Goal: Information Seeking & Learning: Learn about a topic

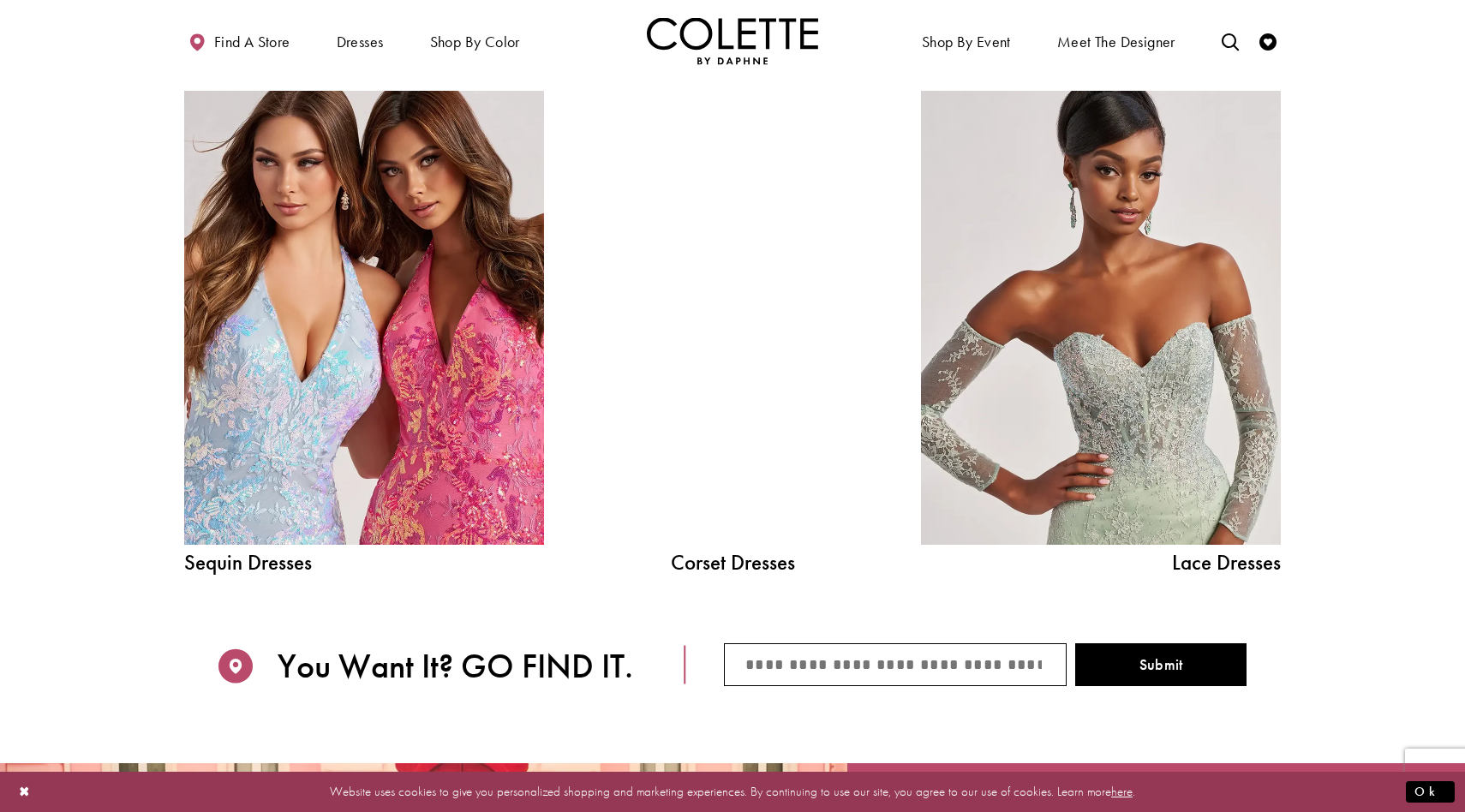
scroll to position [1943, 0]
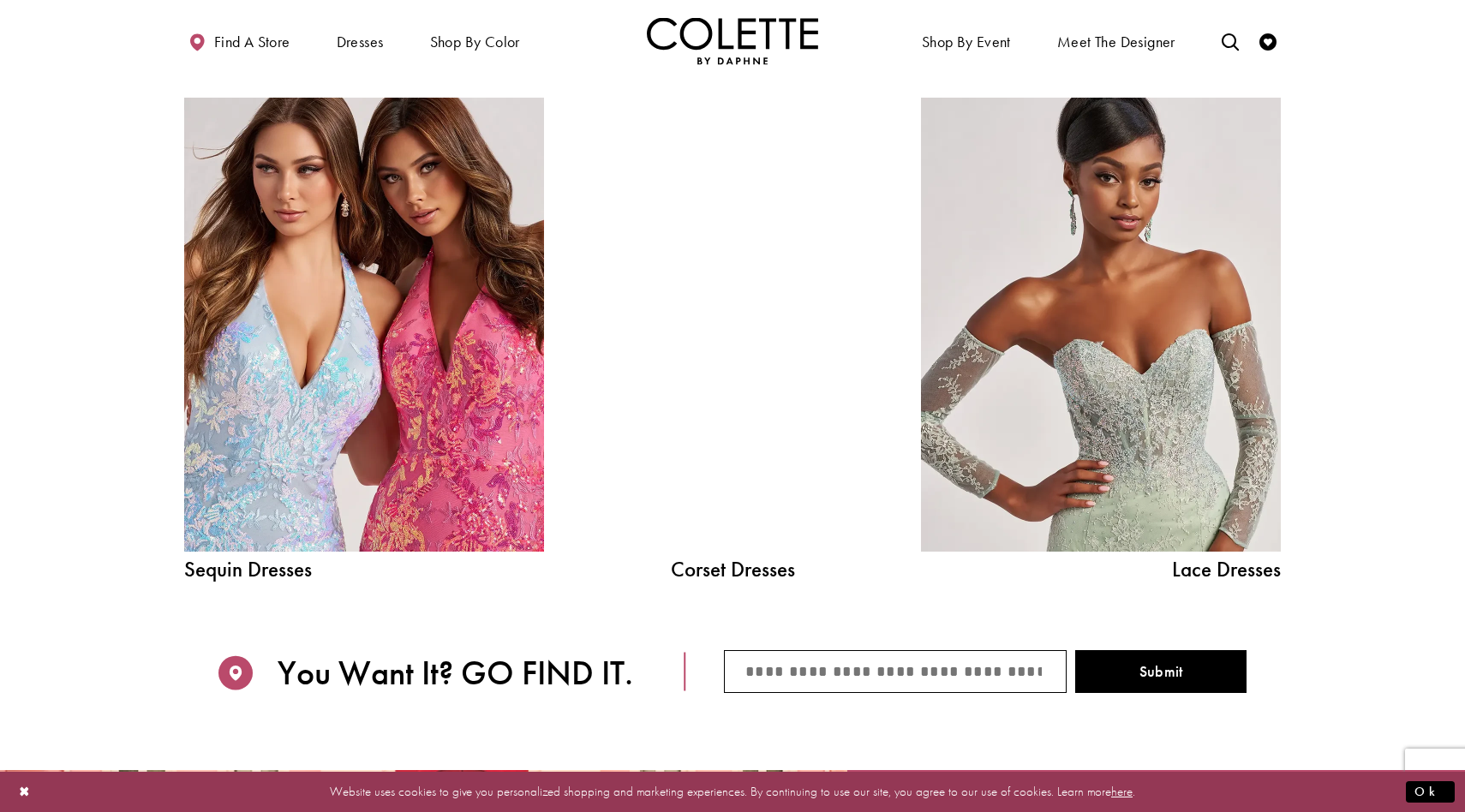
click at [766, 379] on div at bounding box center [732, 324] width 257 height 454
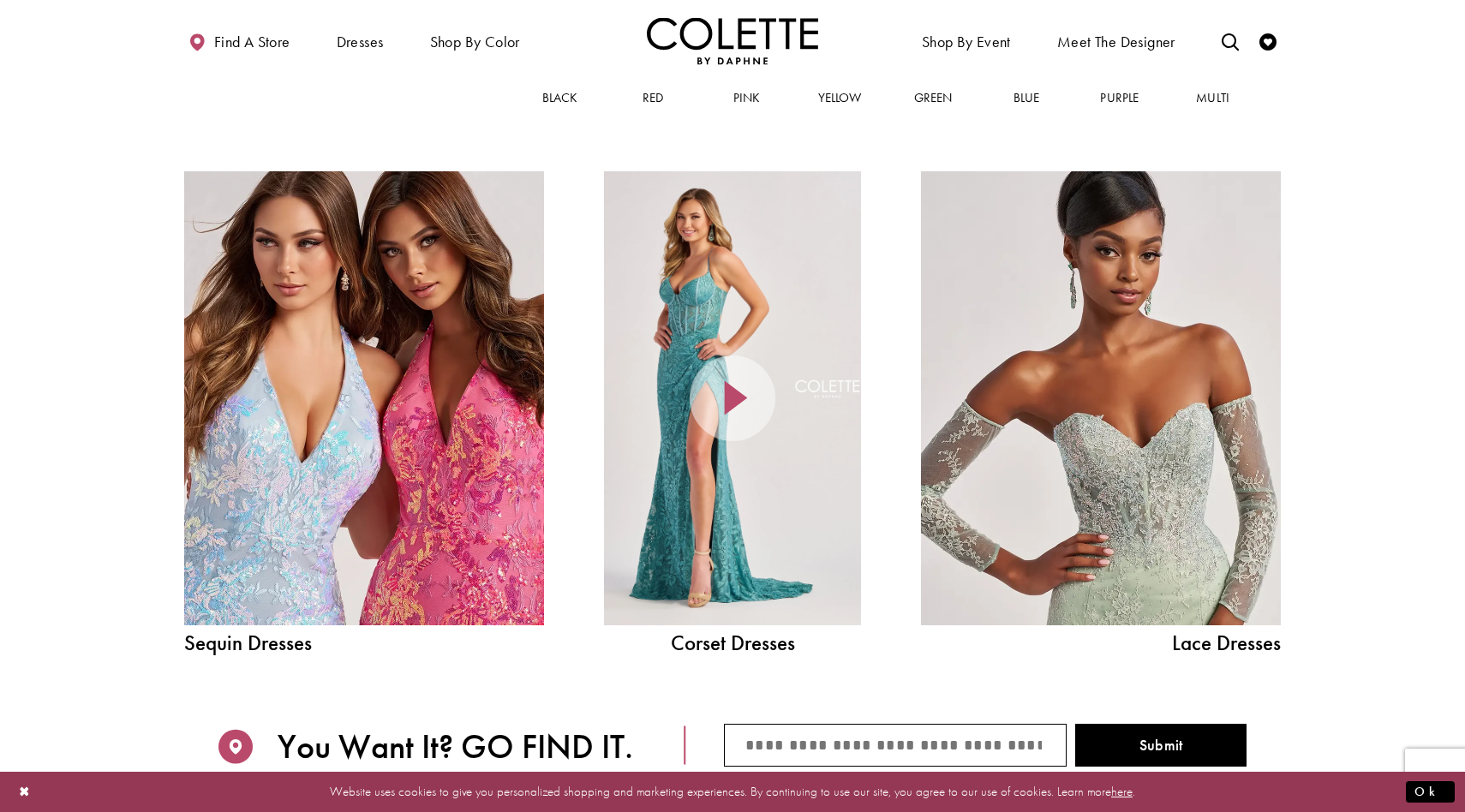
scroll to position [1867, 0]
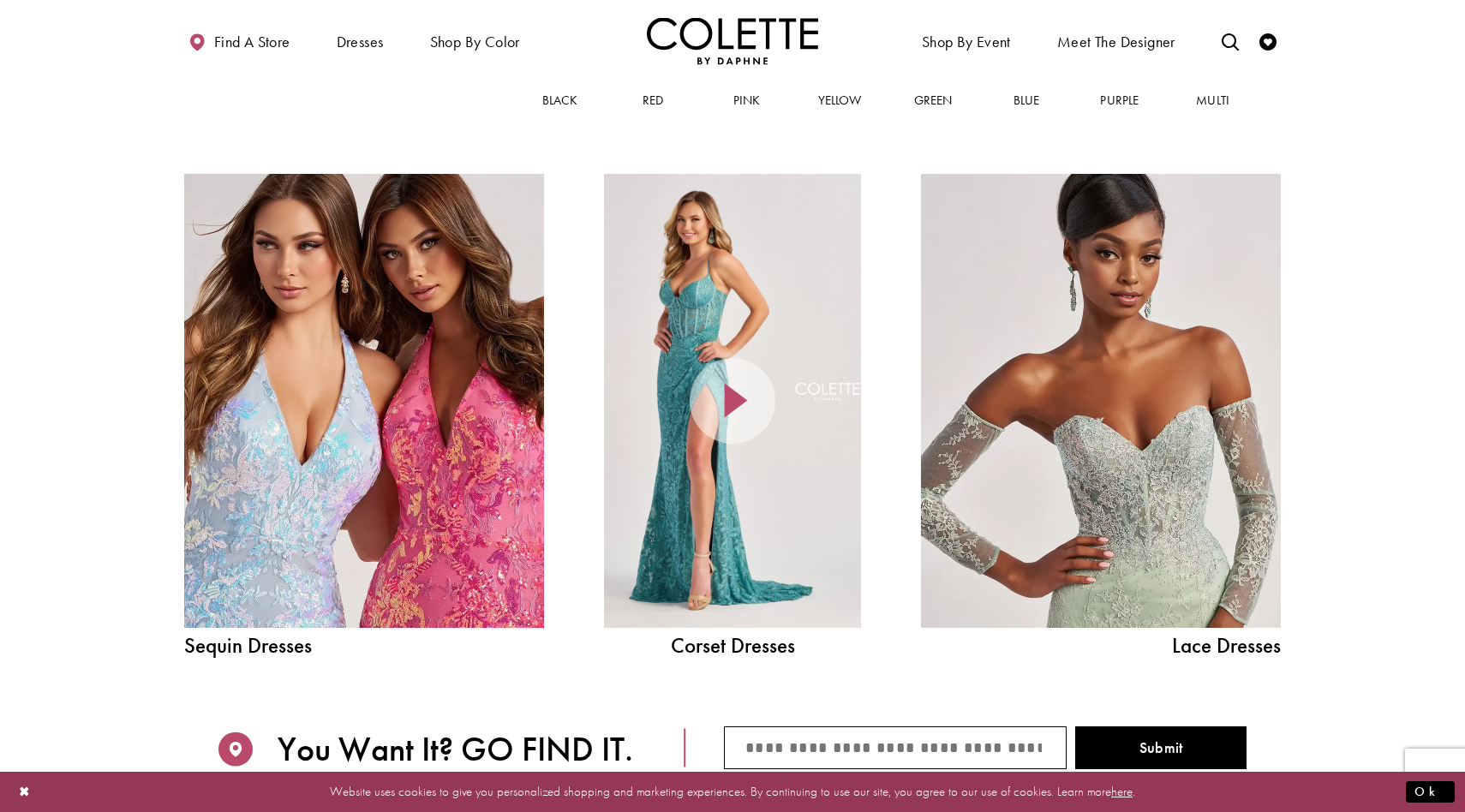
click at [740, 406] on icon at bounding box center [732, 401] width 86 height 86
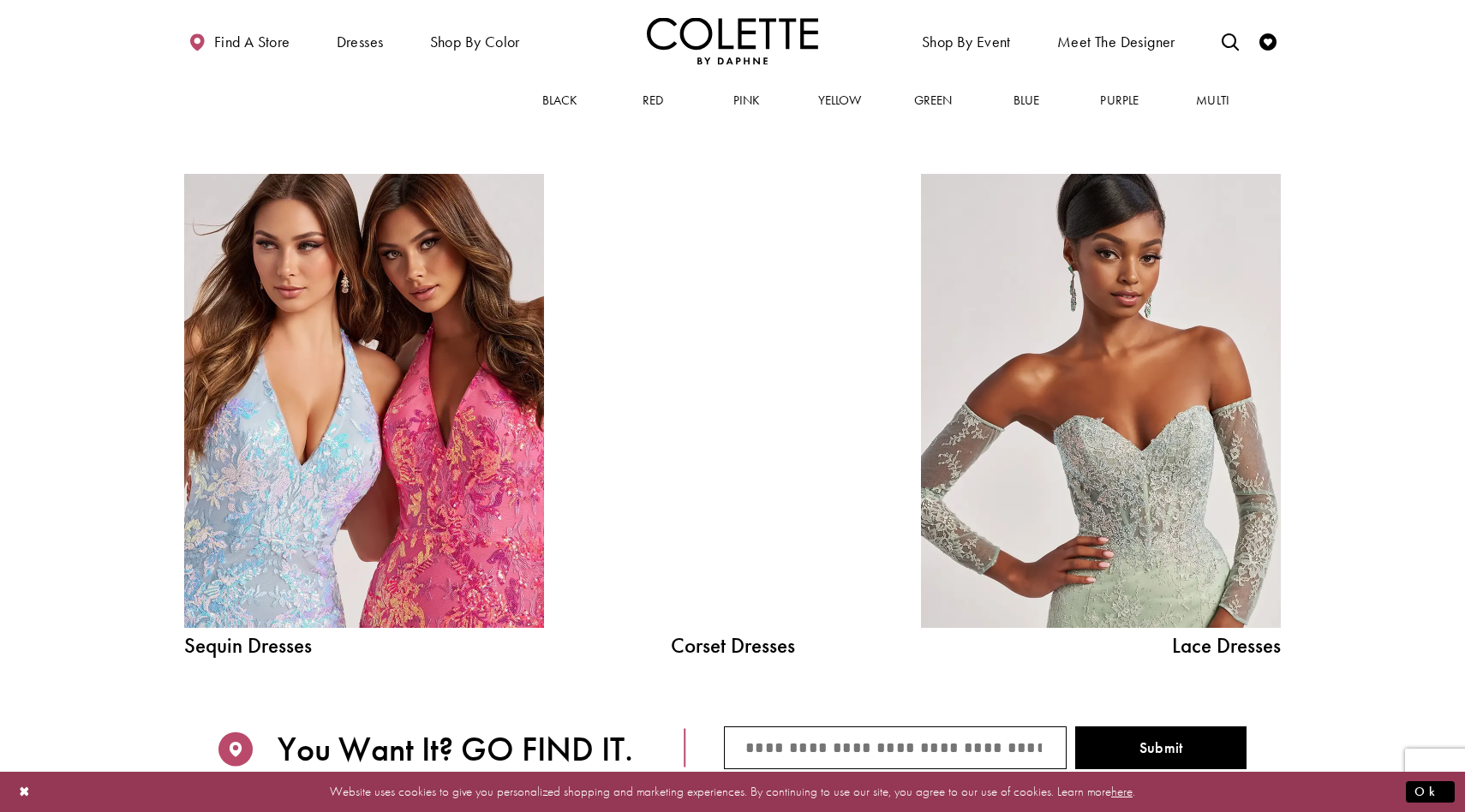
click at [654, 300] on div at bounding box center [732, 401] width 257 height 454
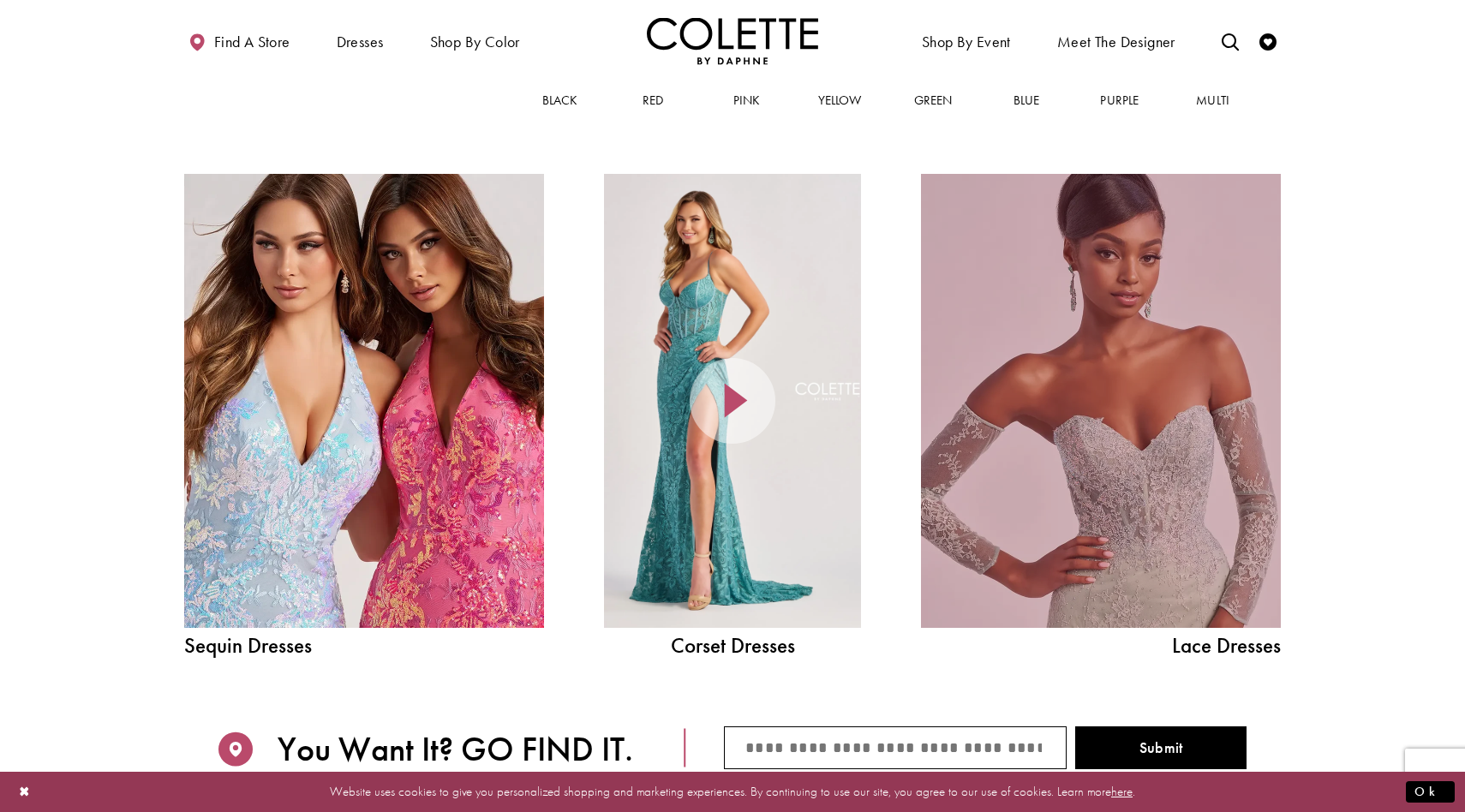
click at [1069, 498] on link "Lace Dress Spring 2025 collection Related Link" at bounding box center [1101, 401] width 360 height 454
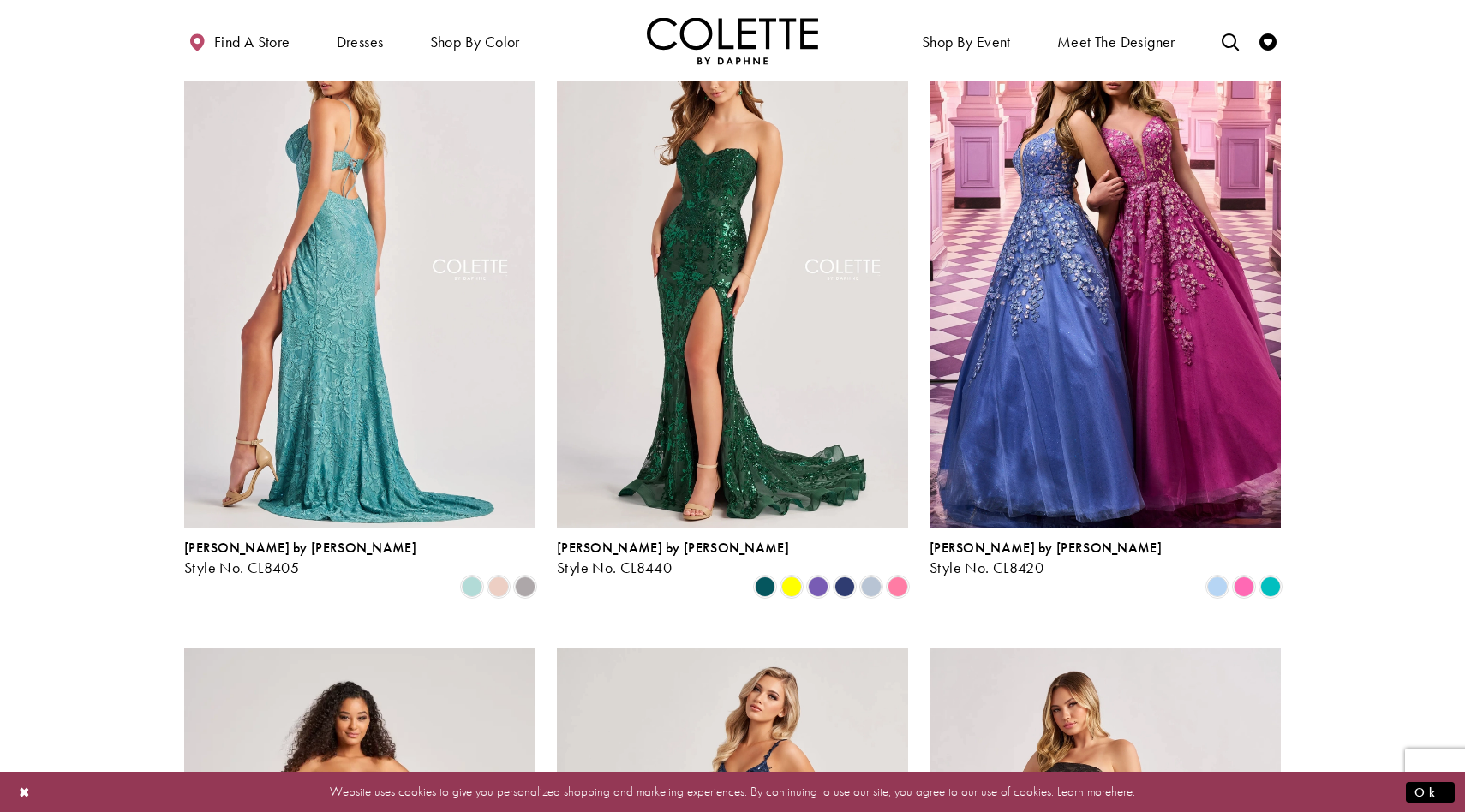
scroll to position [159, 0]
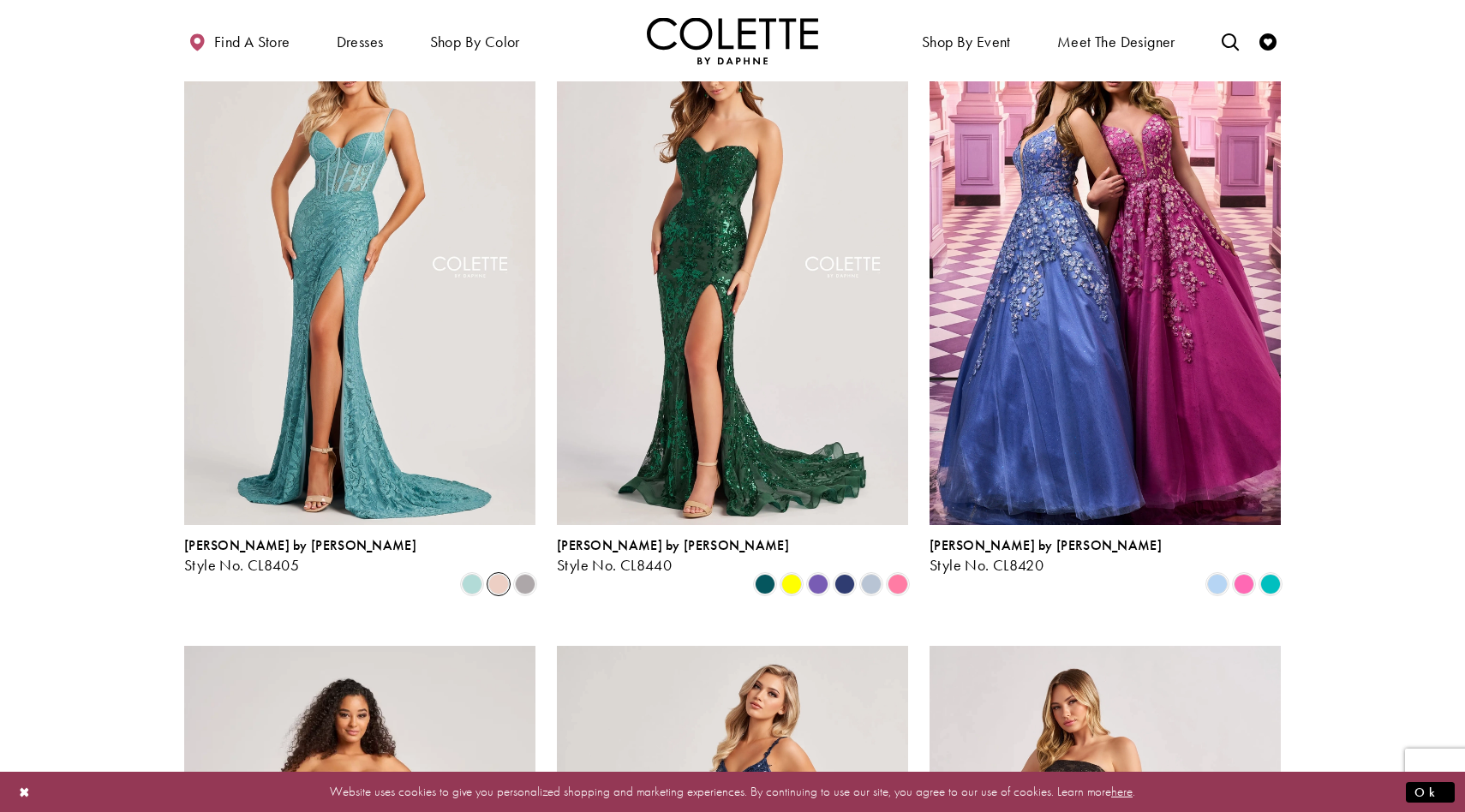
click at [500, 574] on span "Product List" at bounding box center [498, 584] width 20 height 20
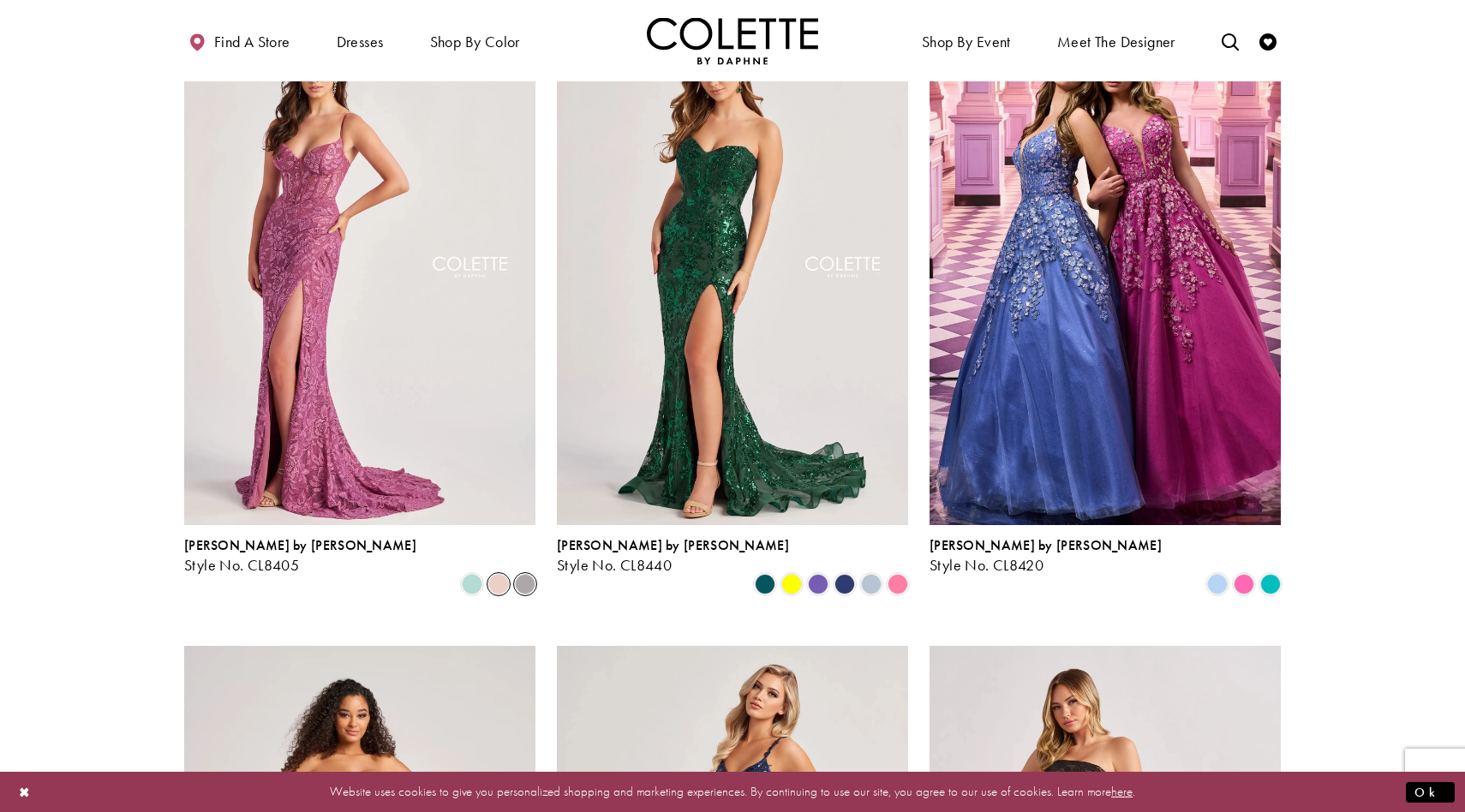
click at [521, 574] on span "Product List" at bounding box center [525, 584] width 20 height 20
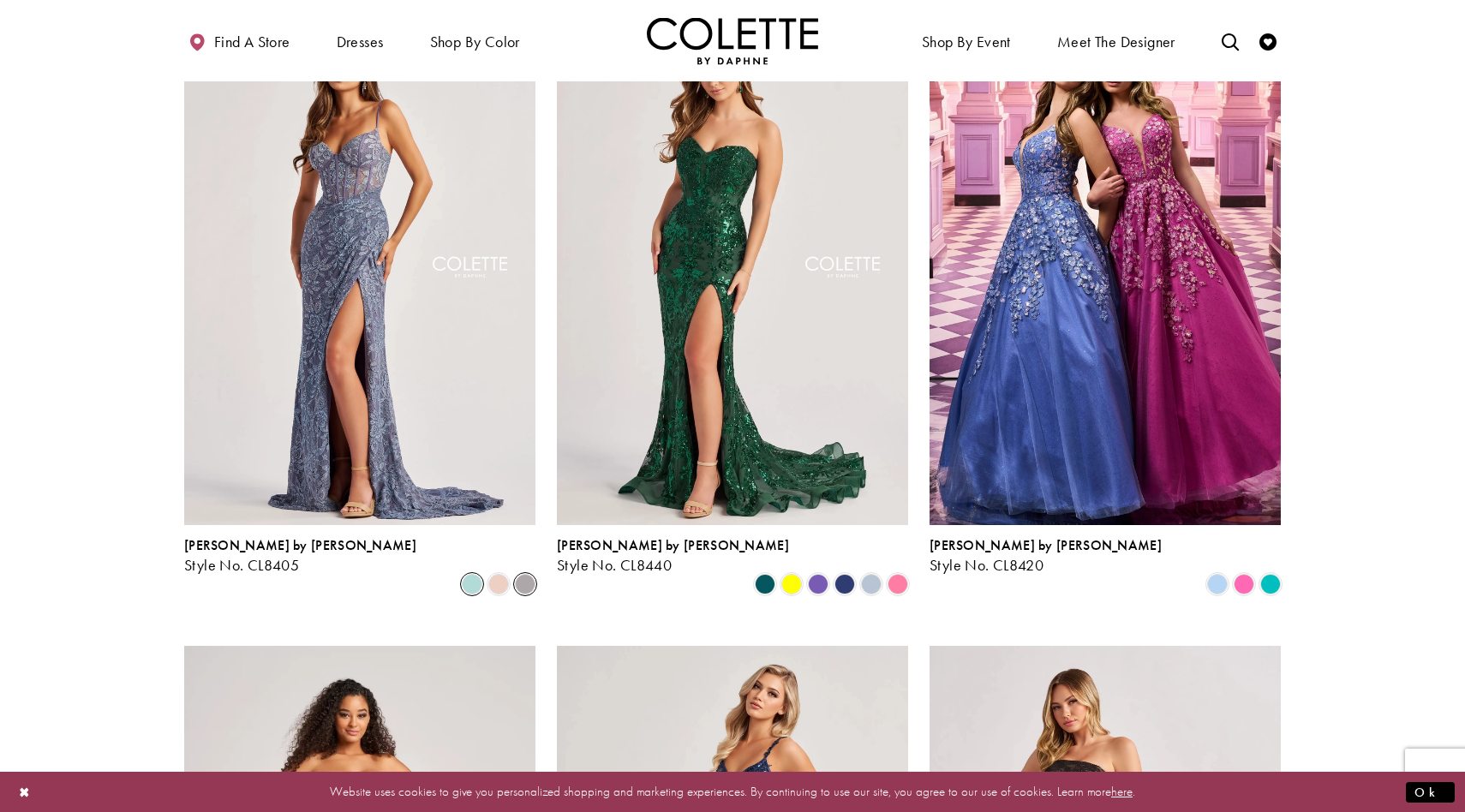
click at [472, 574] on span "Product List" at bounding box center [472, 584] width 20 height 20
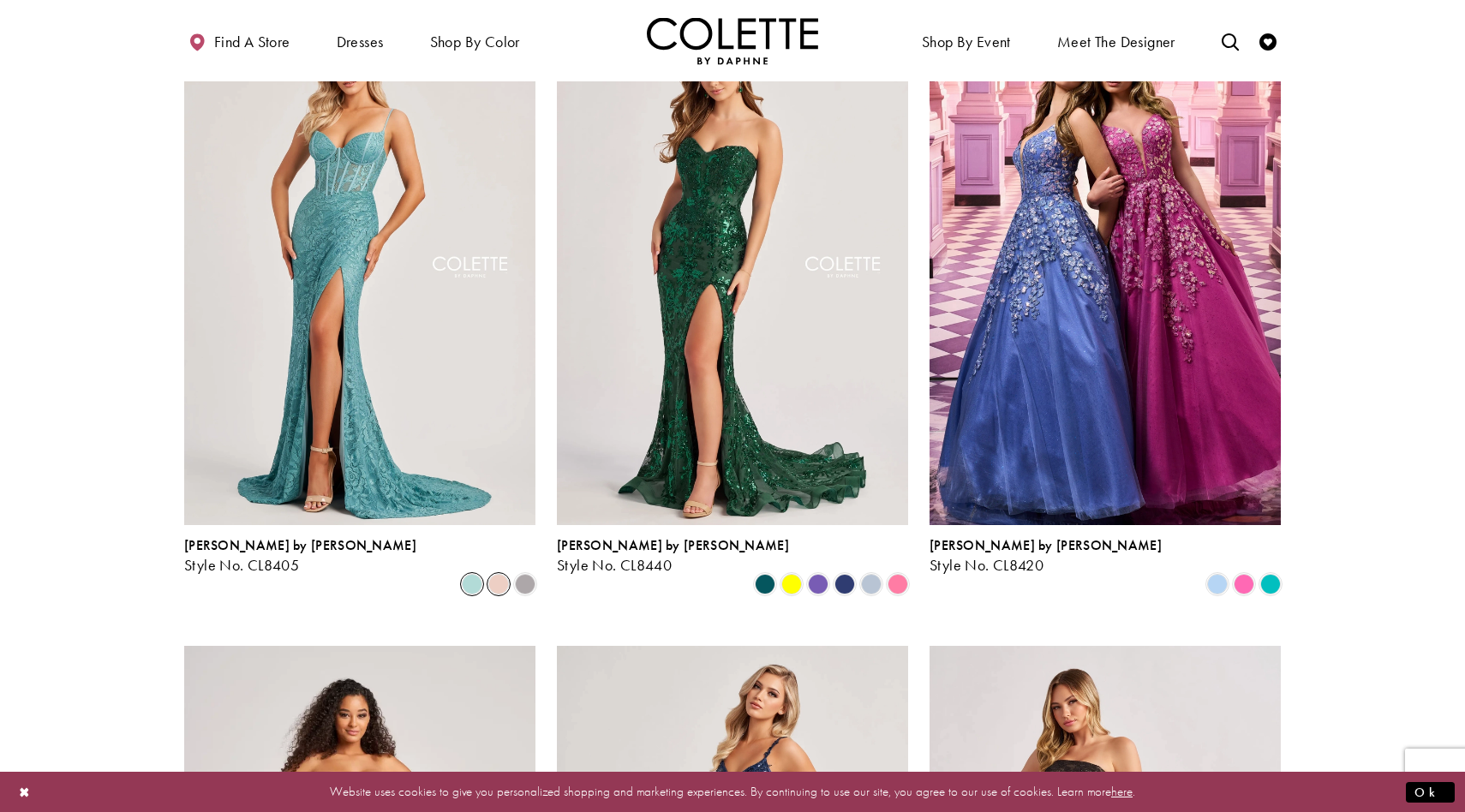
click at [498, 574] on span "Product List" at bounding box center [498, 584] width 20 height 20
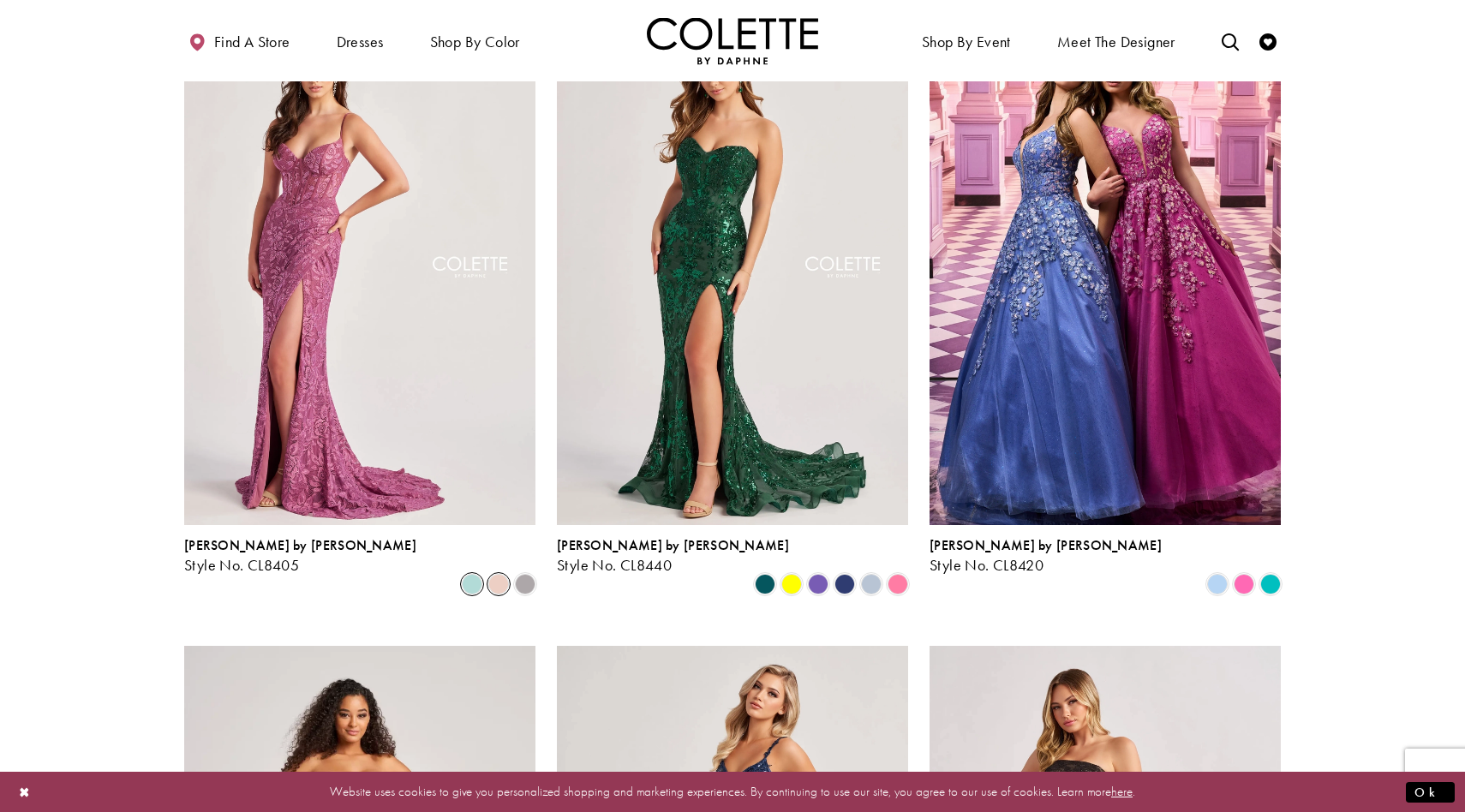
click at [469, 574] on span "Product List" at bounding box center [472, 584] width 20 height 20
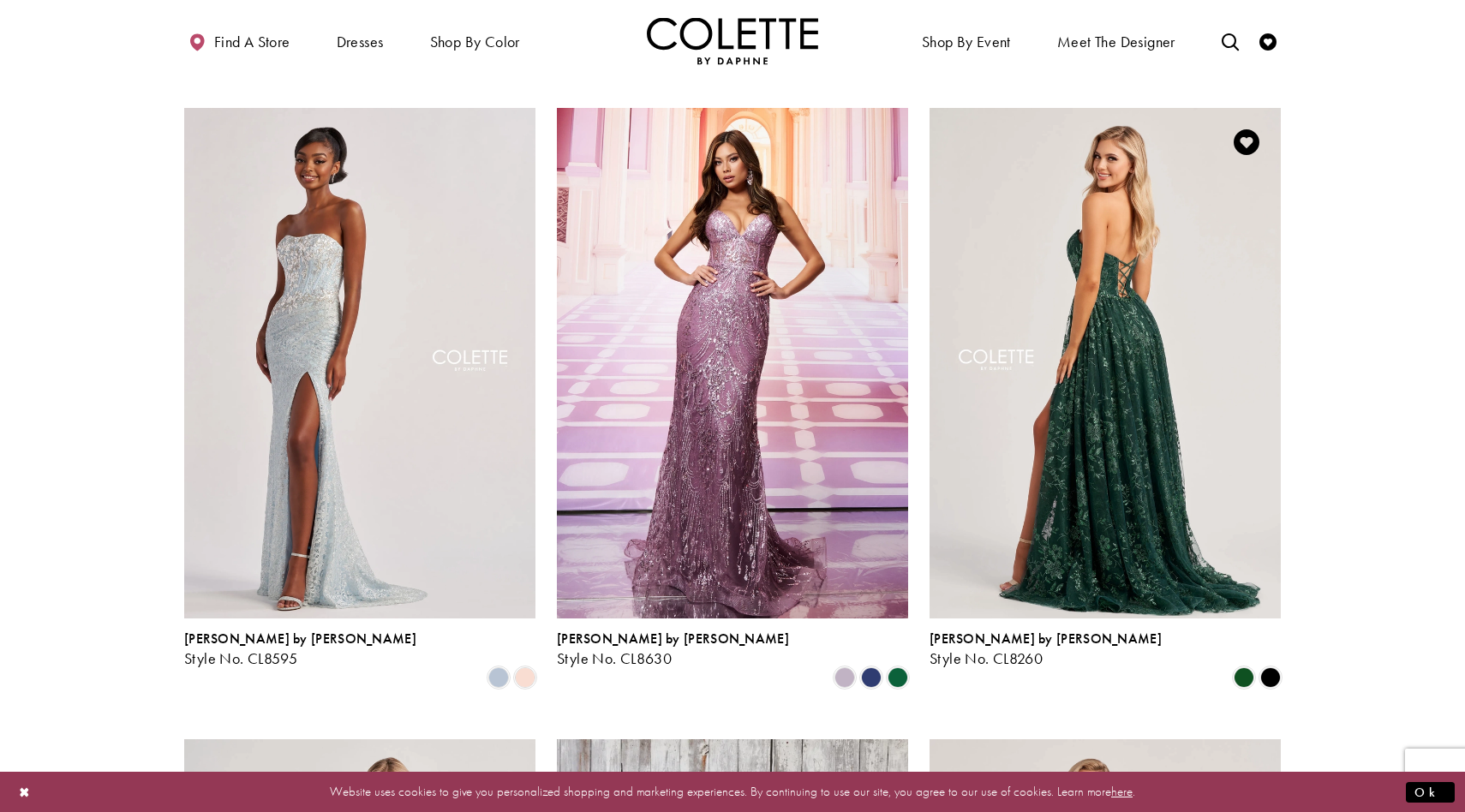
scroll to position [1329, 0]
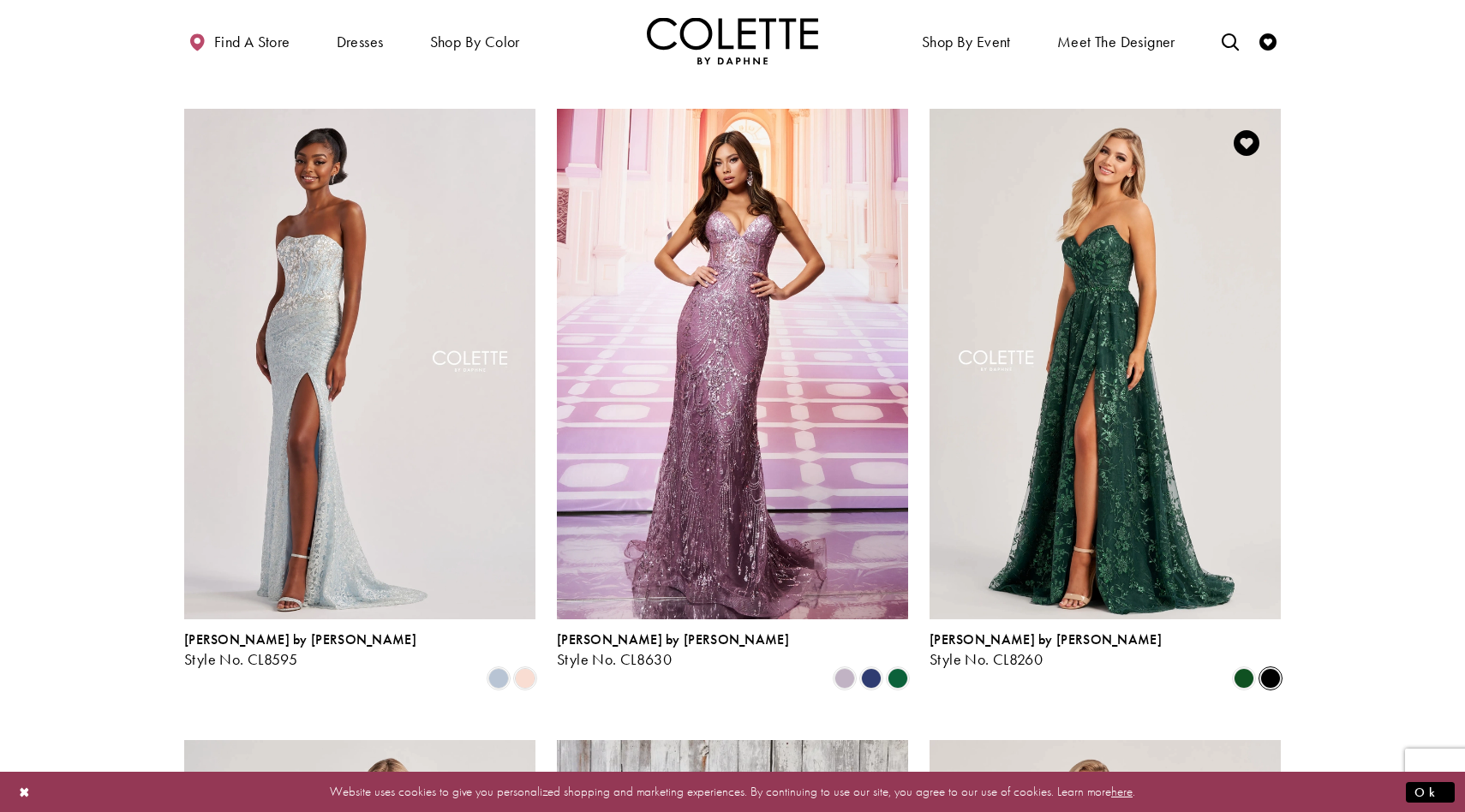
click at [1267, 668] on span "Product List" at bounding box center [1269, 678] width 20 height 20
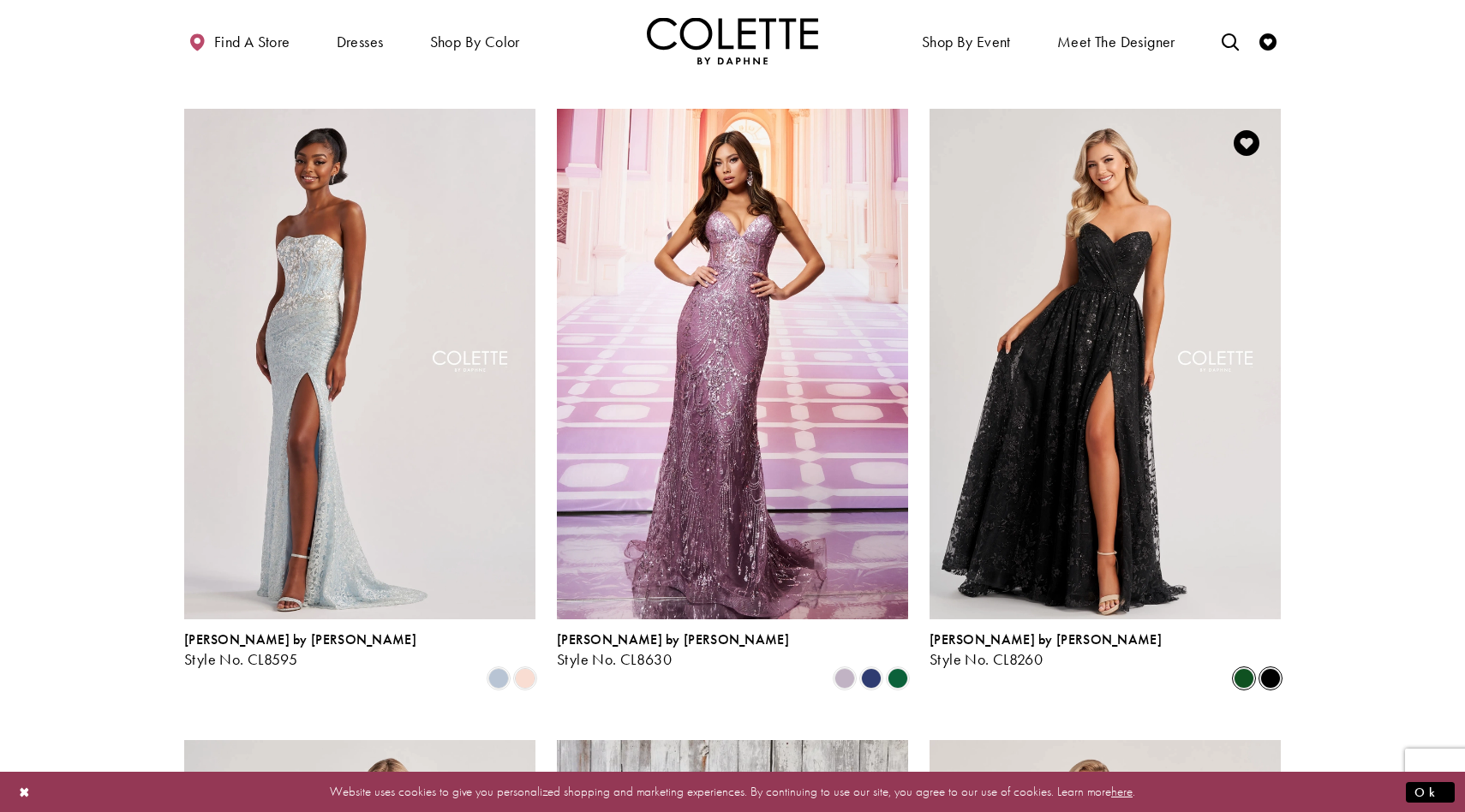
click at [1242, 668] on span "Product List" at bounding box center [1243, 678] width 20 height 20
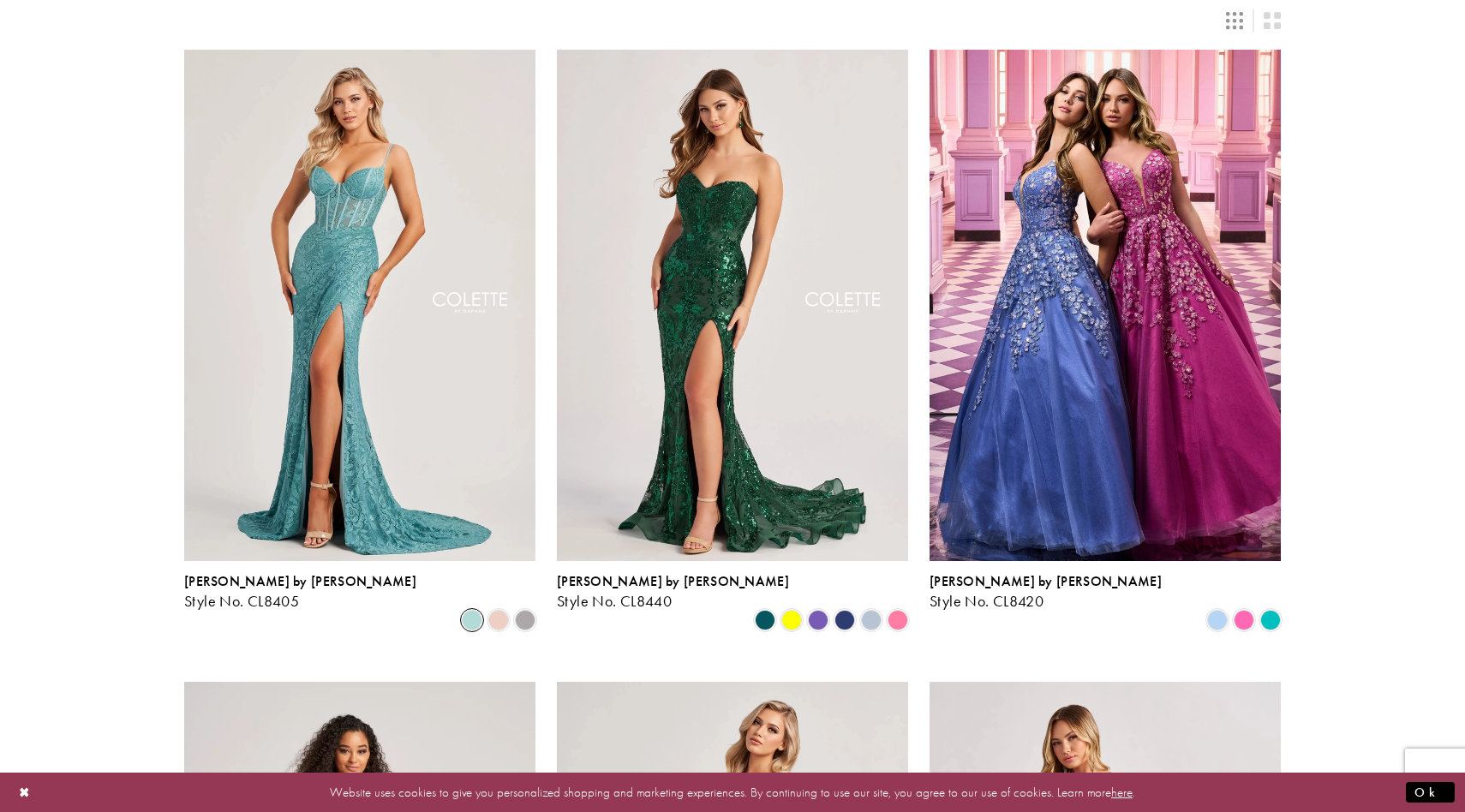
scroll to position [0, 0]
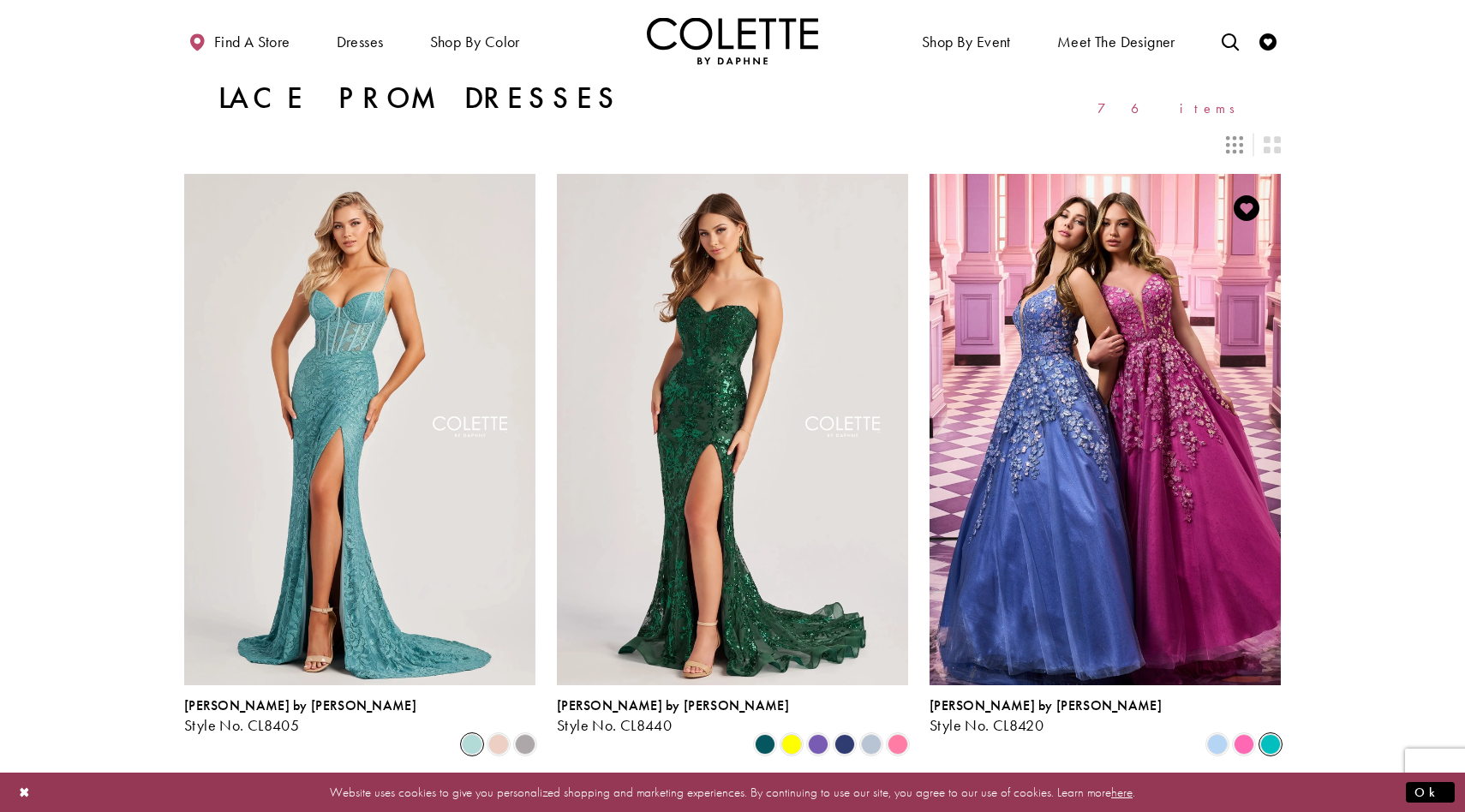
click at [1266, 734] on span "Product List" at bounding box center [1269, 744] width 20 height 20
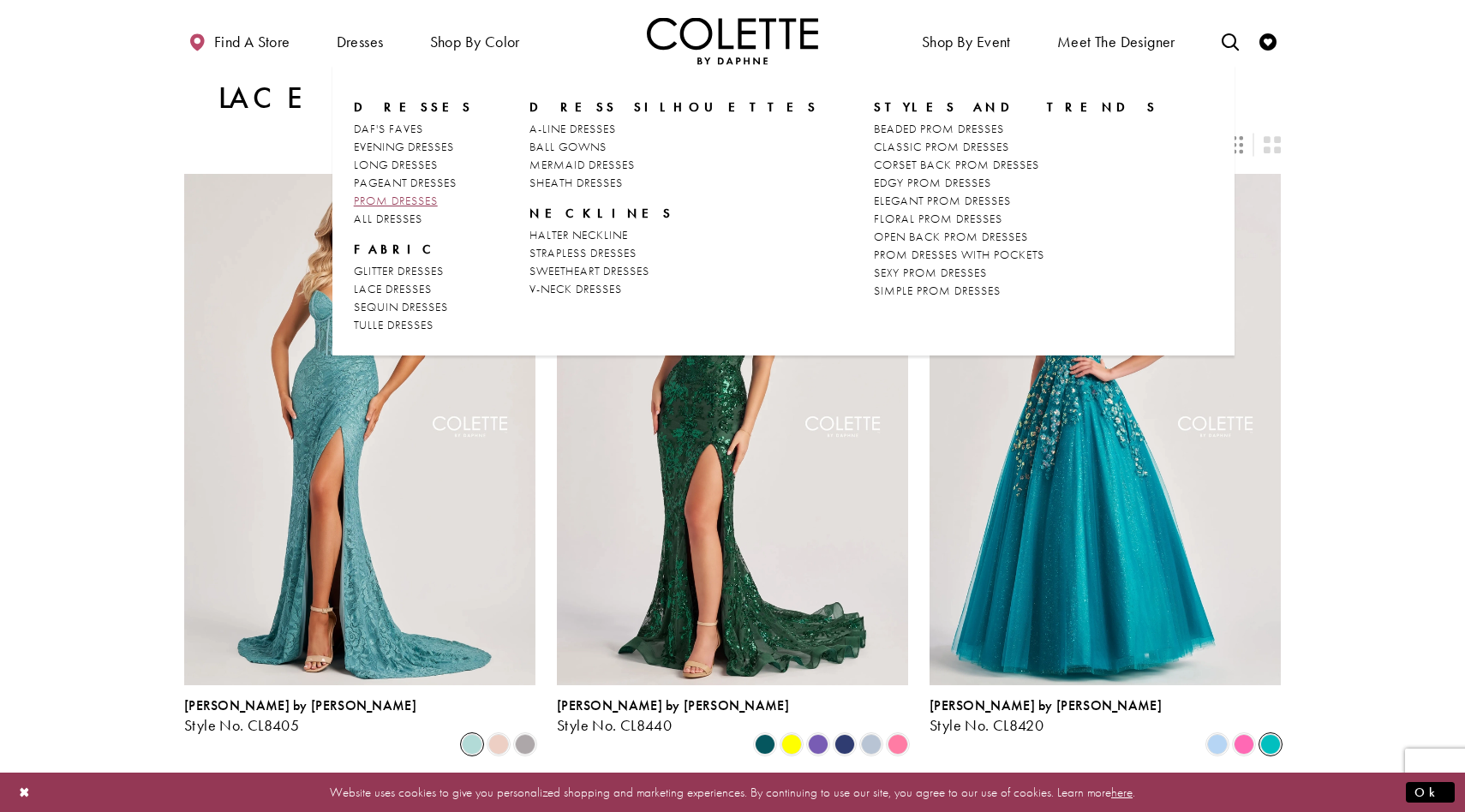
click at [399, 202] on span "PROM DRESSES" at bounding box center [395, 200] width 84 height 15
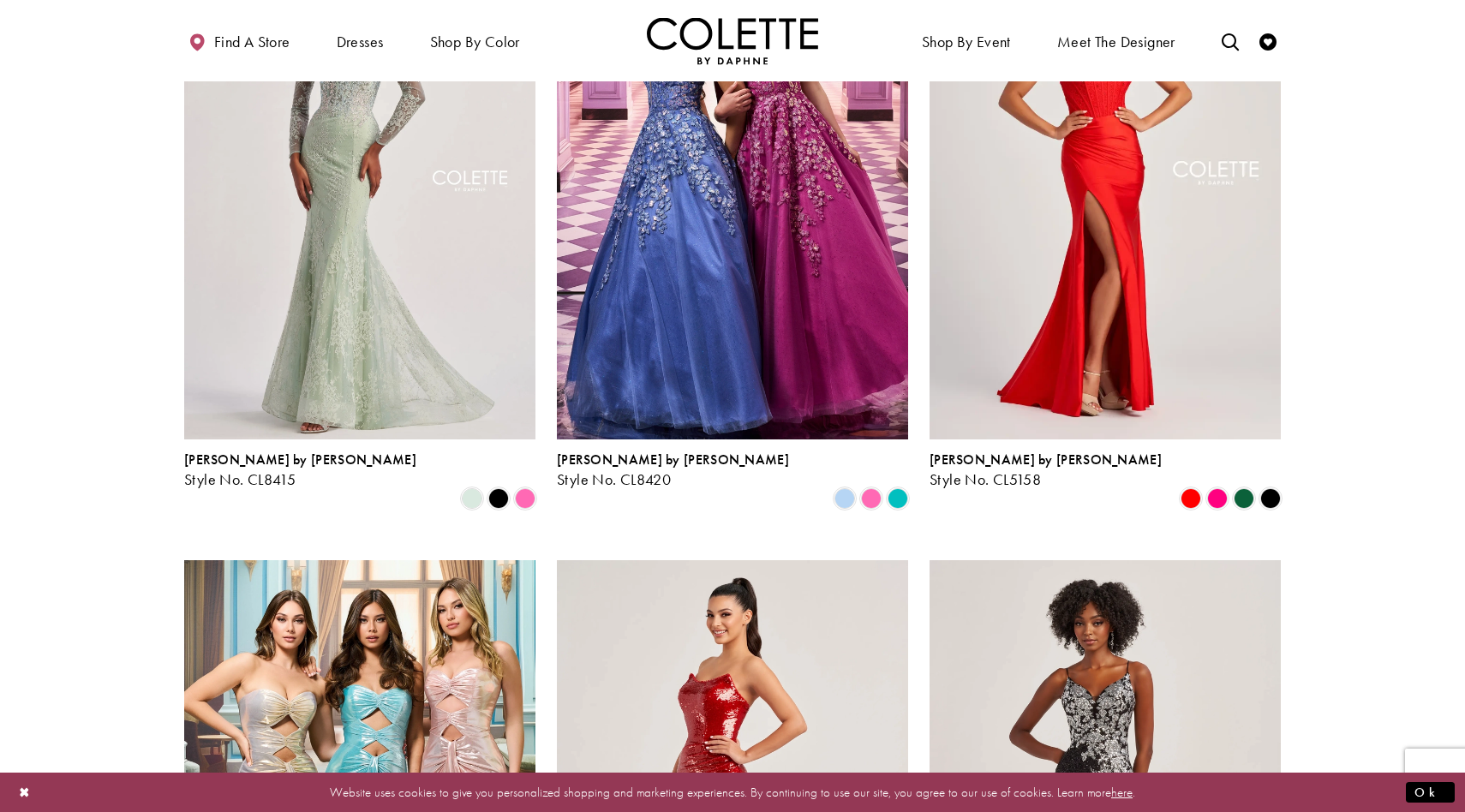
scroll to position [2497, 0]
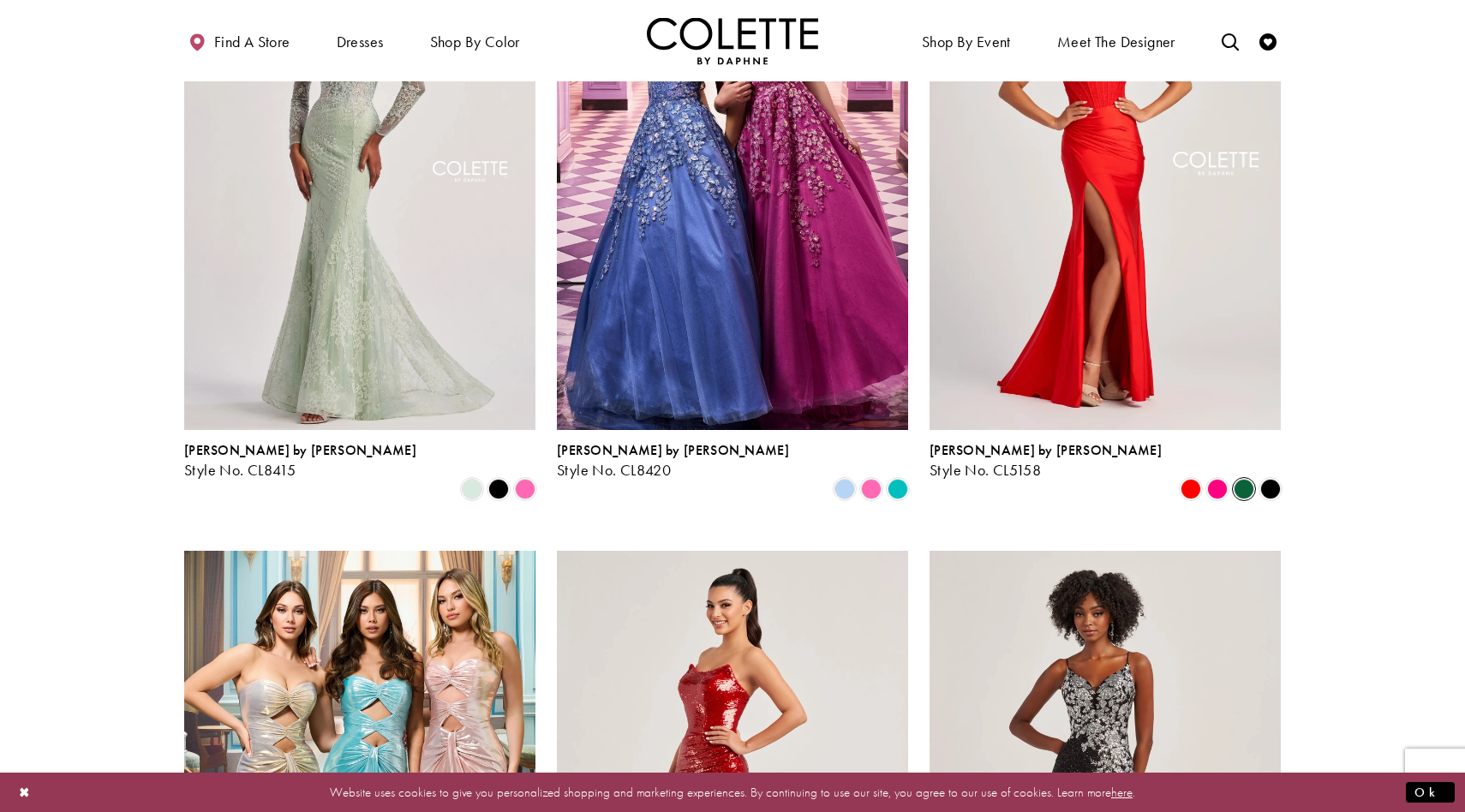
click at [1245, 479] on span "Product List" at bounding box center [1243, 488] width 20 height 20
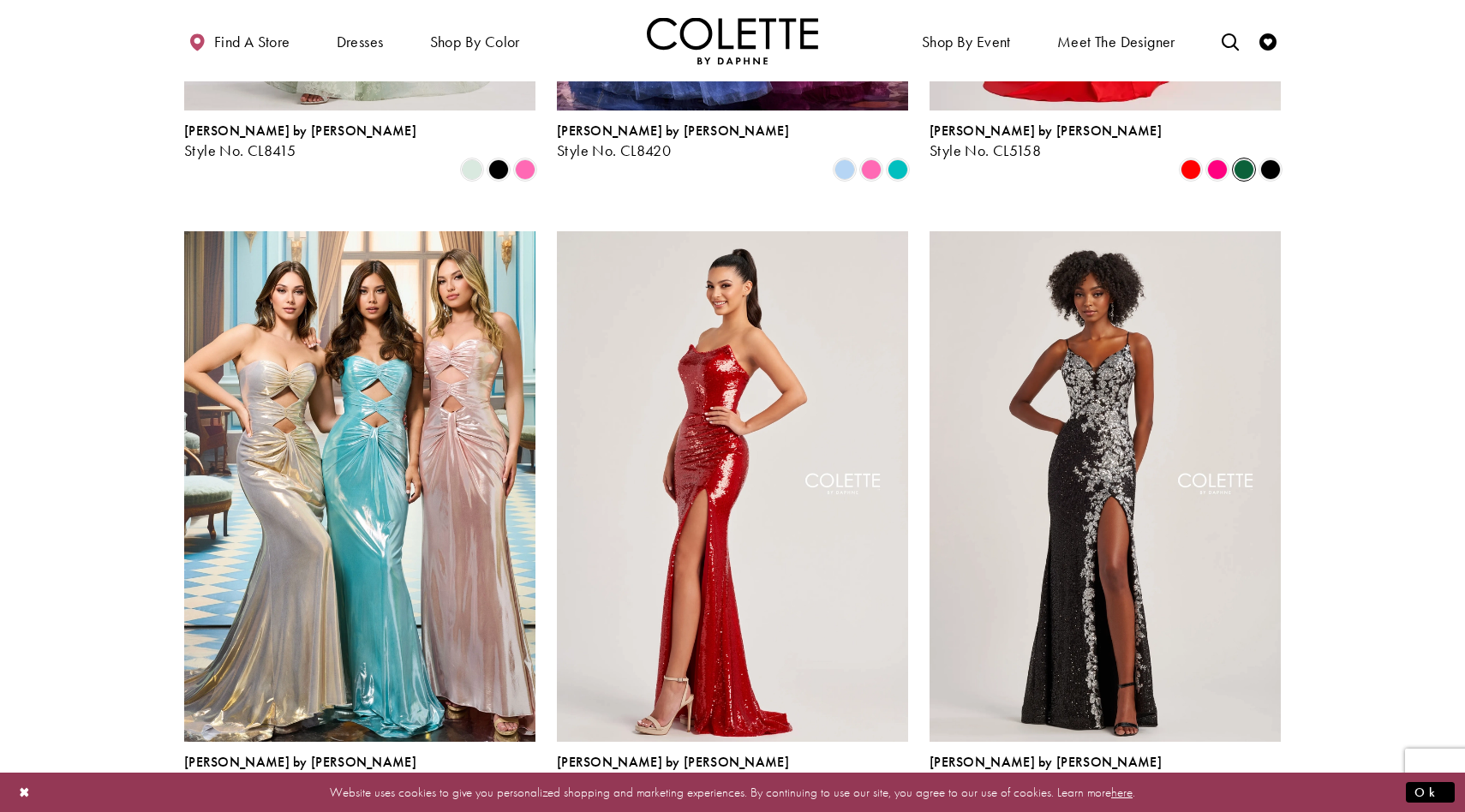
scroll to position [2815, 0]
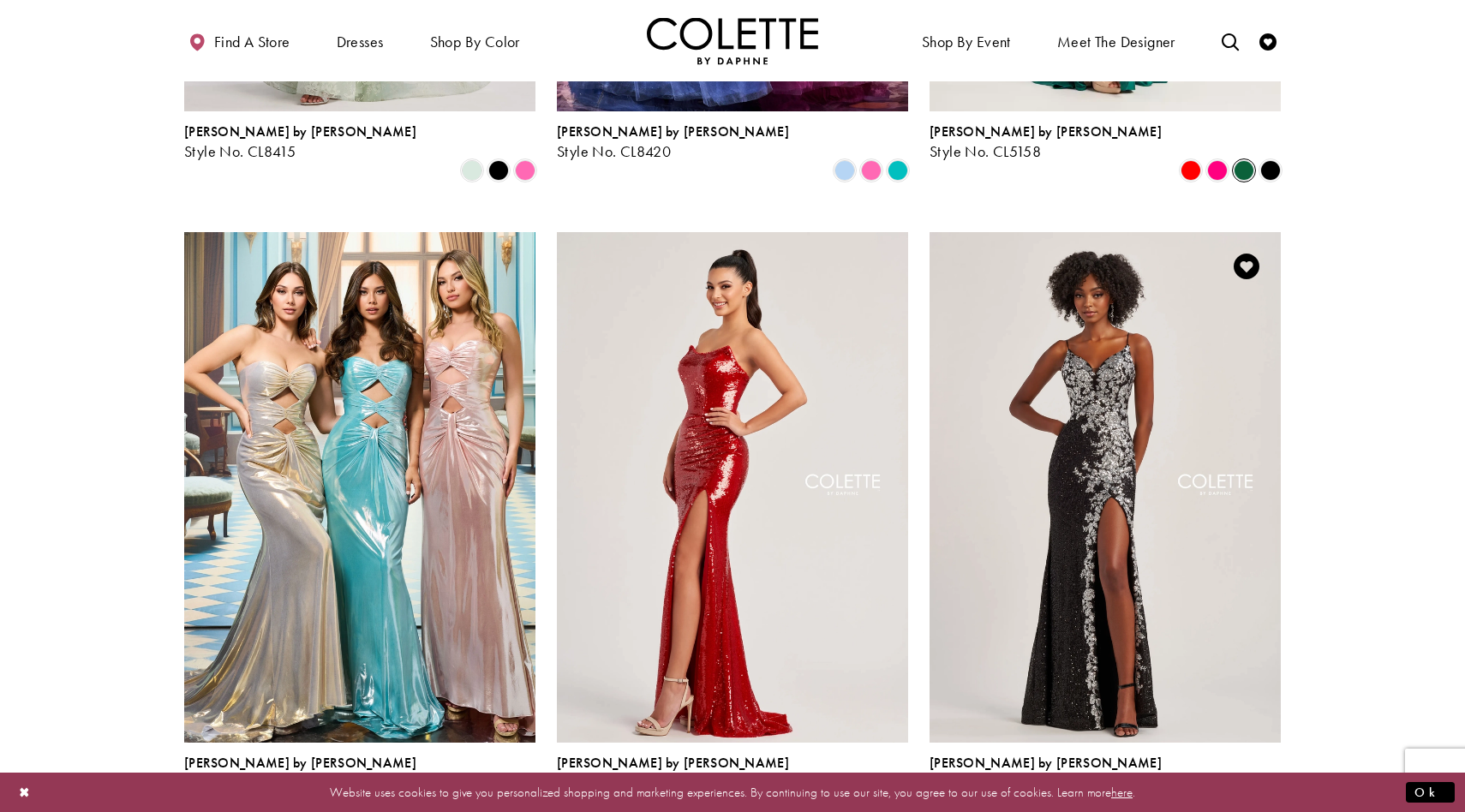
click at [1270, 792] on span "Product List" at bounding box center [1269, 801] width 20 height 20
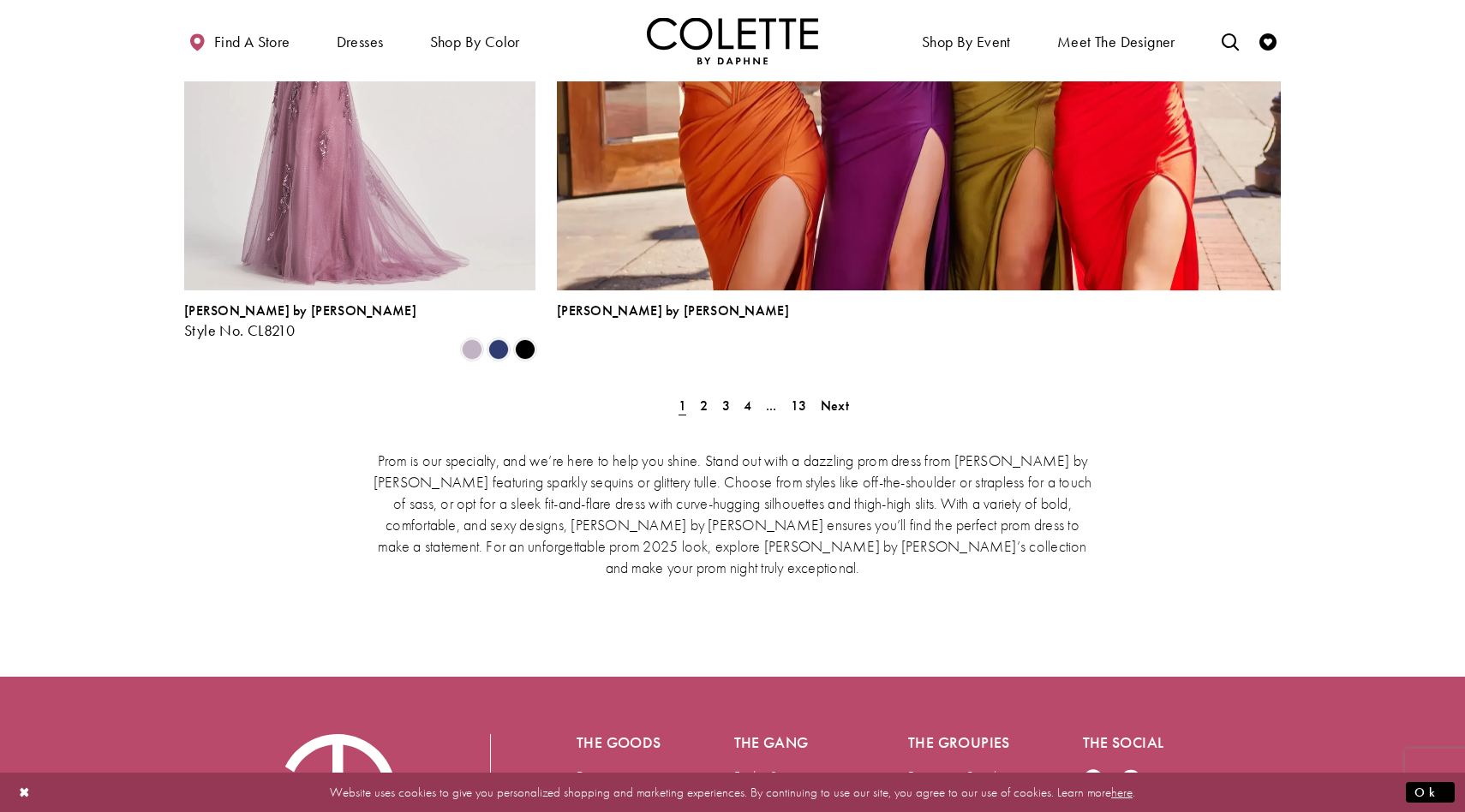
scroll to position [3895, 0]
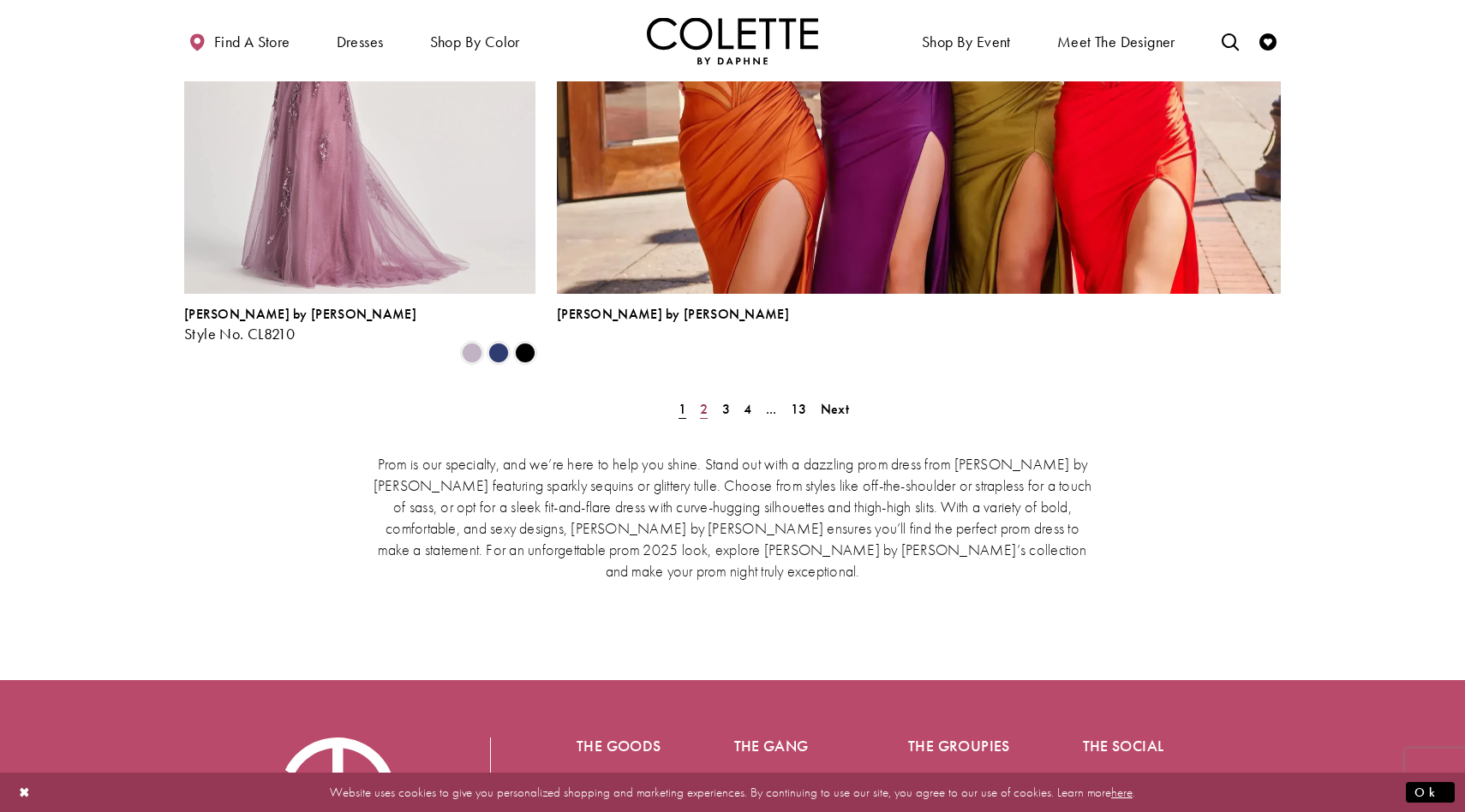
click at [701, 400] on span "2" at bounding box center [703, 409] width 8 height 18
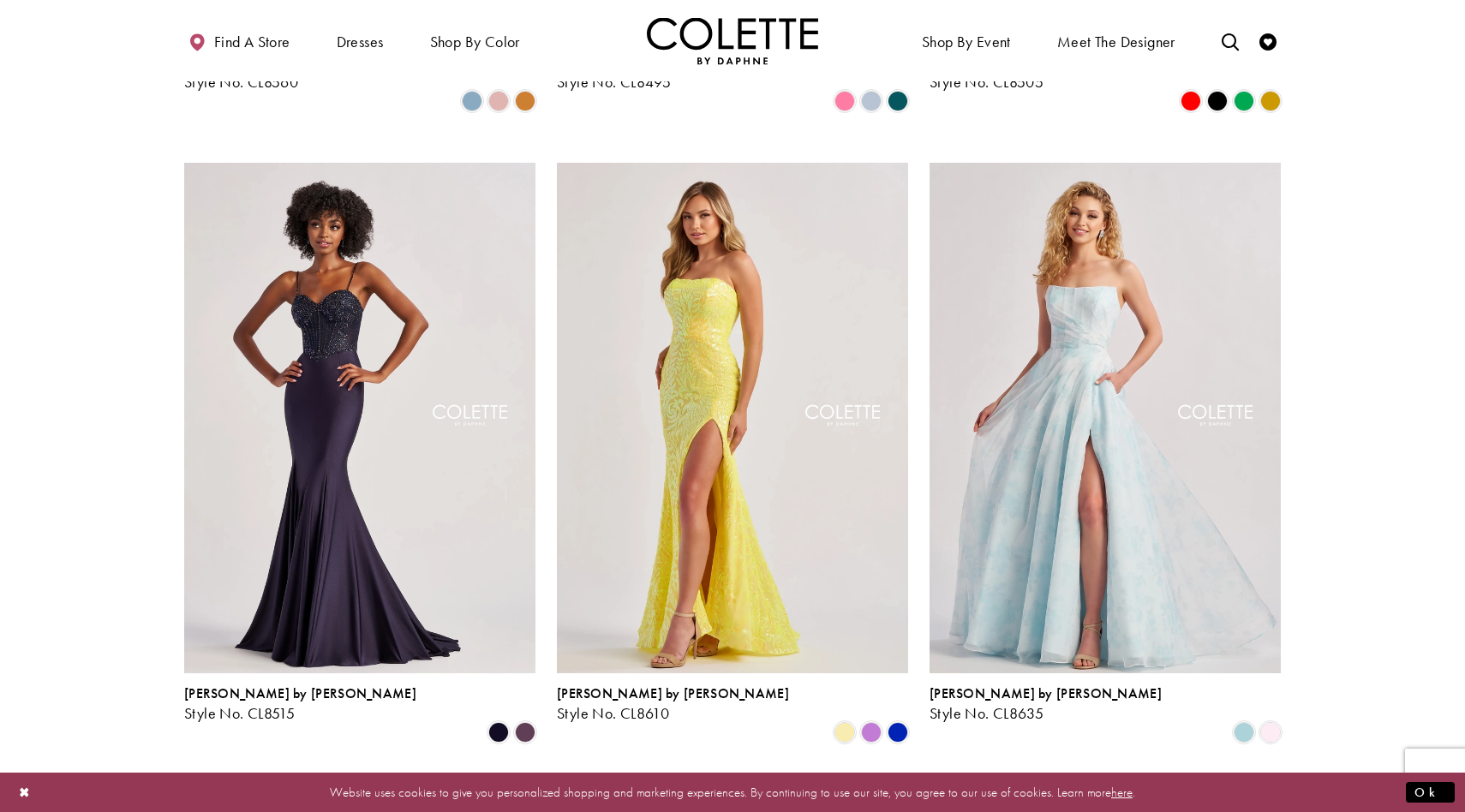
scroll to position [1624, 0]
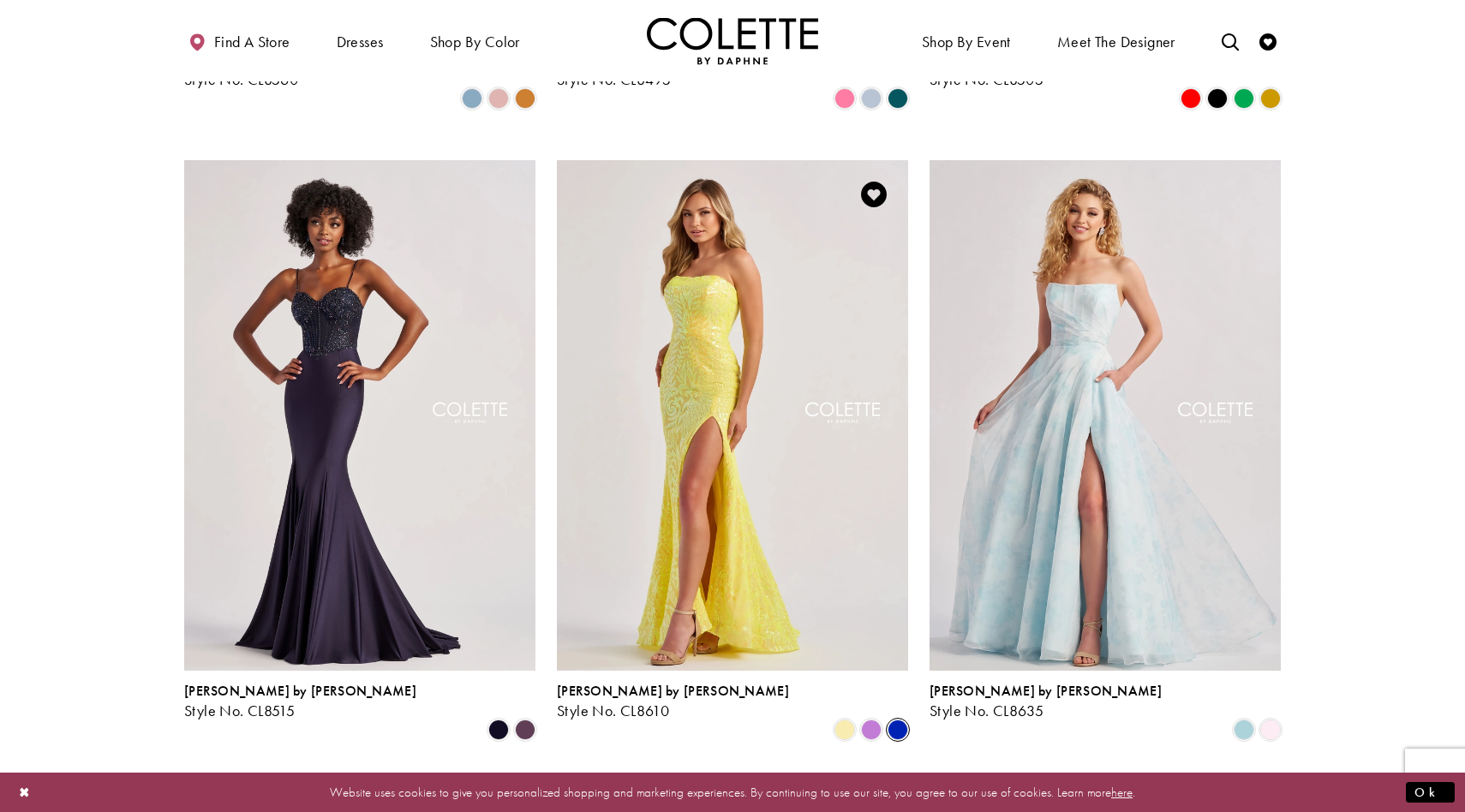
click at [895, 719] on span "Product List" at bounding box center [897, 729] width 20 height 20
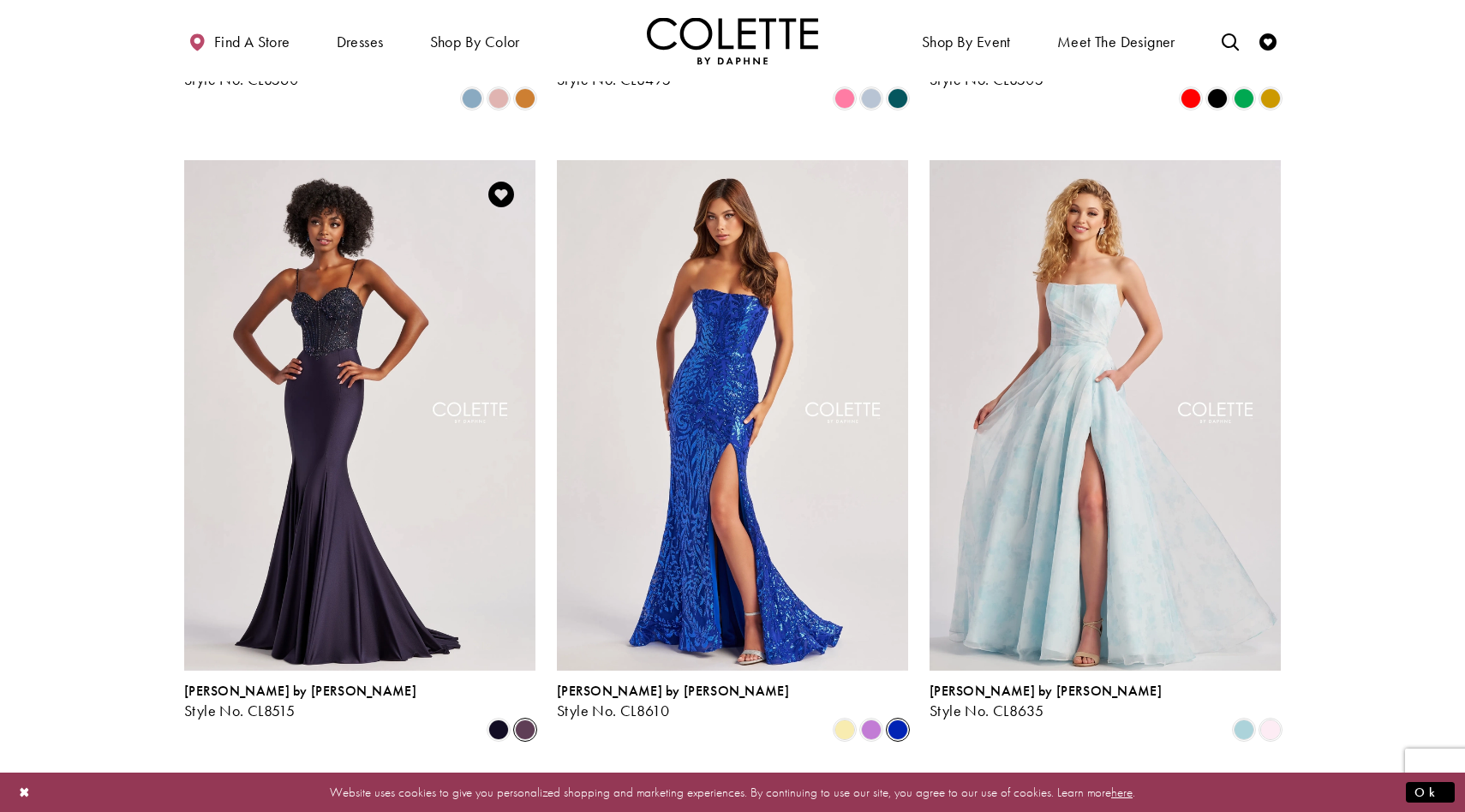
click at [525, 719] on span "Product List" at bounding box center [525, 729] width 20 height 20
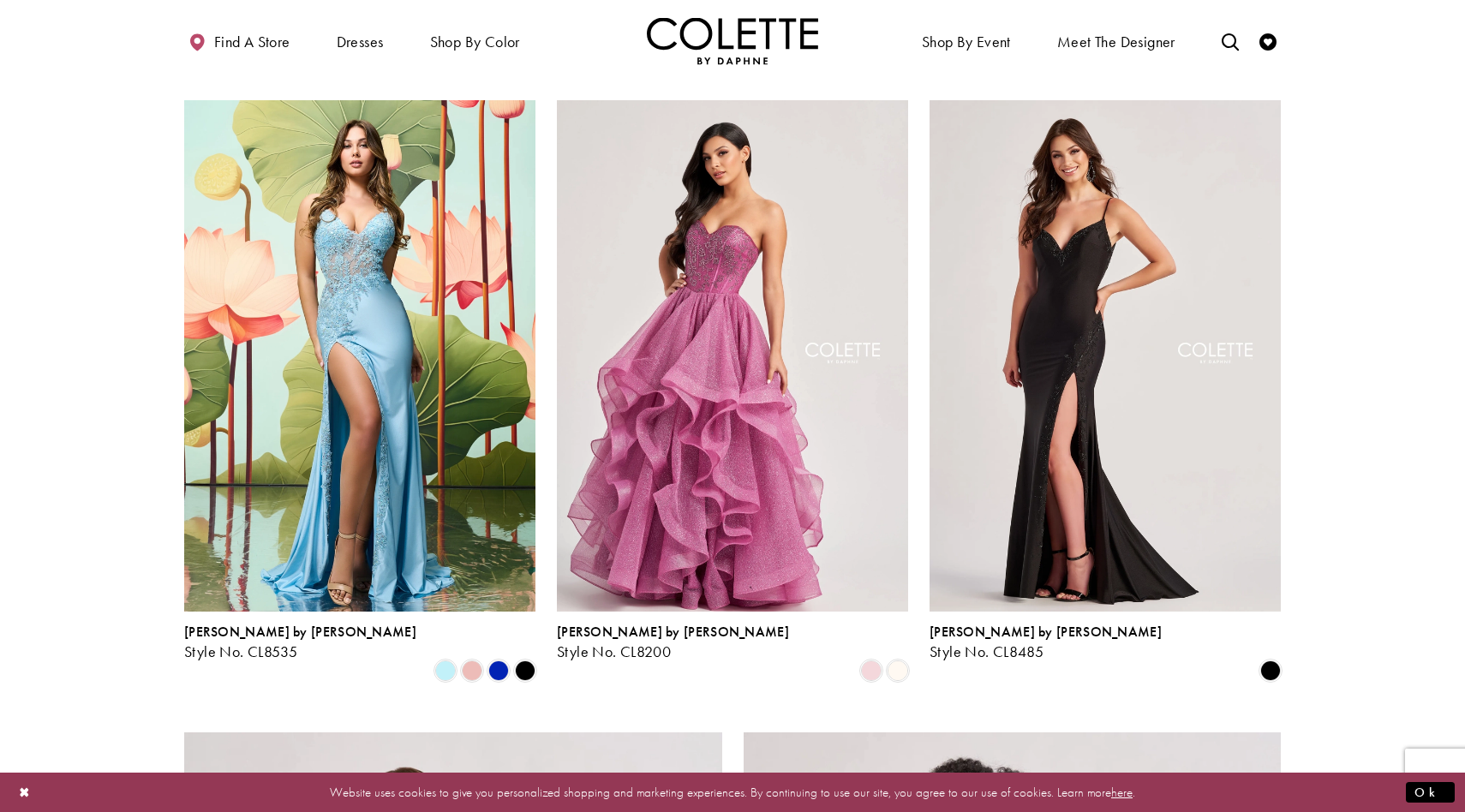
scroll to position [2337, 0]
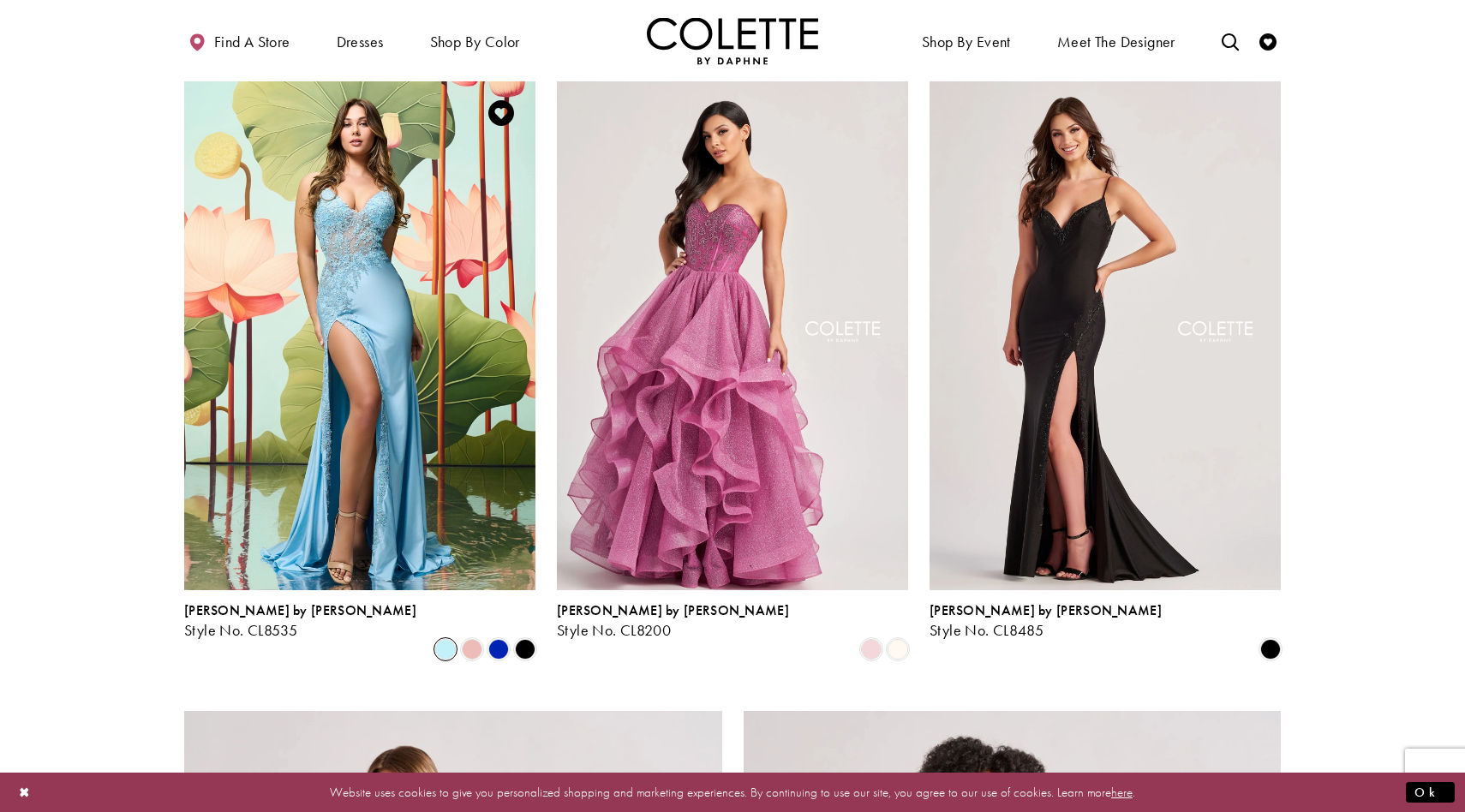
click at [446, 639] on span "Product List" at bounding box center [445, 648] width 20 height 20
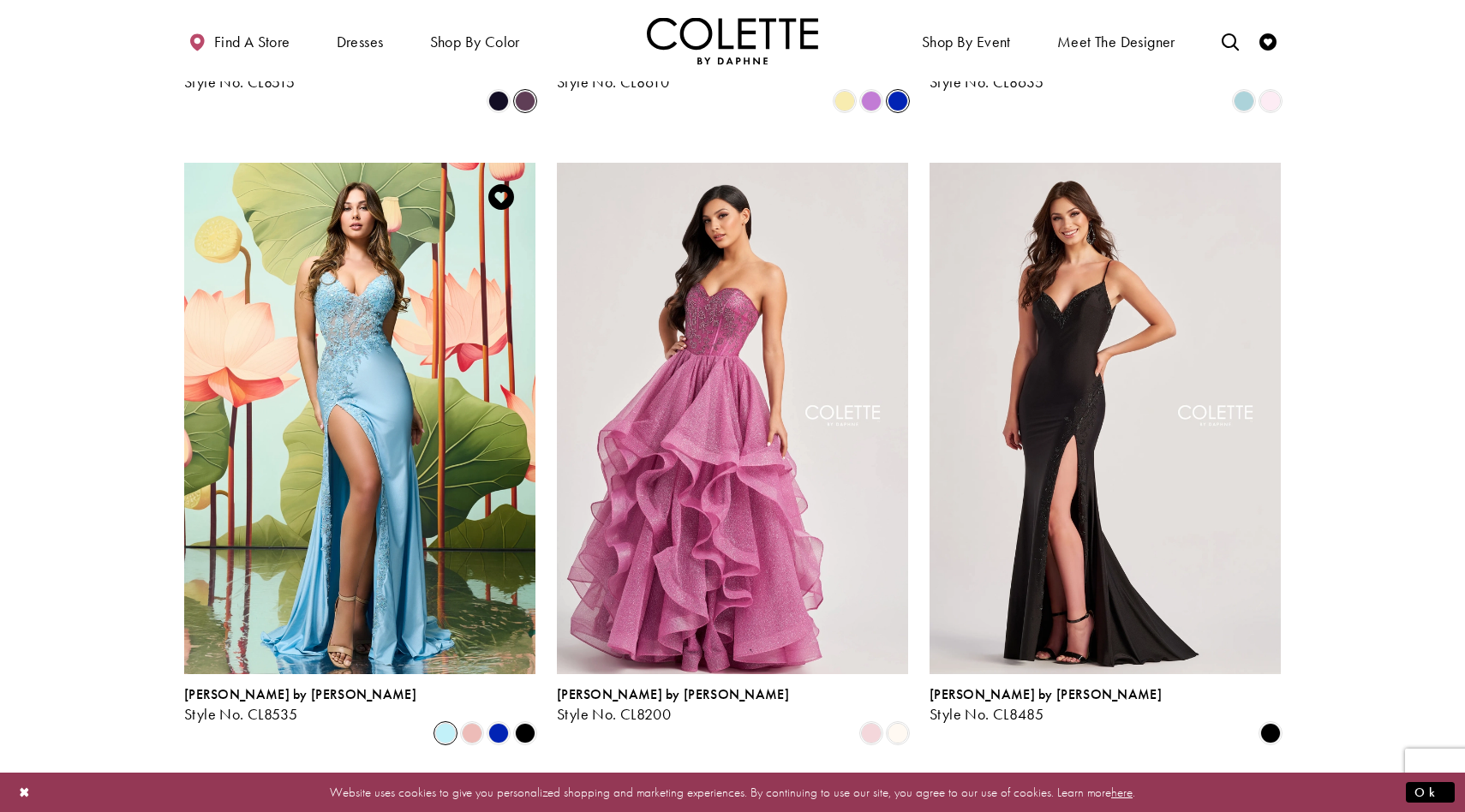
scroll to position [2252, 0]
click at [501, 724] on span "Product List" at bounding box center [498, 733] width 20 height 20
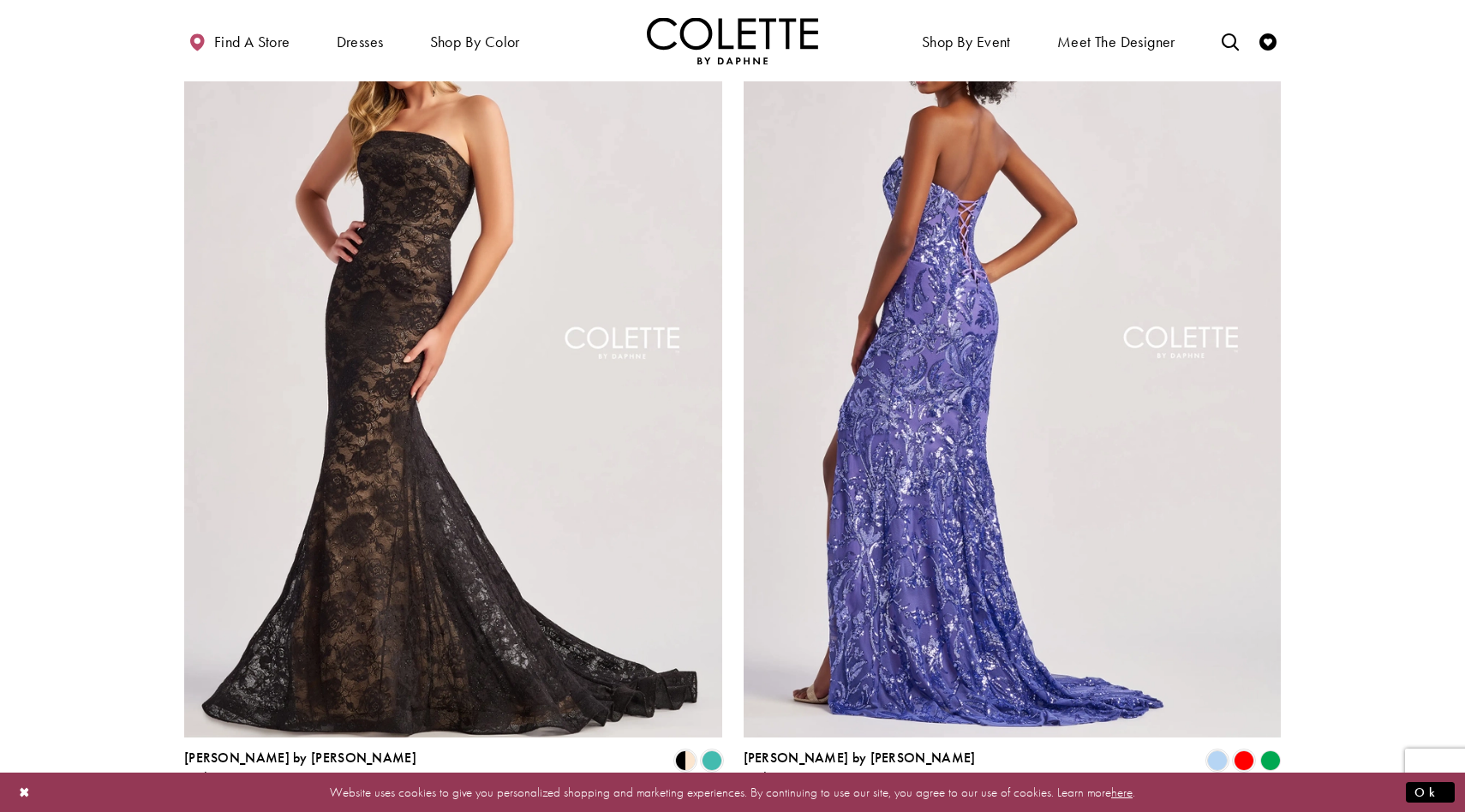
scroll to position [3138, 0]
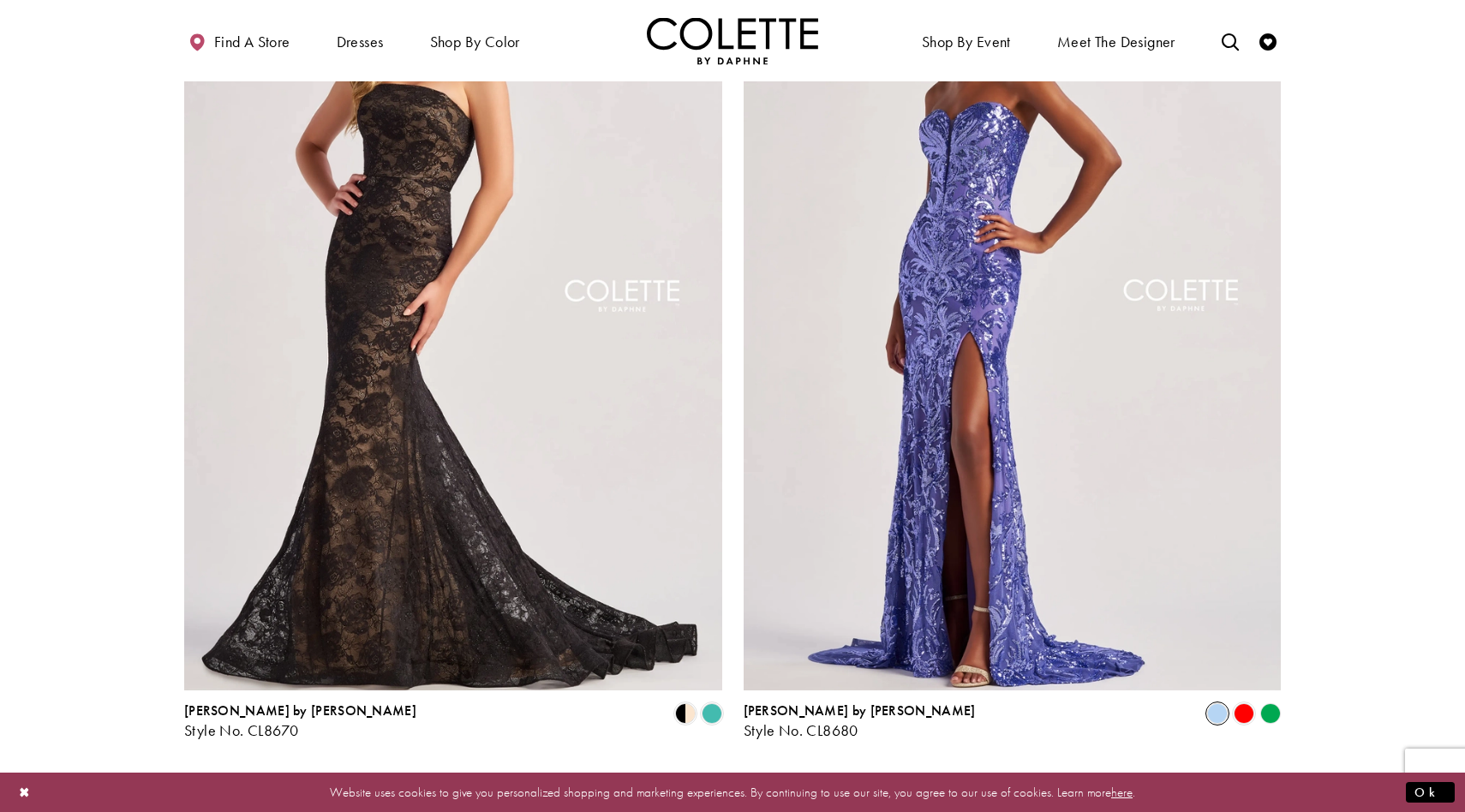
click at [1210, 703] on span "Product List" at bounding box center [1216, 713] width 20 height 20
click at [1213, 703] on span "Product List" at bounding box center [1216, 713] width 20 height 20
click at [1250, 703] on span "Product List" at bounding box center [1243, 713] width 20 height 20
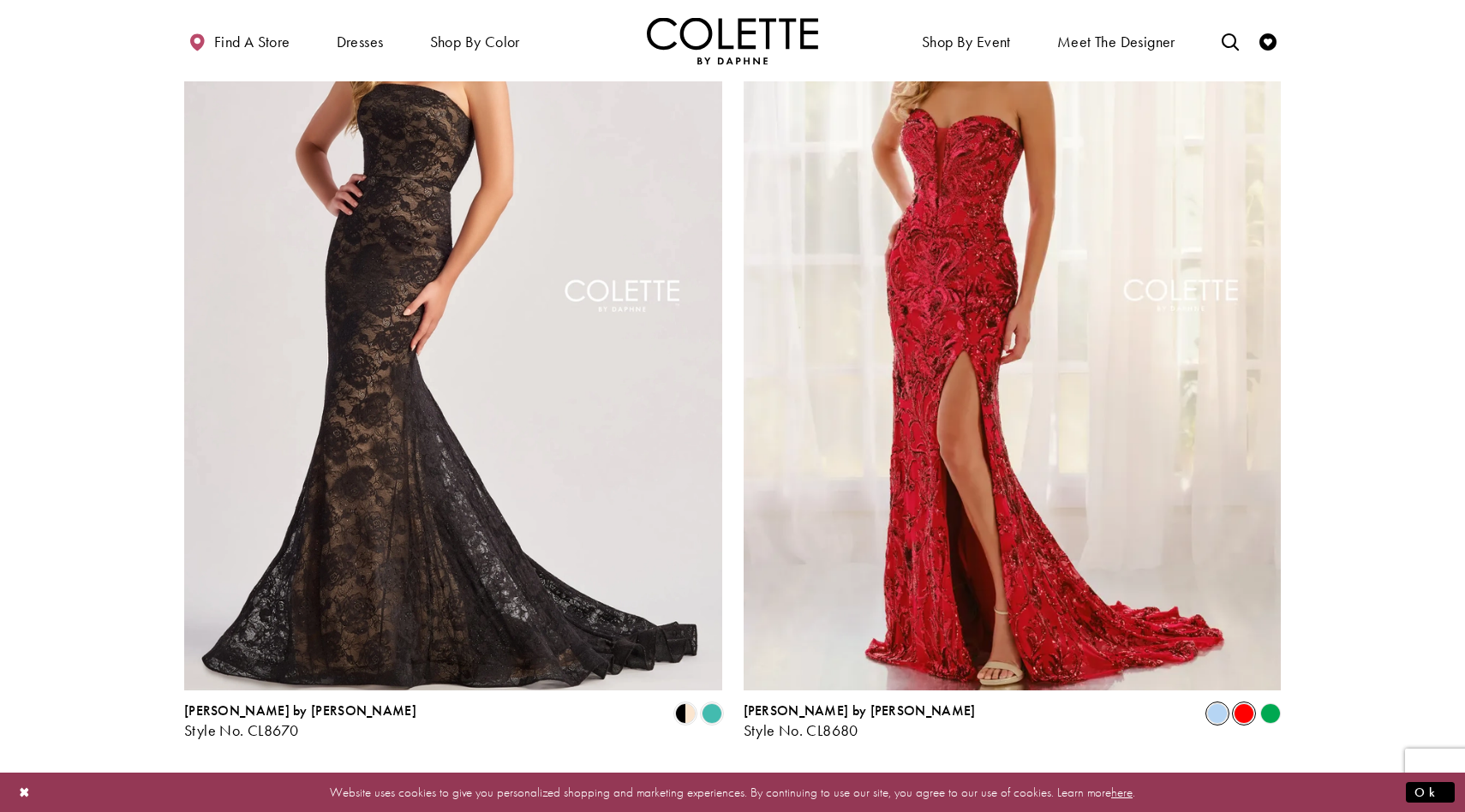
click at [1222, 703] on span "Product List" at bounding box center [1216, 713] width 20 height 20
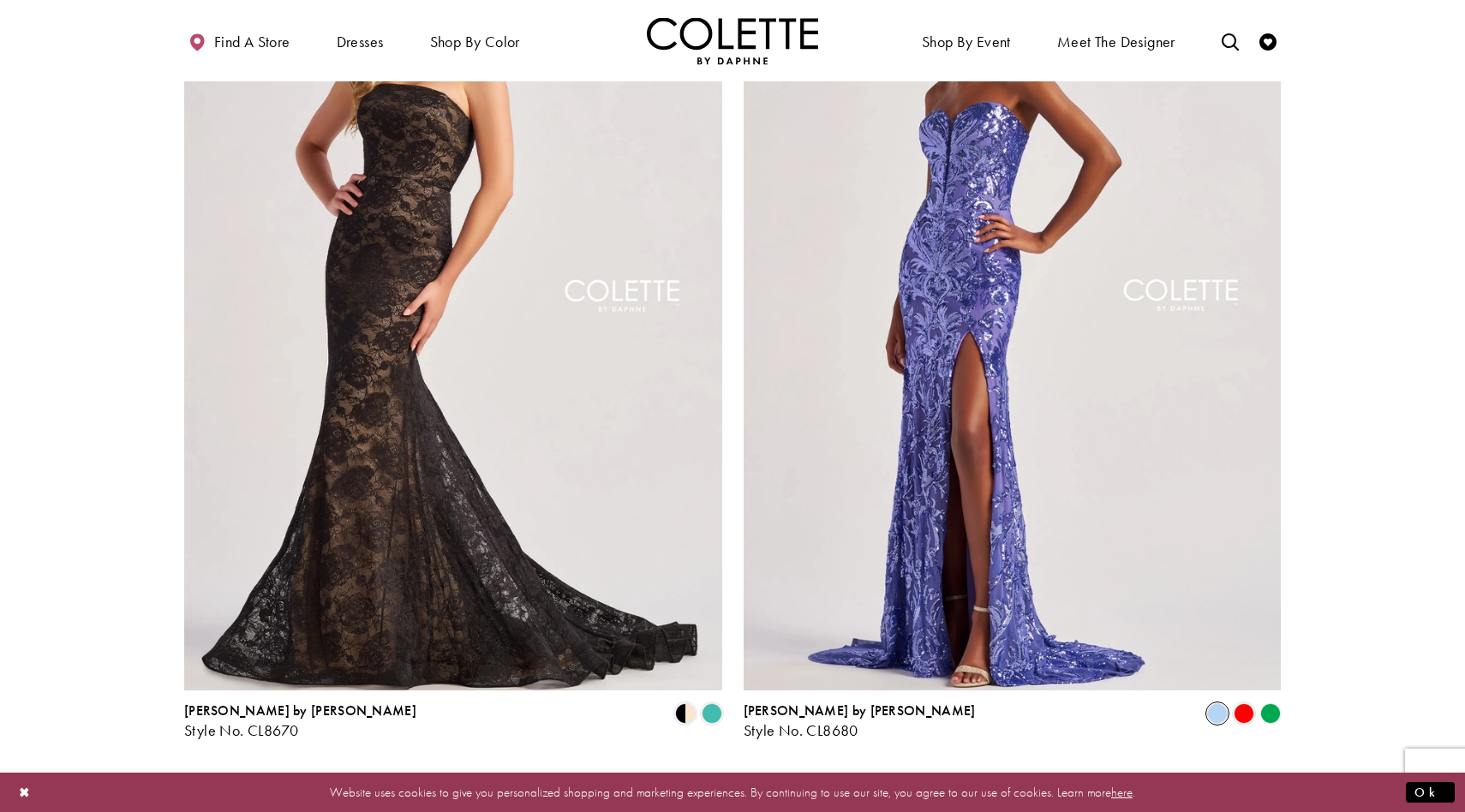
click at [1270, 701] on polygon "Product List" at bounding box center [1270, 714] width 27 height 27
click at [1274, 701] on polygon "Product List" at bounding box center [1270, 714] width 27 height 27
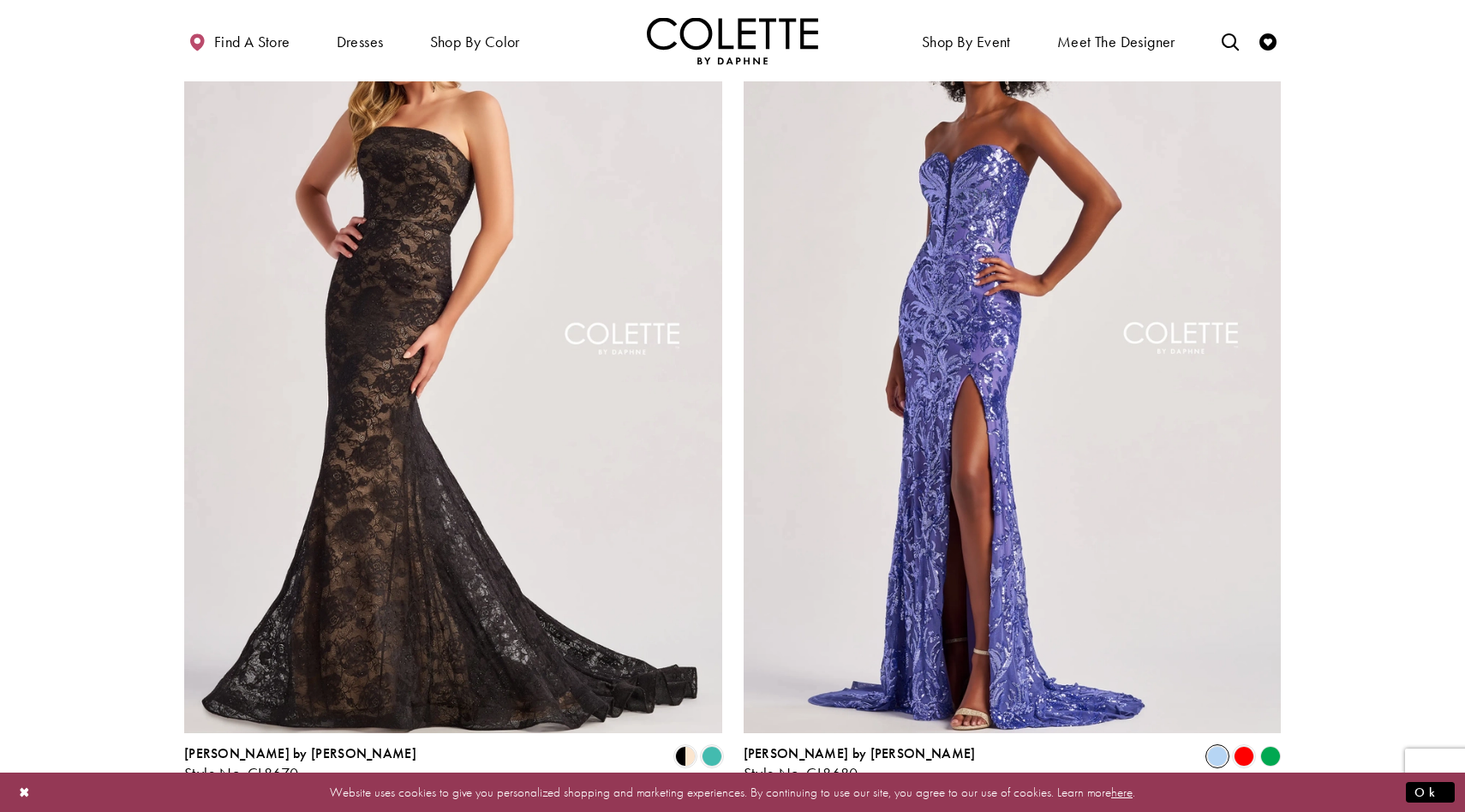
scroll to position [3101, 0]
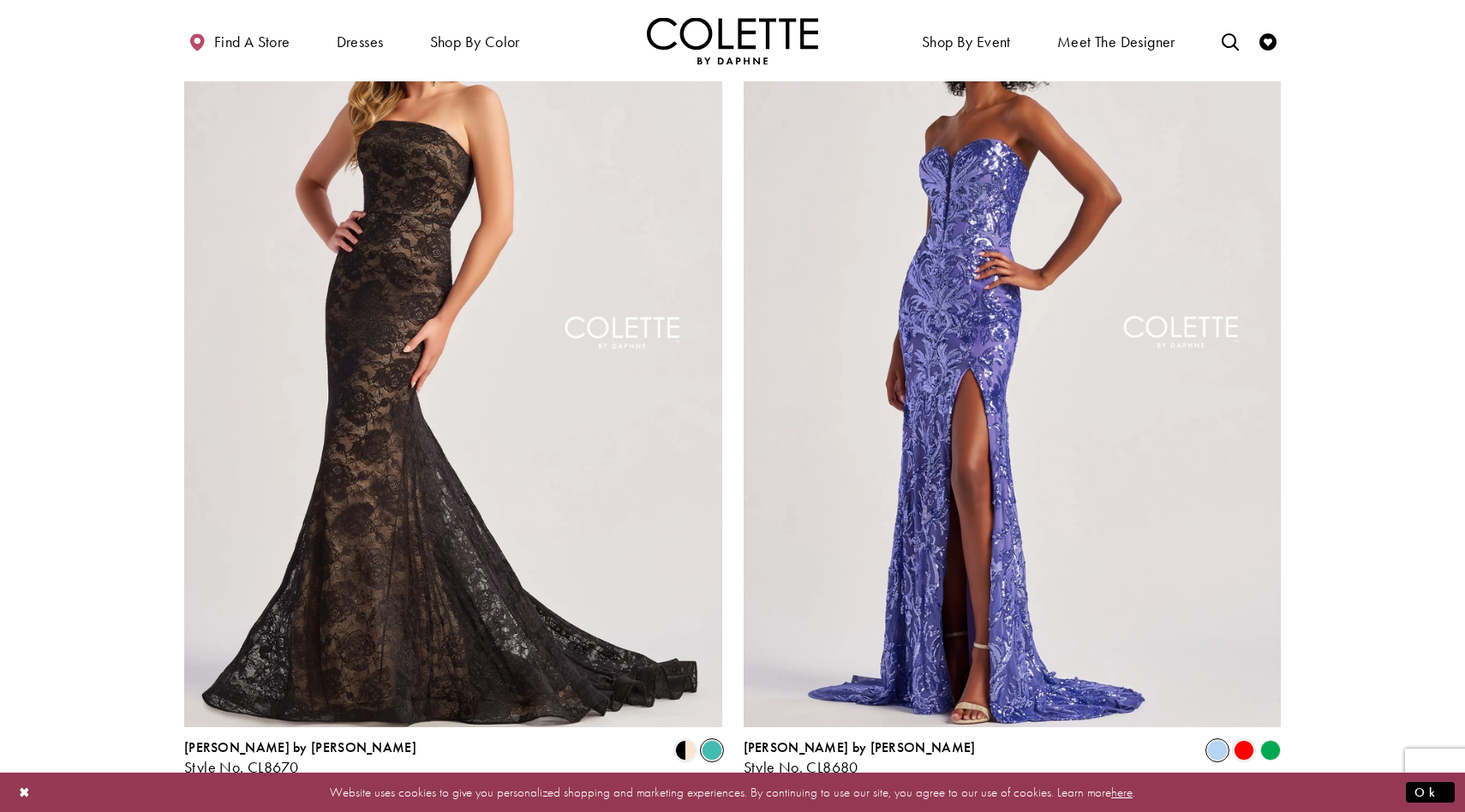
click at [713, 740] on span "Product List" at bounding box center [711, 750] width 20 height 20
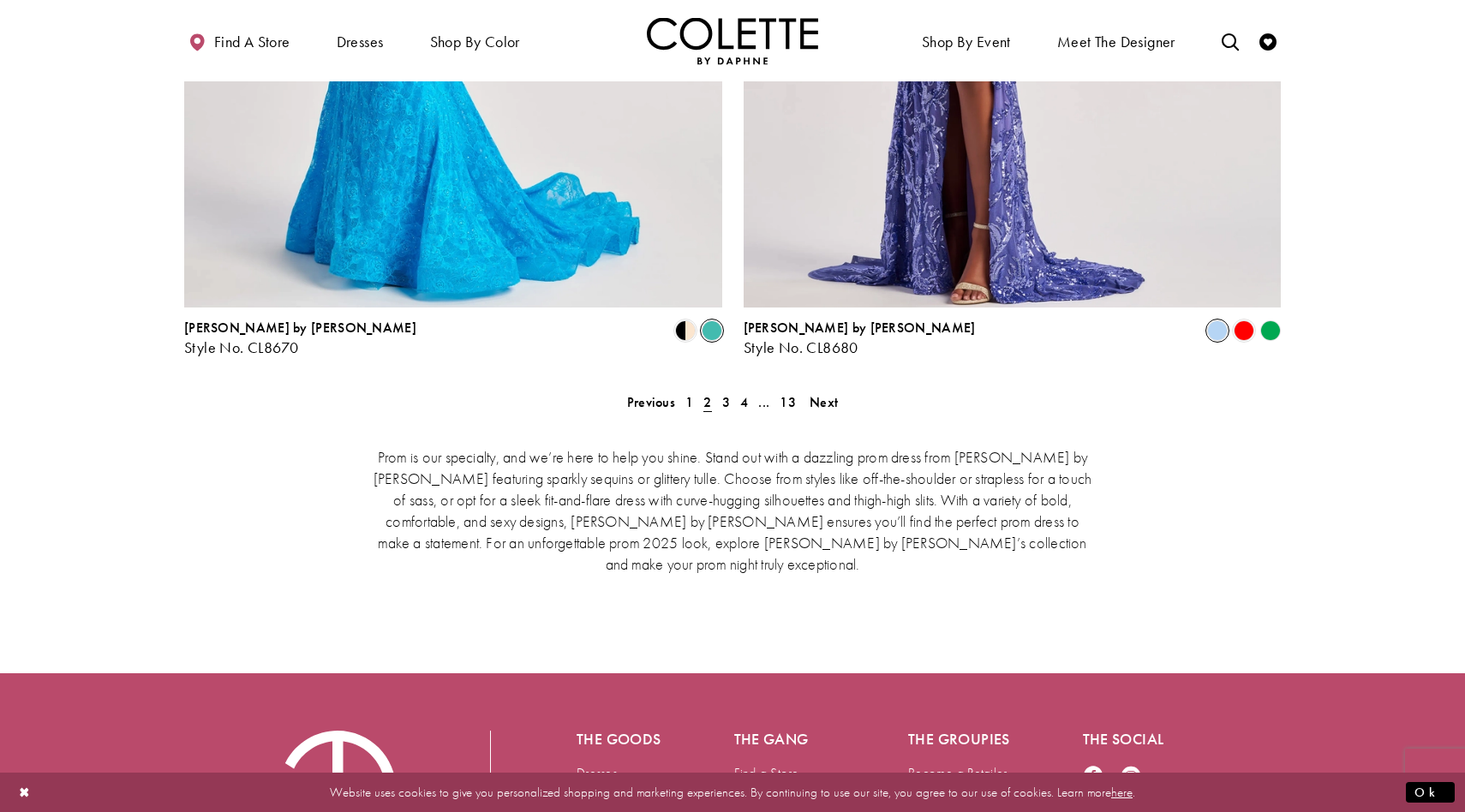
scroll to position [3515, 0]
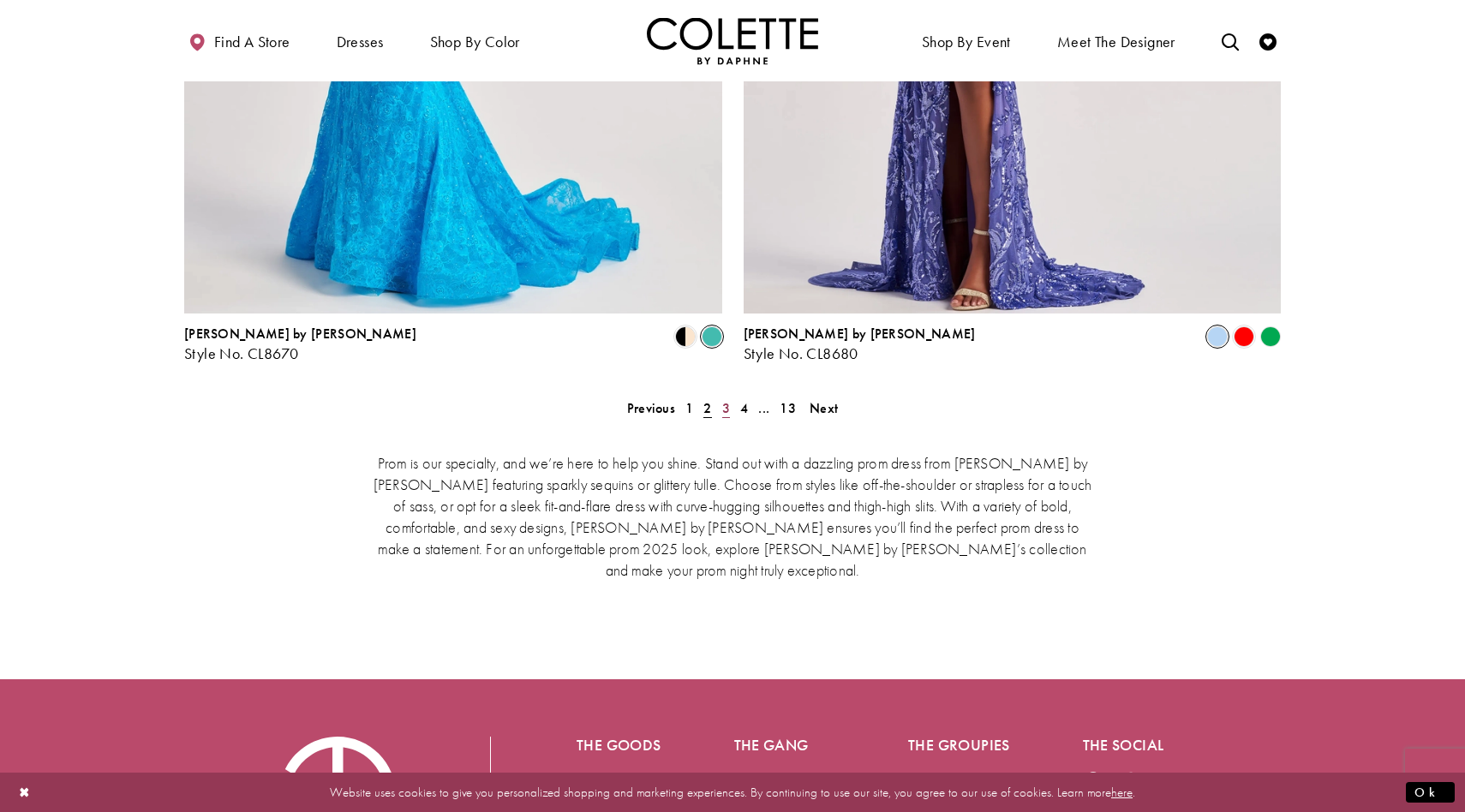
click at [726, 399] on span "3" at bounding box center [725, 408] width 8 height 18
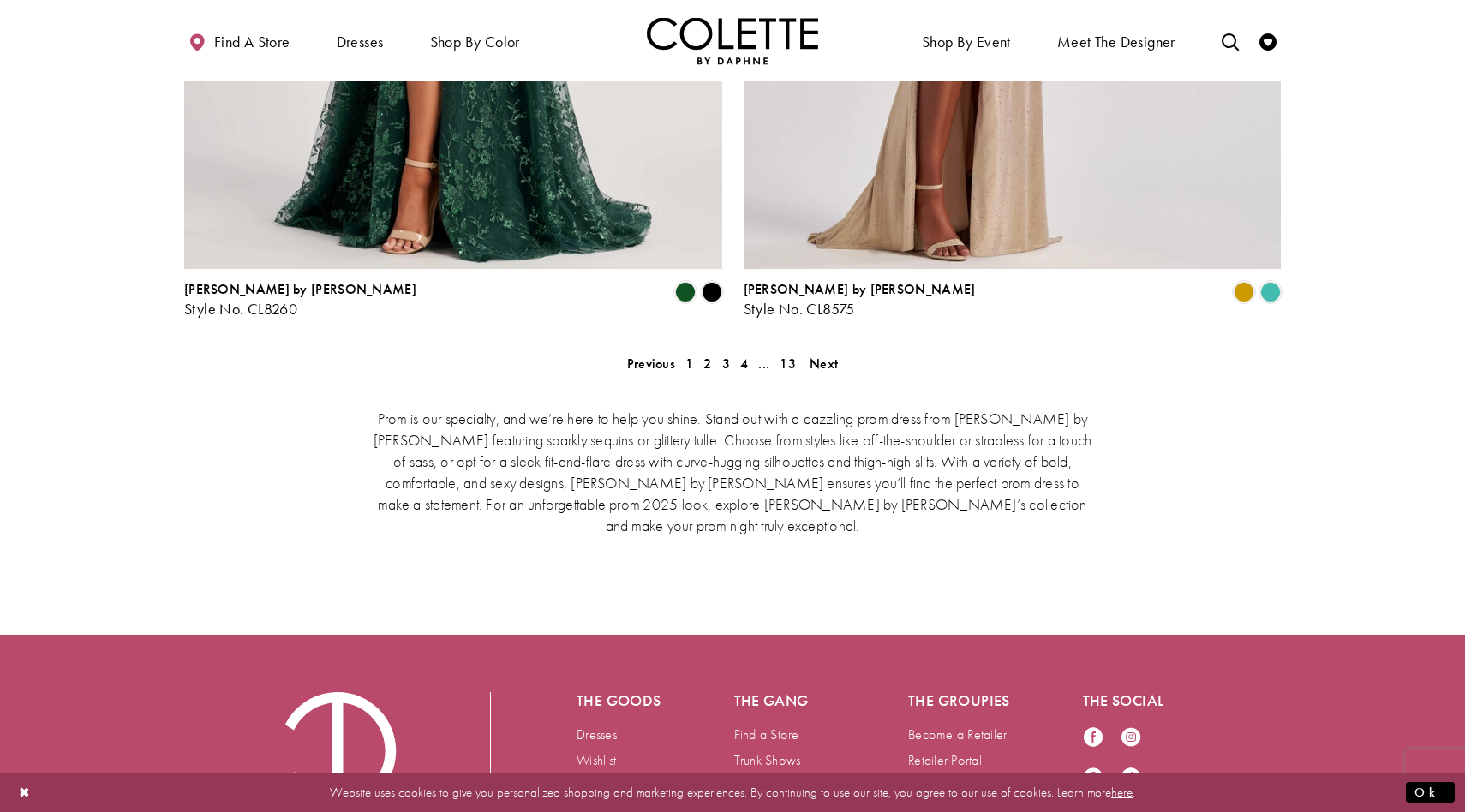
scroll to position [3570, 0]
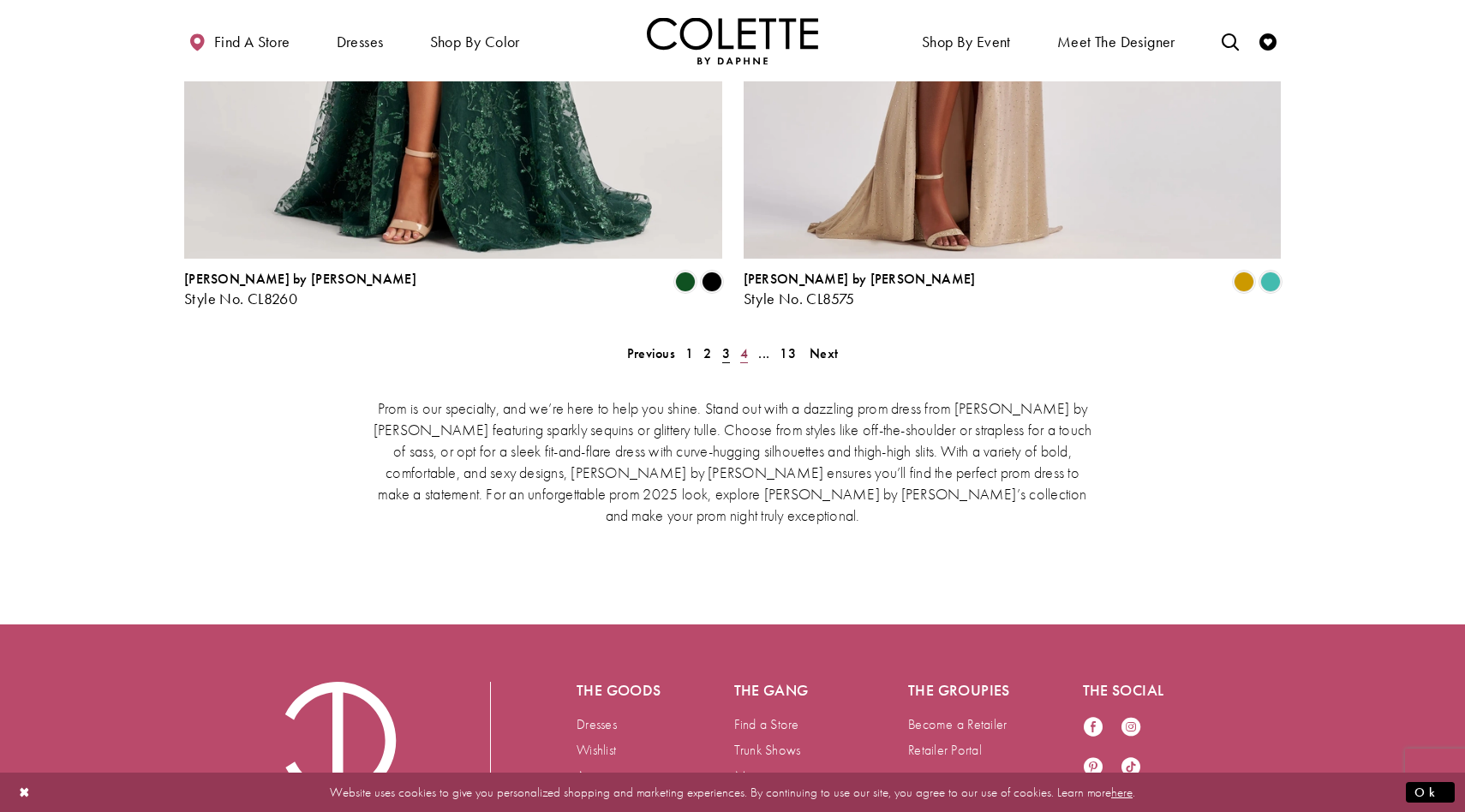
click at [741, 344] on span "4" at bounding box center [744, 353] width 8 height 18
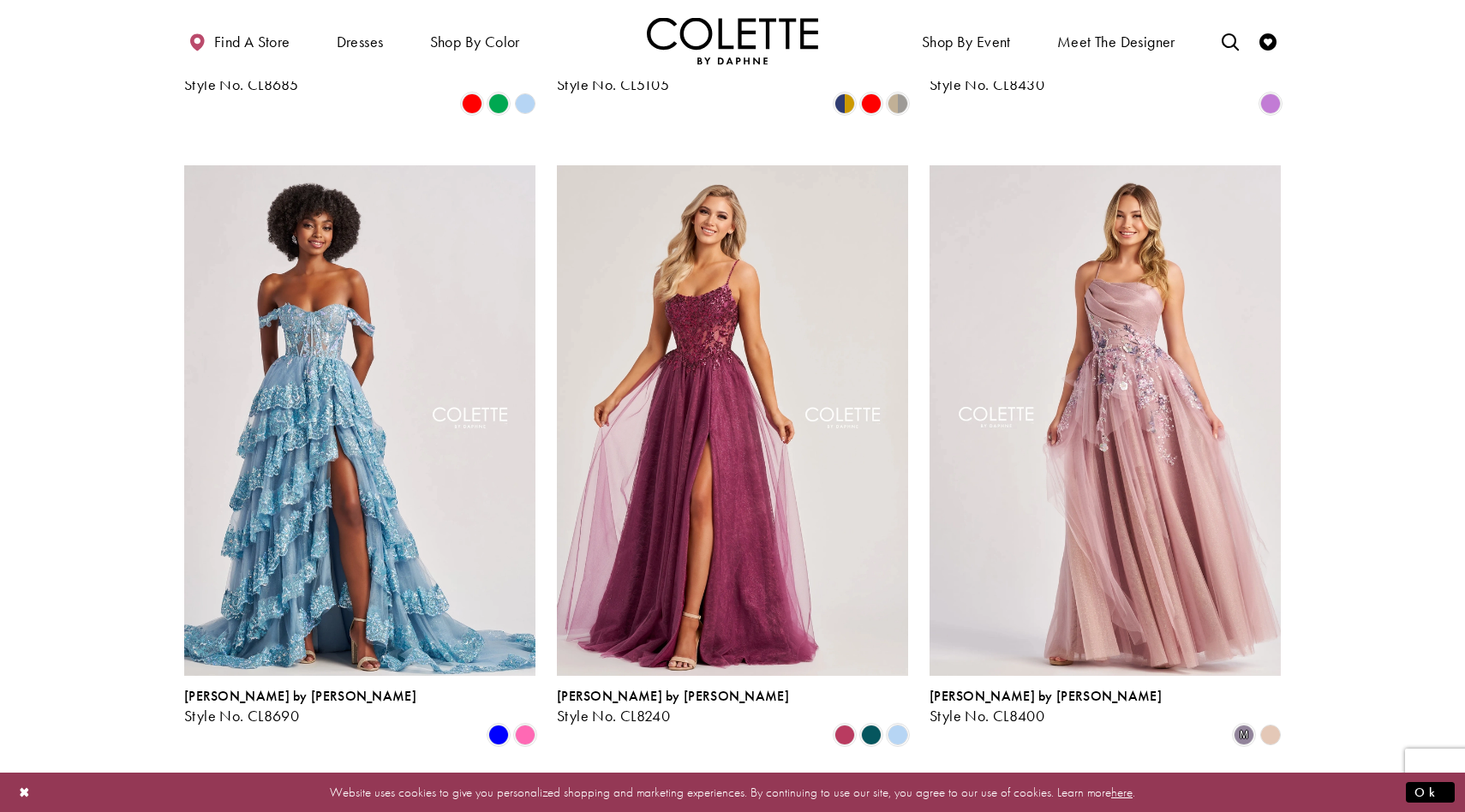
scroll to position [1624, 0]
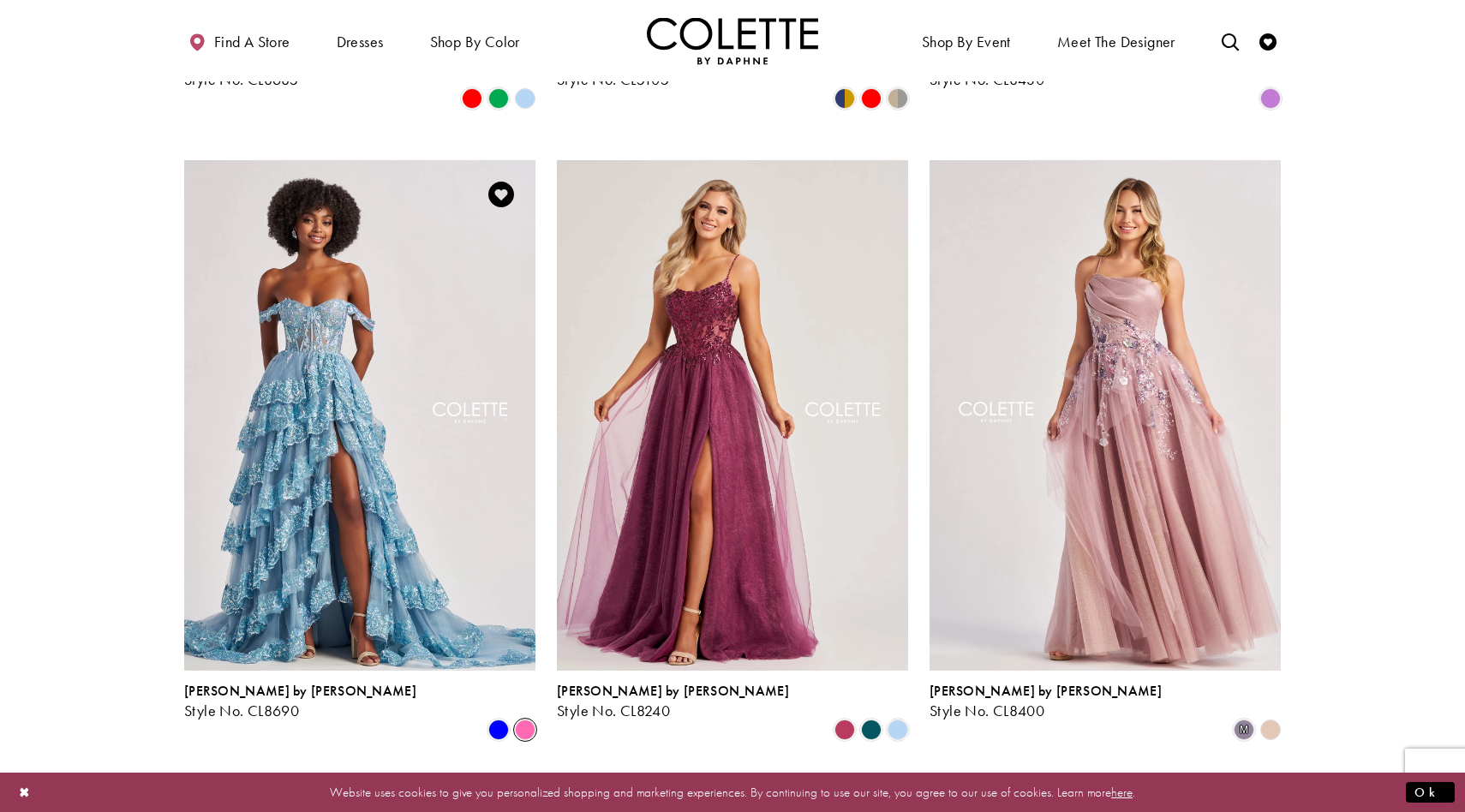
click at [526, 719] on span "Product List" at bounding box center [525, 729] width 20 height 20
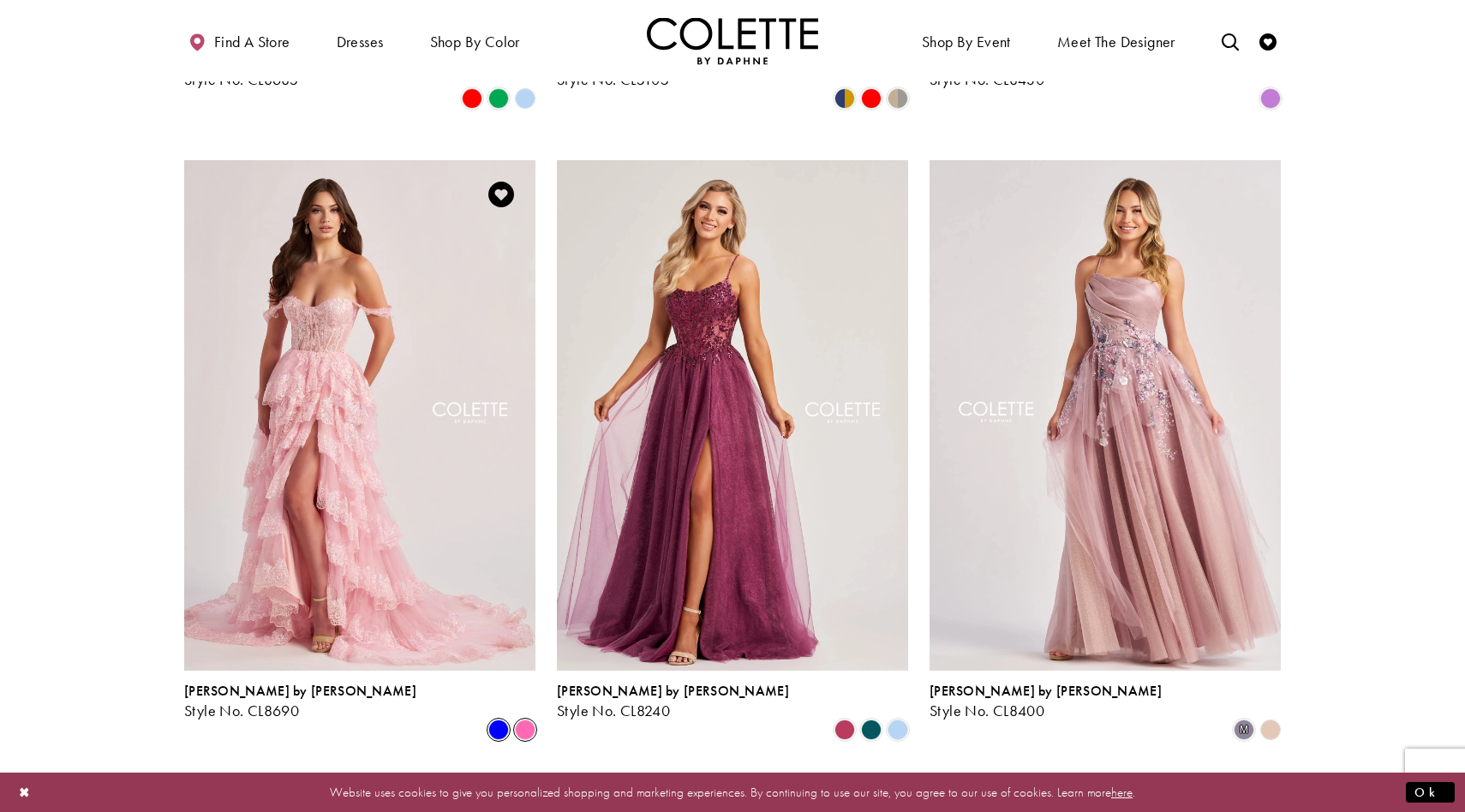
click at [504, 719] on span "Product List" at bounding box center [498, 729] width 20 height 20
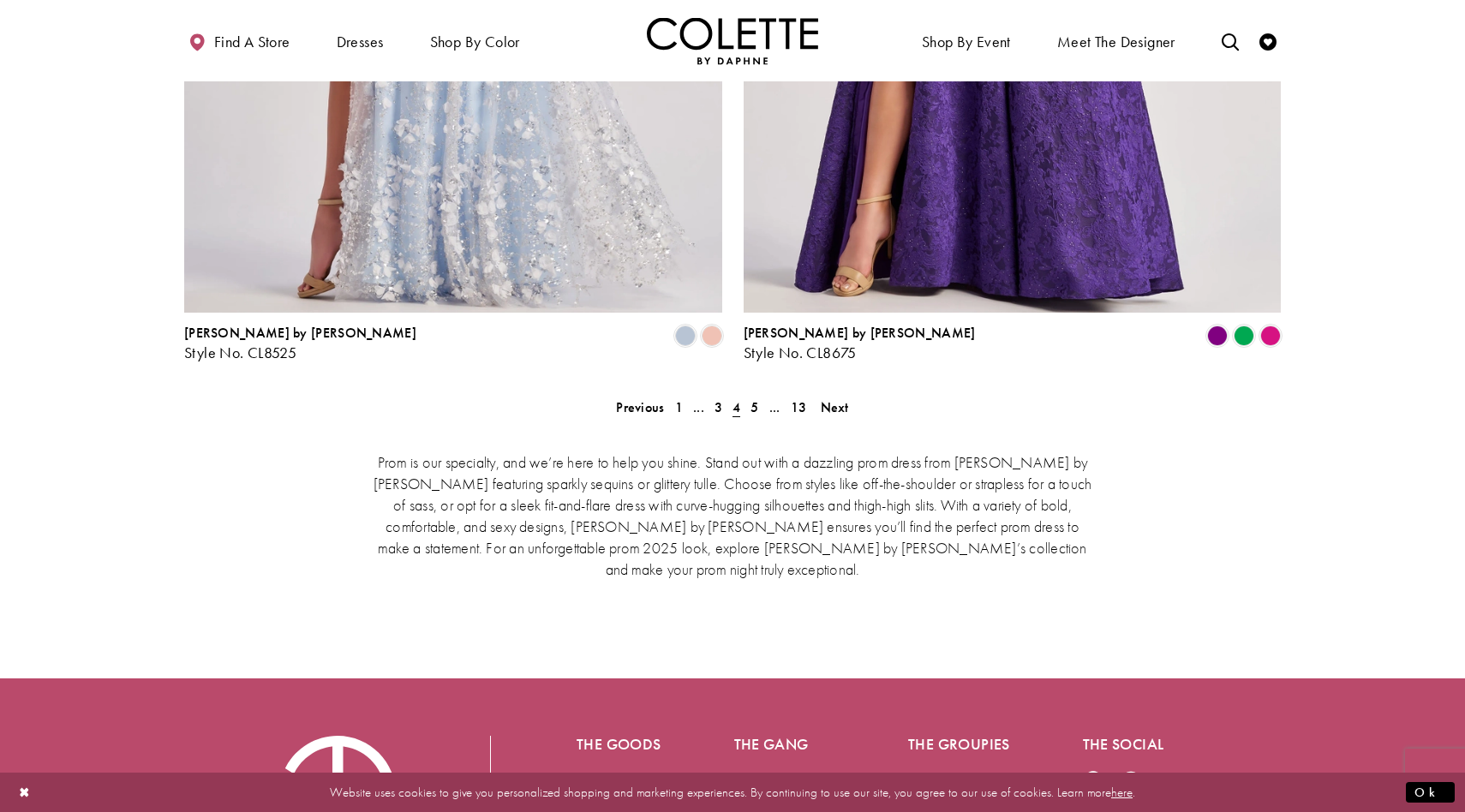
scroll to position [3635, 0]
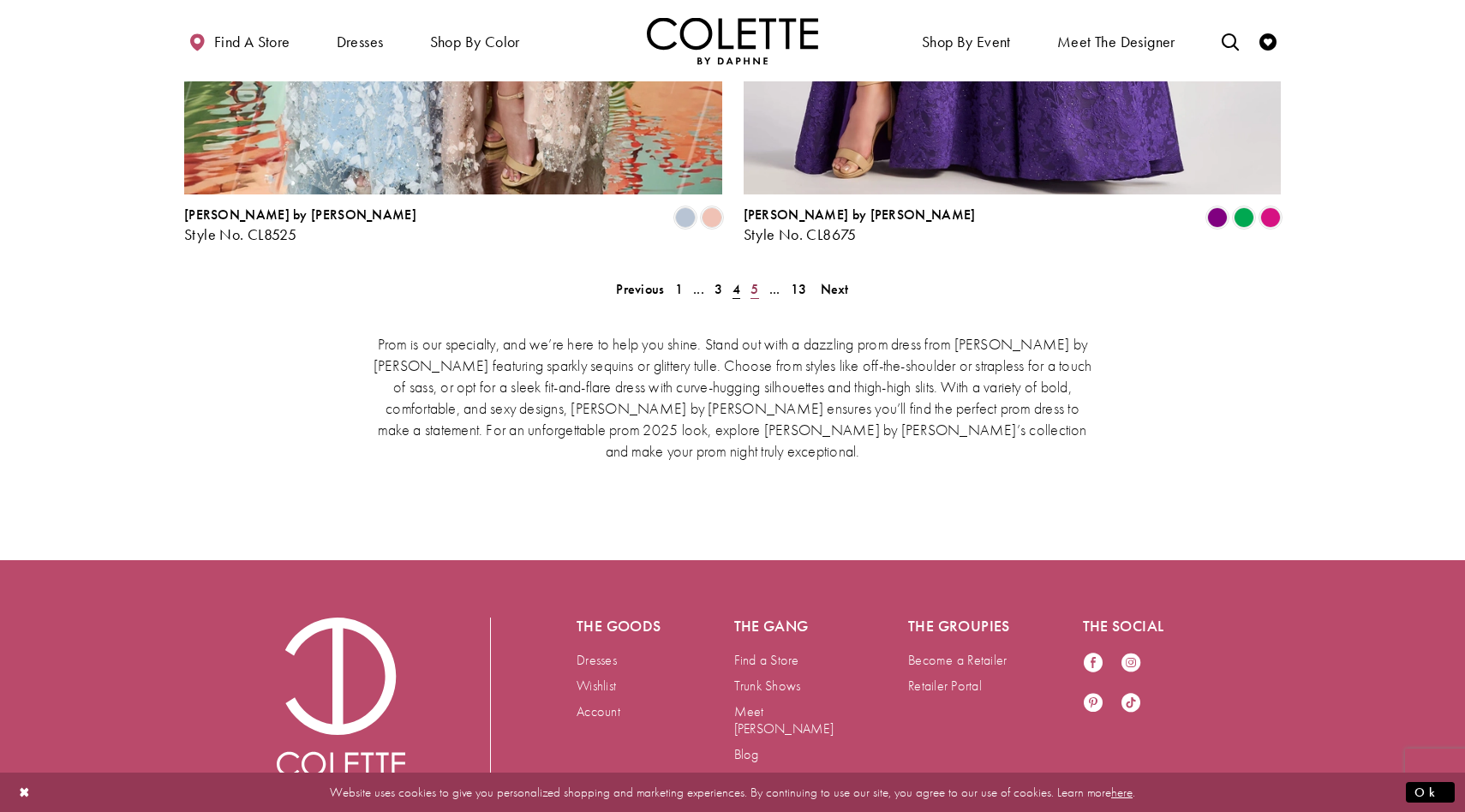
click at [756, 280] on span "5" at bounding box center [754, 289] width 8 height 18
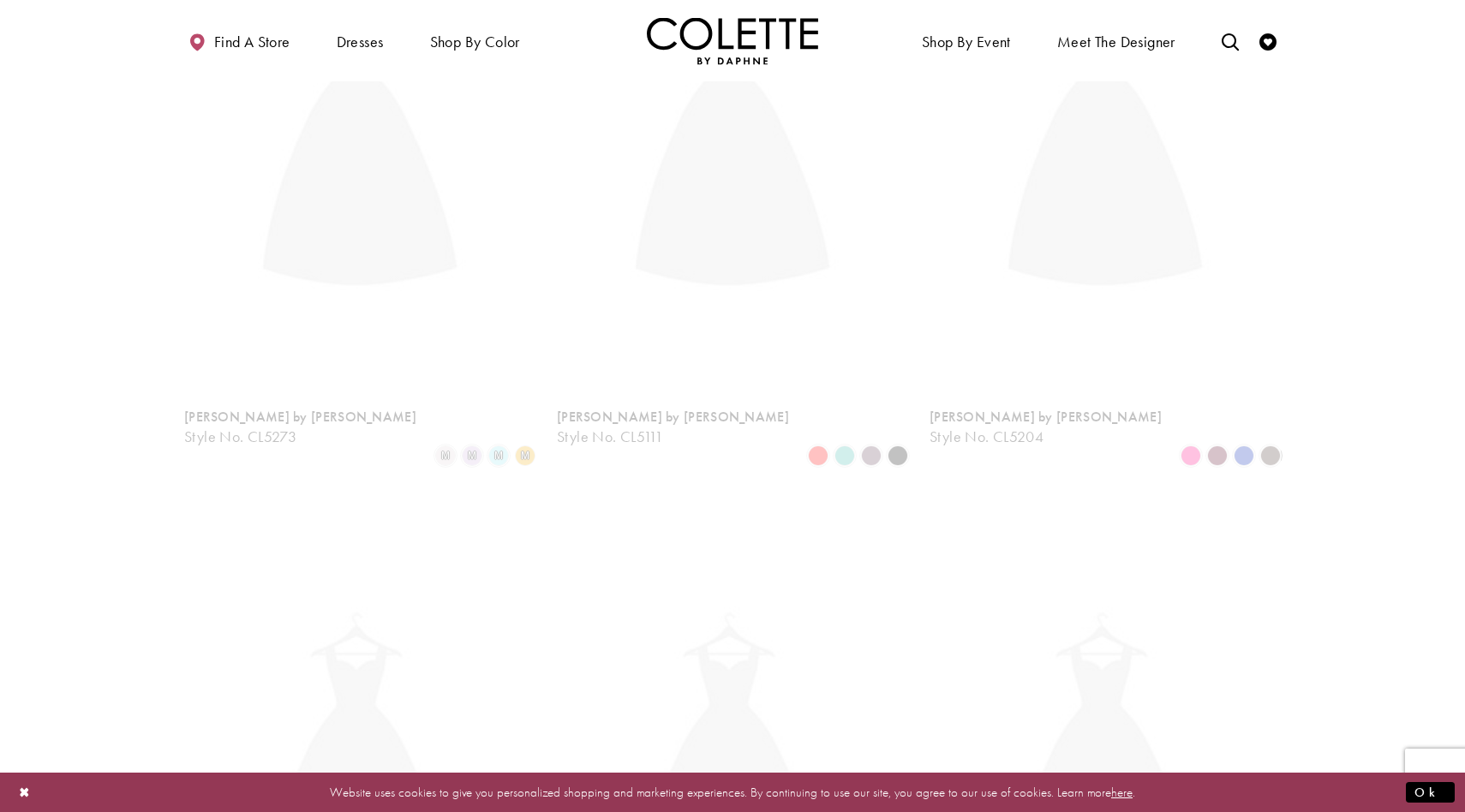
scroll to position [440, 0]
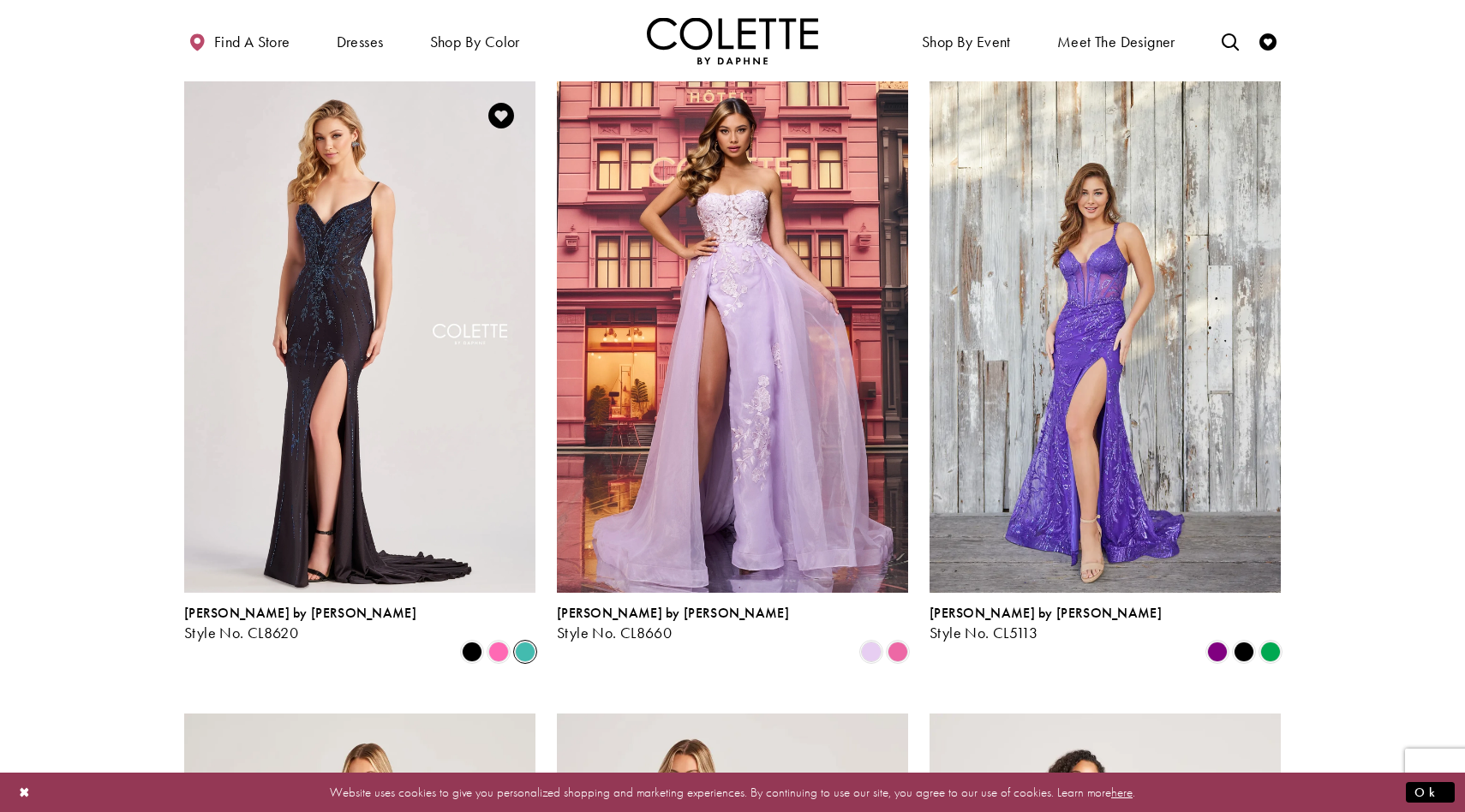
click at [523, 641] on span "Product List" at bounding box center [525, 651] width 20 height 20
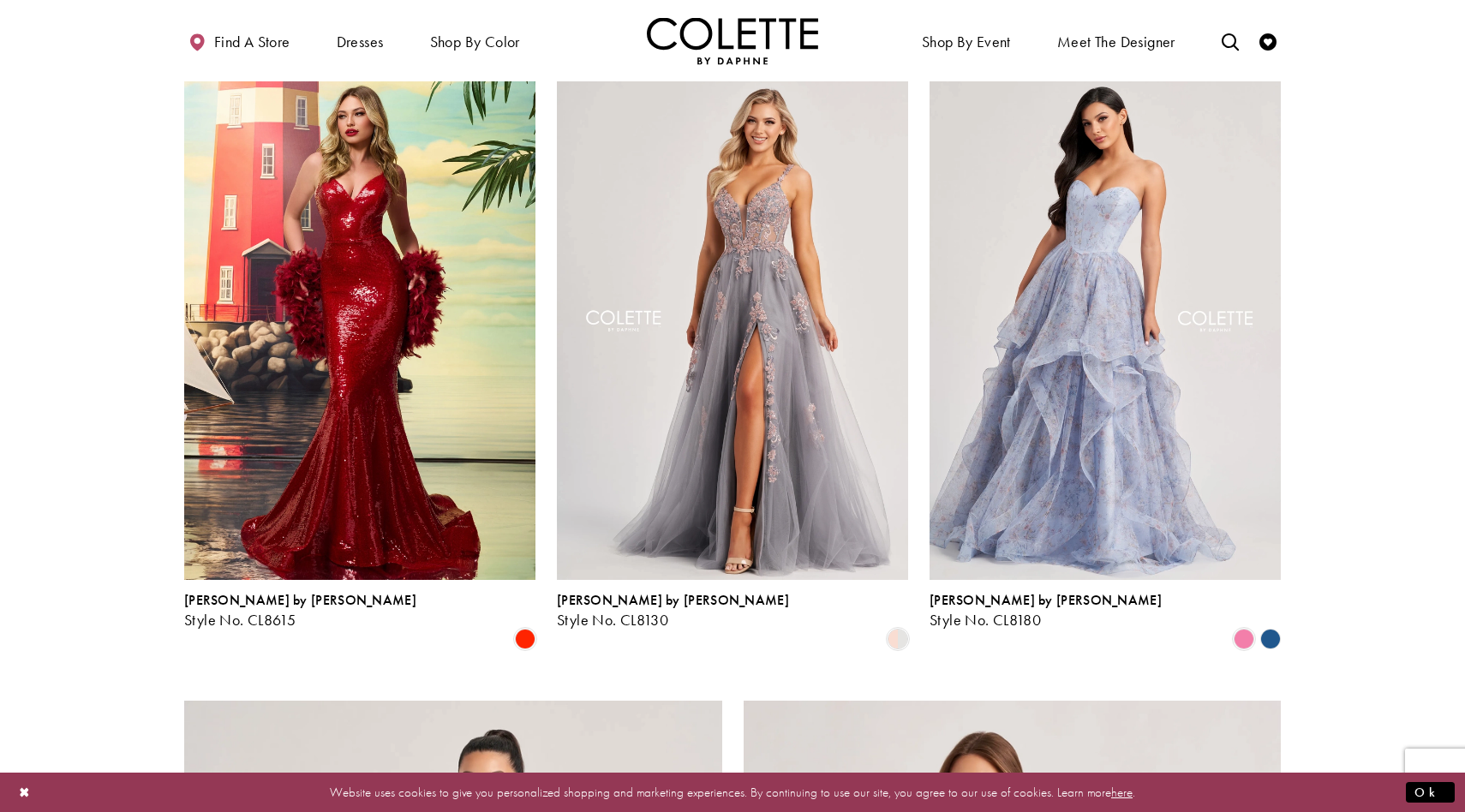
scroll to position [2348, 0]
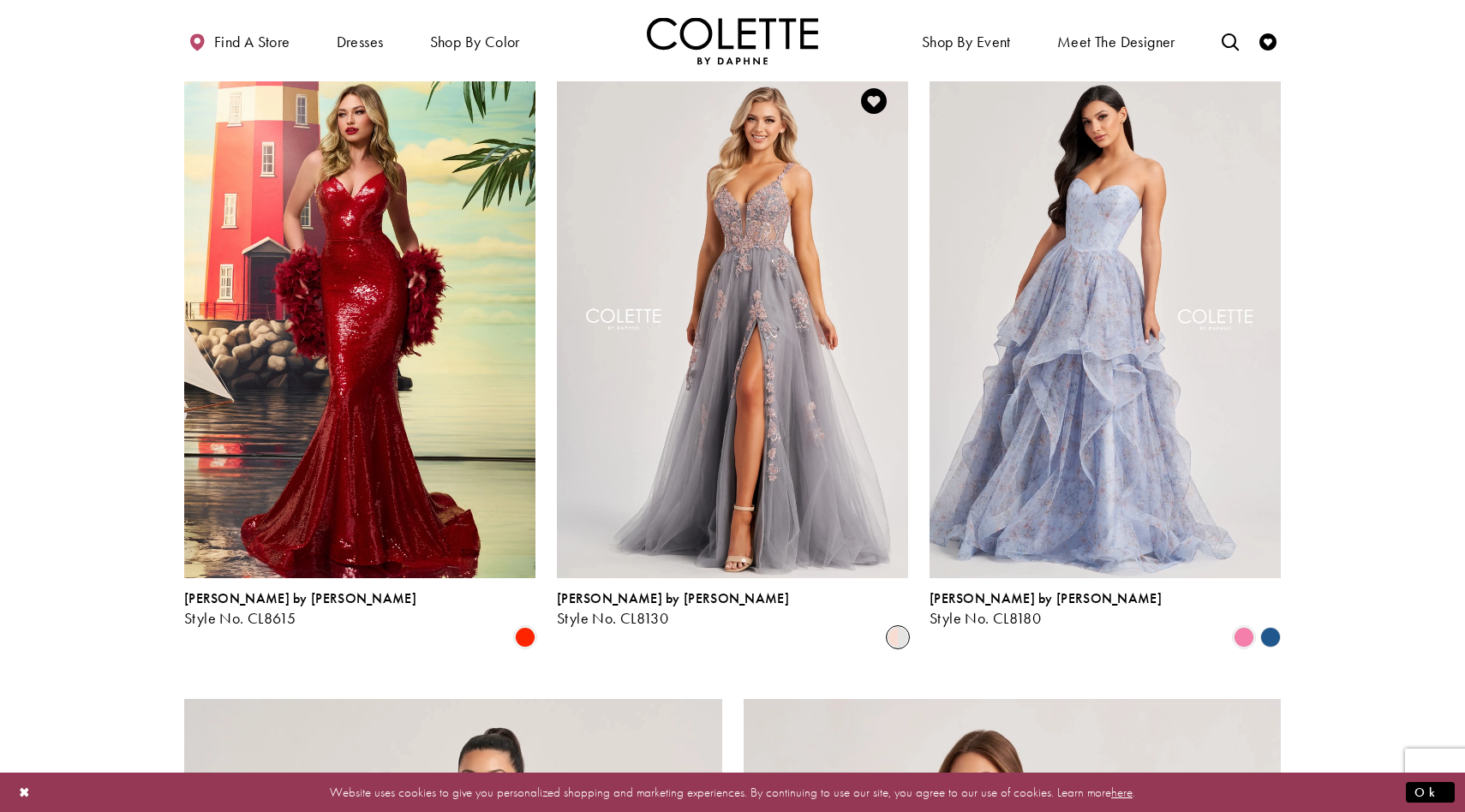
click at [898, 627] on span "Product List" at bounding box center [897, 637] width 20 height 20
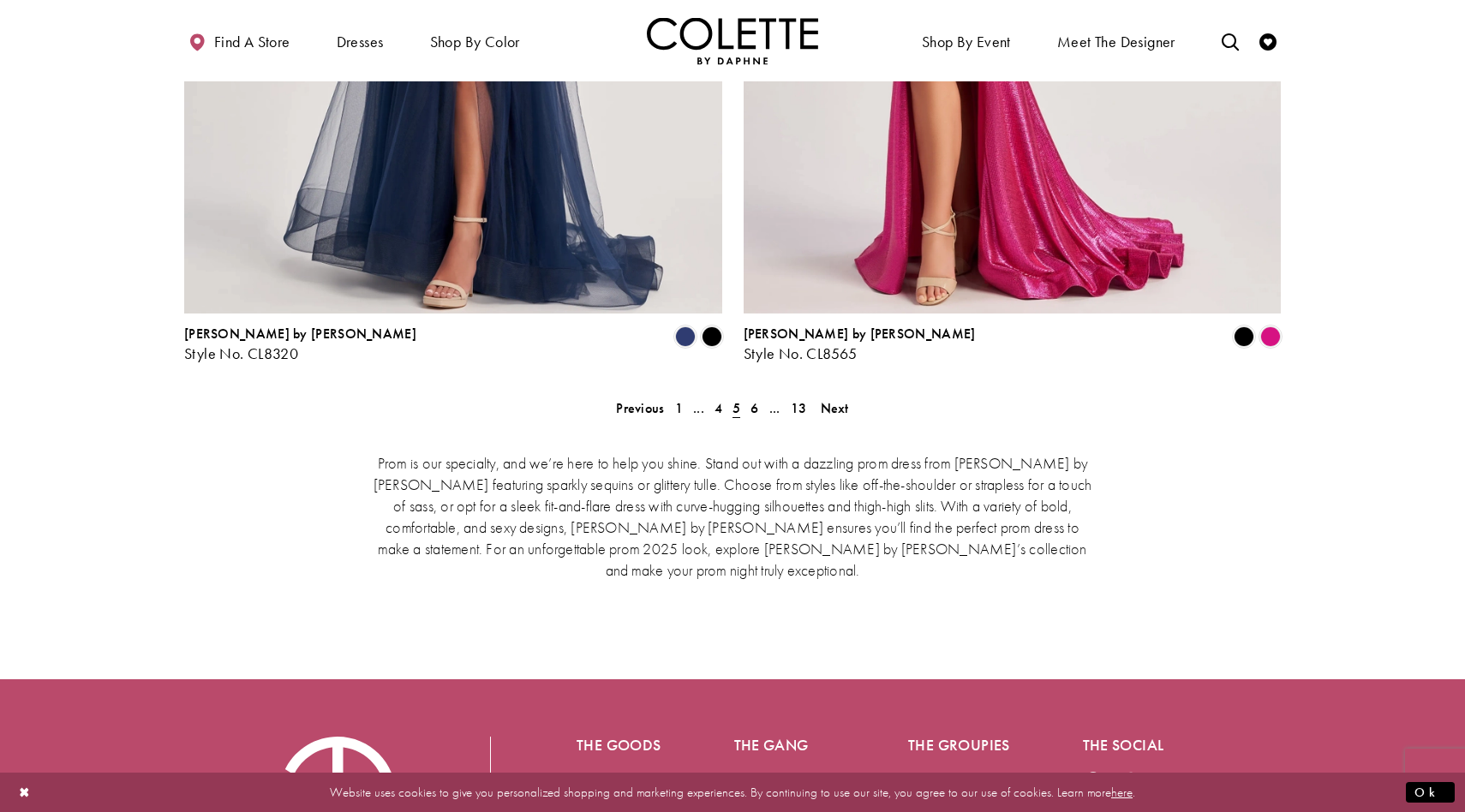
scroll to position [3635, 0]
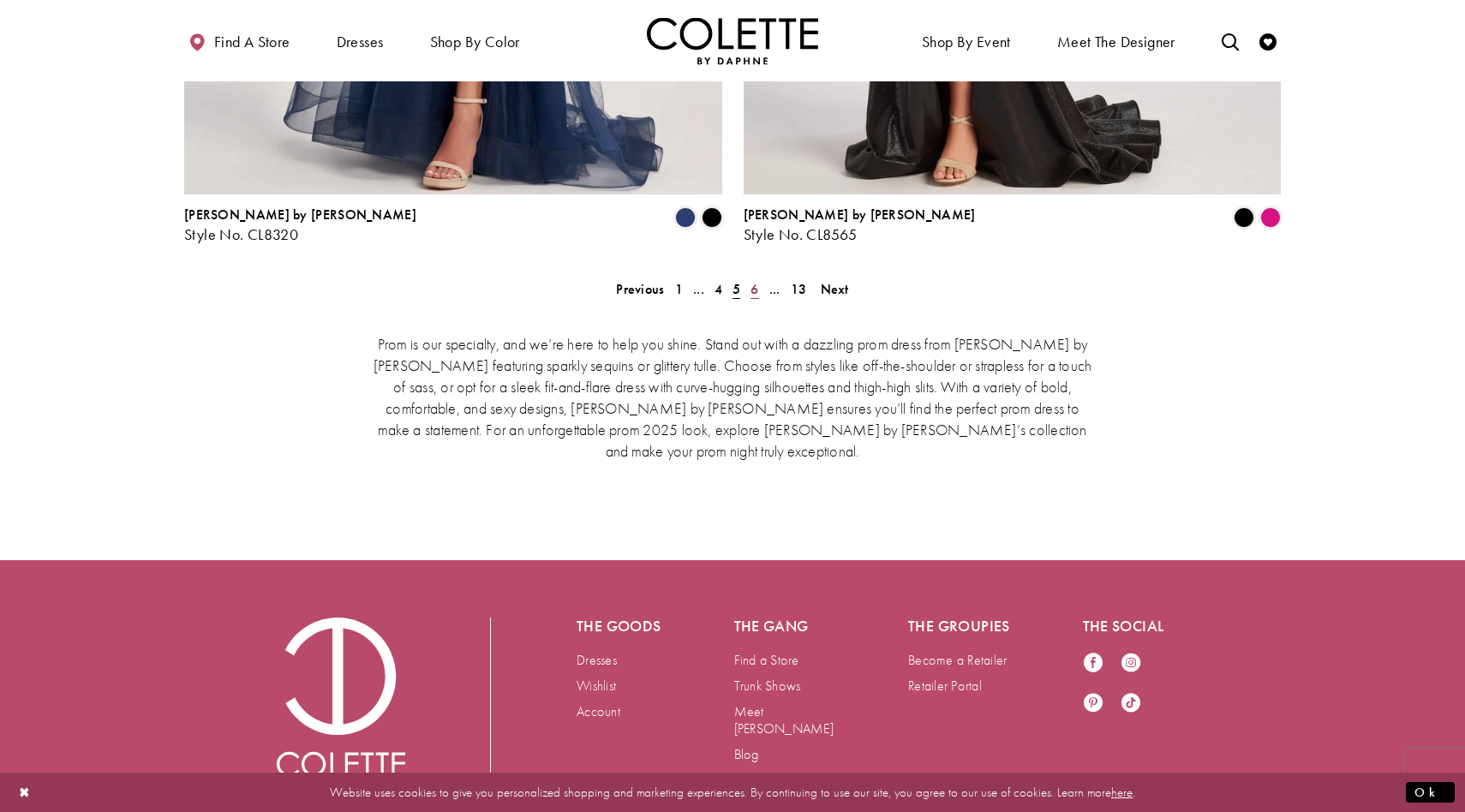
click at [757, 280] on span "6" at bounding box center [754, 289] width 8 height 18
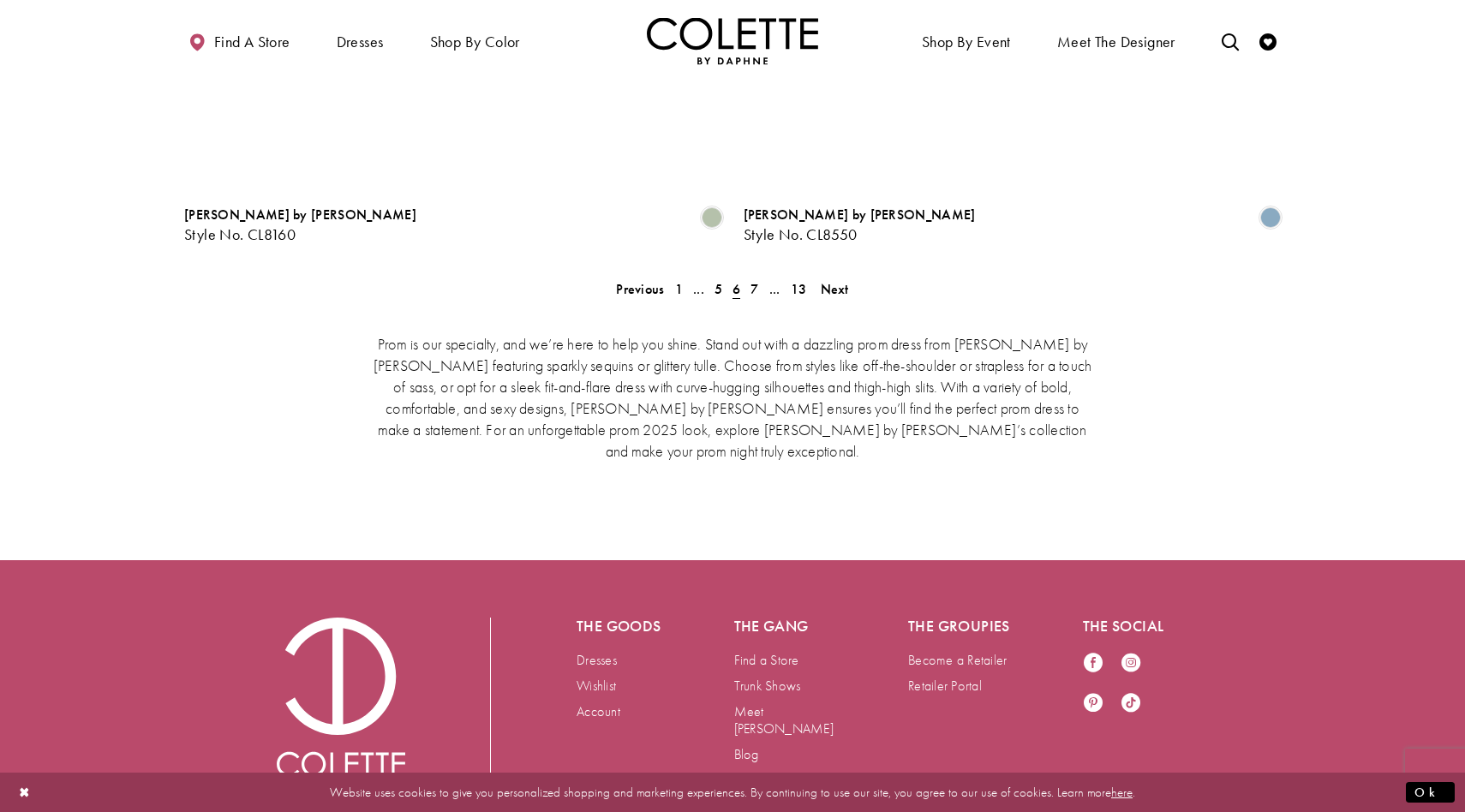
scroll to position [440, 0]
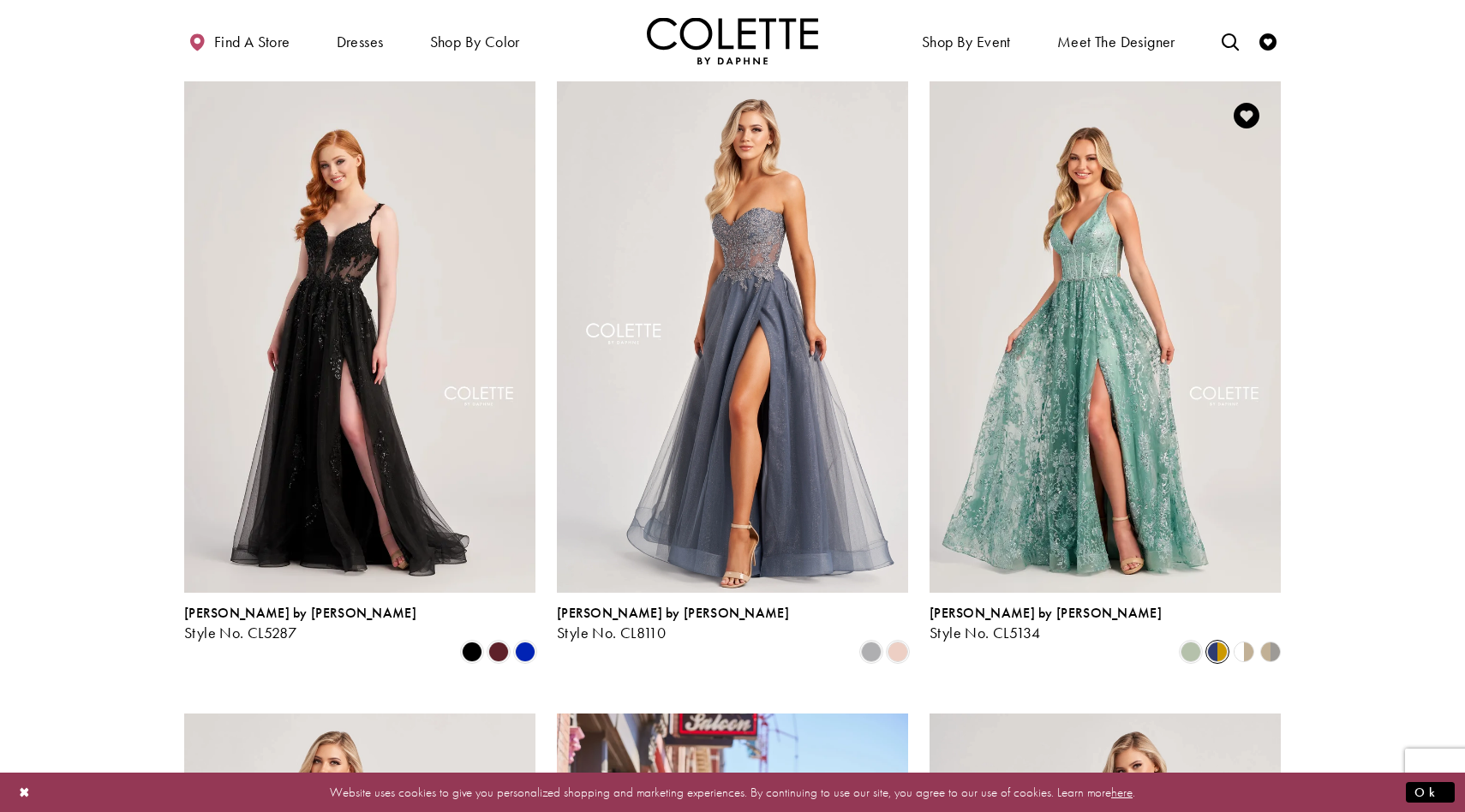
click at [1217, 641] on span "Product List" at bounding box center [1216, 651] width 20 height 20
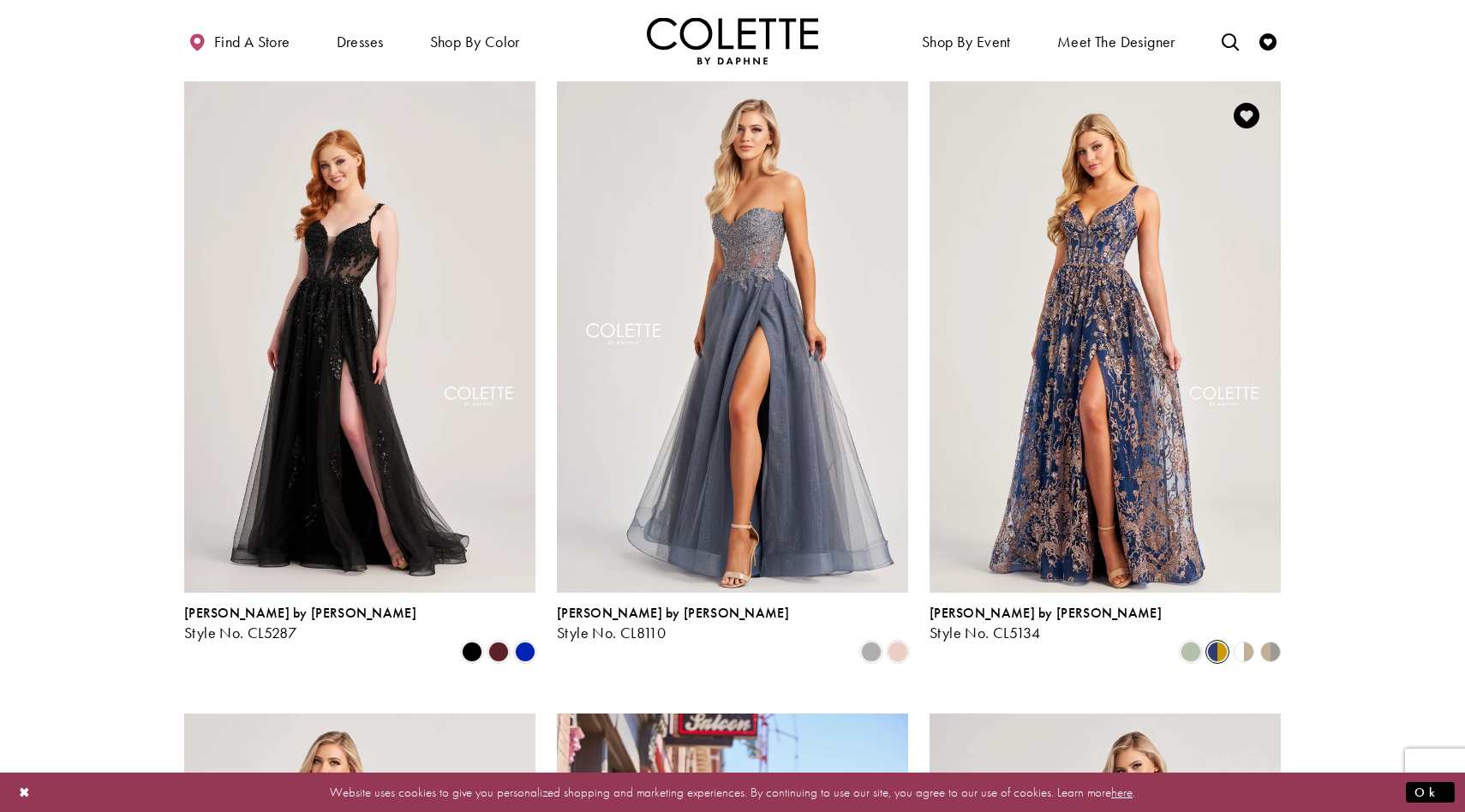
click at [1251, 638] on polygon "Product List" at bounding box center [1250, 651] width 13 height 27
click at [1242, 638] on polygon "Product List" at bounding box center [1237, 651] width 13 height 27
click at [1244, 638] on polygon "Product List" at bounding box center [1250, 651] width 13 height 27
click at [1260, 641] on icon "Product List" at bounding box center [1269, 651] width 20 height 20
click at [1186, 641] on span "Product List" at bounding box center [1190, 651] width 20 height 20
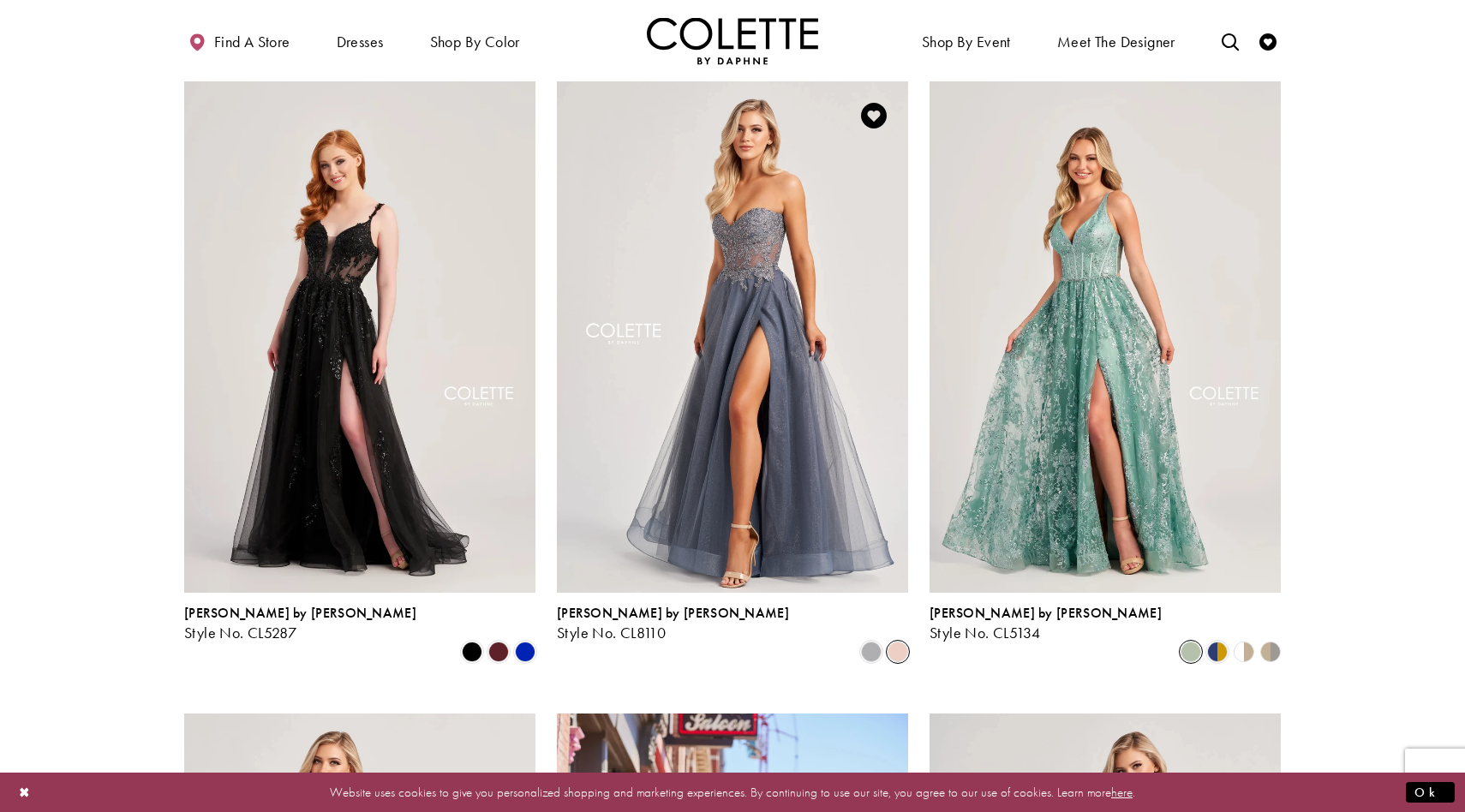
click at [891, 641] on span "Product List" at bounding box center [897, 651] width 20 height 20
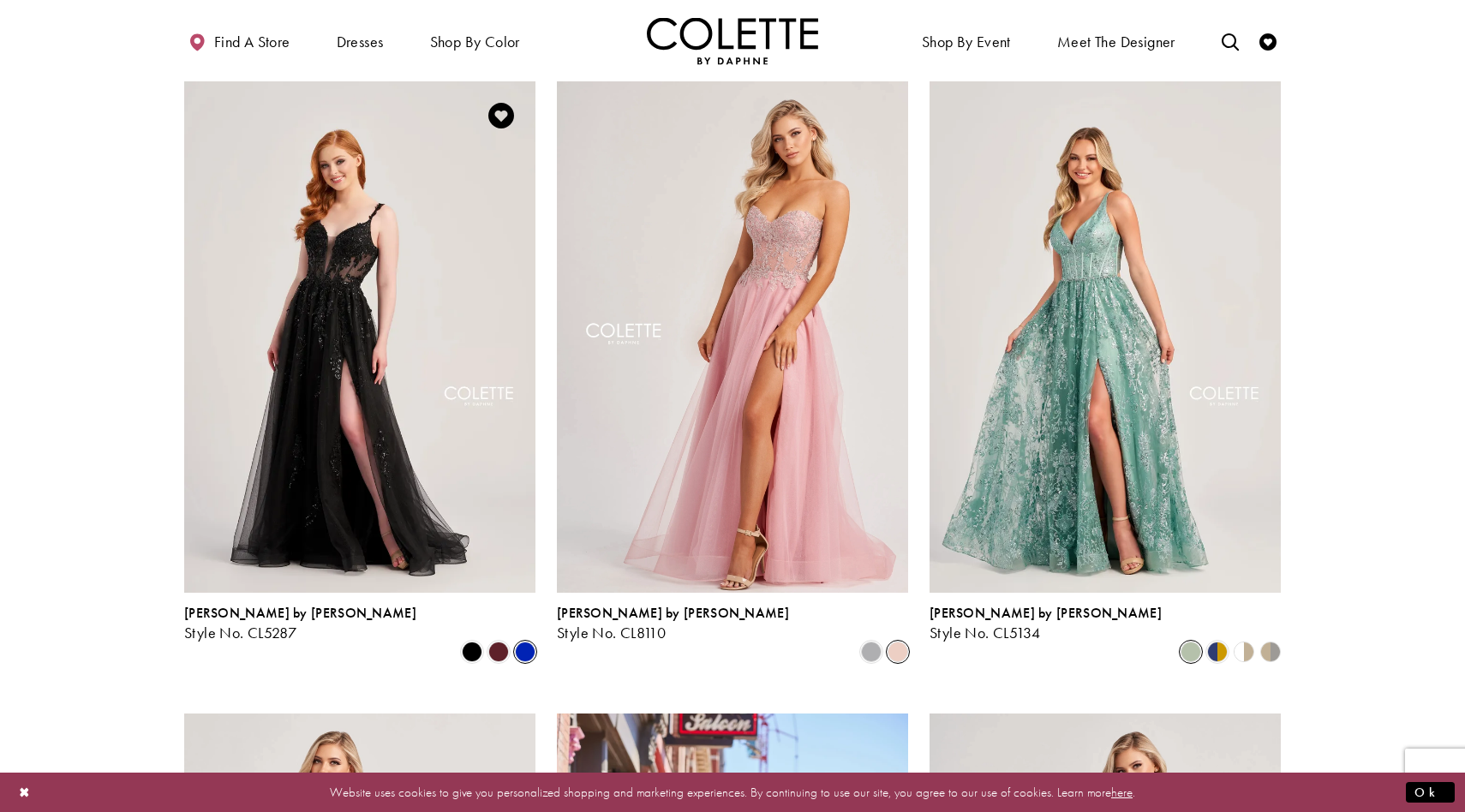
click at [521, 641] on span "Product List" at bounding box center [525, 651] width 20 height 20
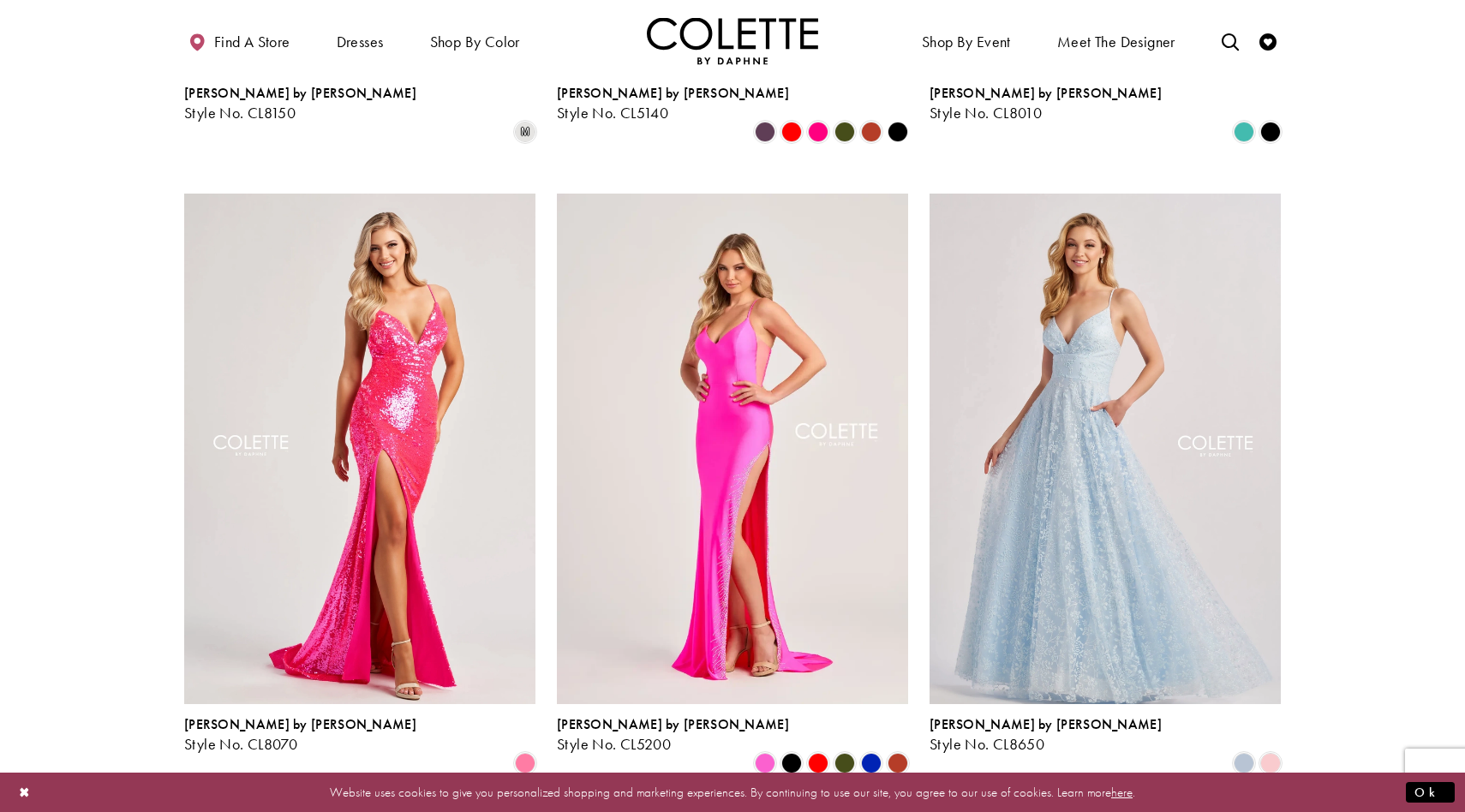
scroll to position [1591, 0]
click at [1274, 752] on span "Product List" at bounding box center [1269, 762] width 20 height 20
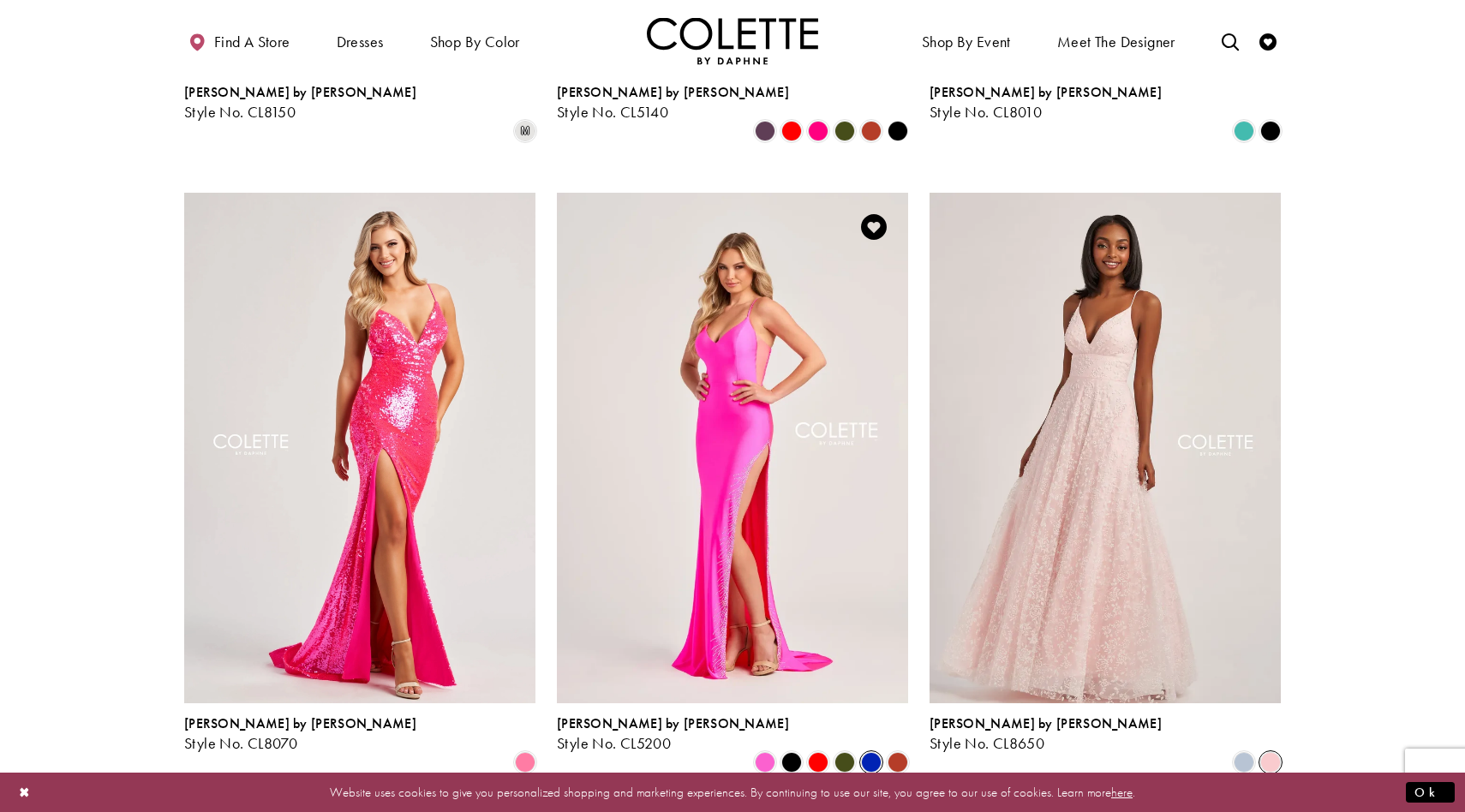
click at [861, 752] on span "Product List" at bounding box center [871, 762] width 20 height 20
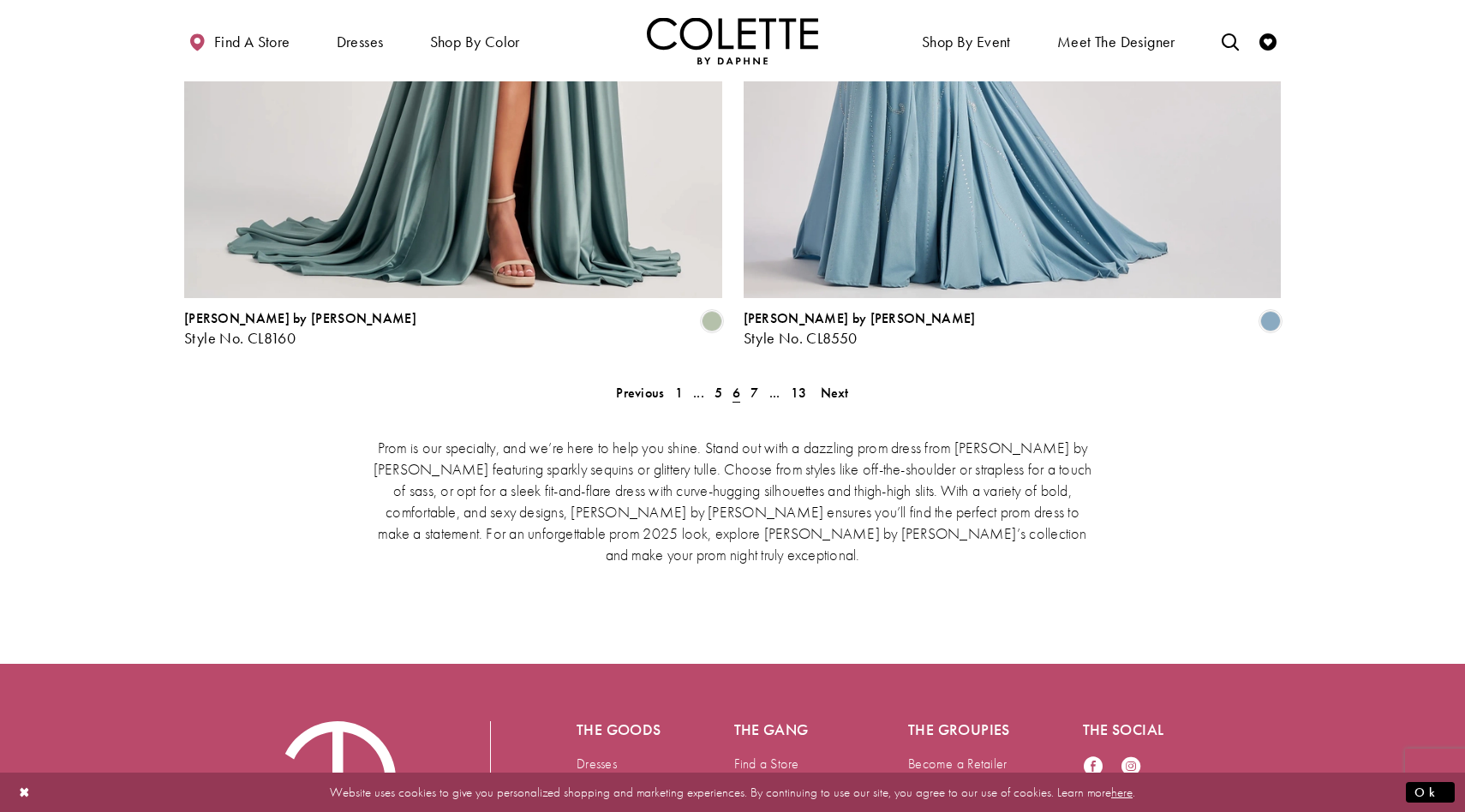
scroll to position [3559, 0]
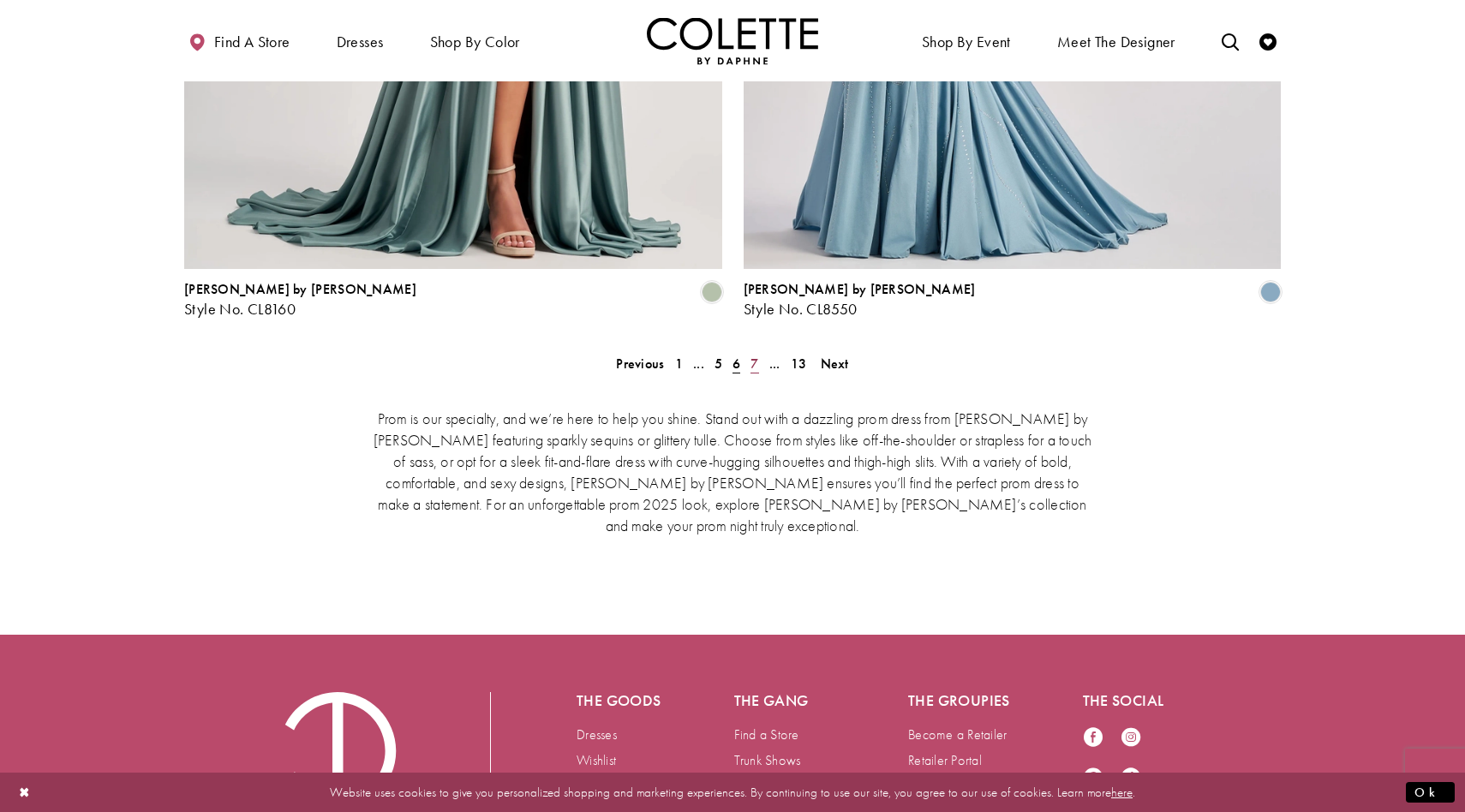
click at [755, 355] on span "7" at bounding box center [754, 364] width 8 height 18
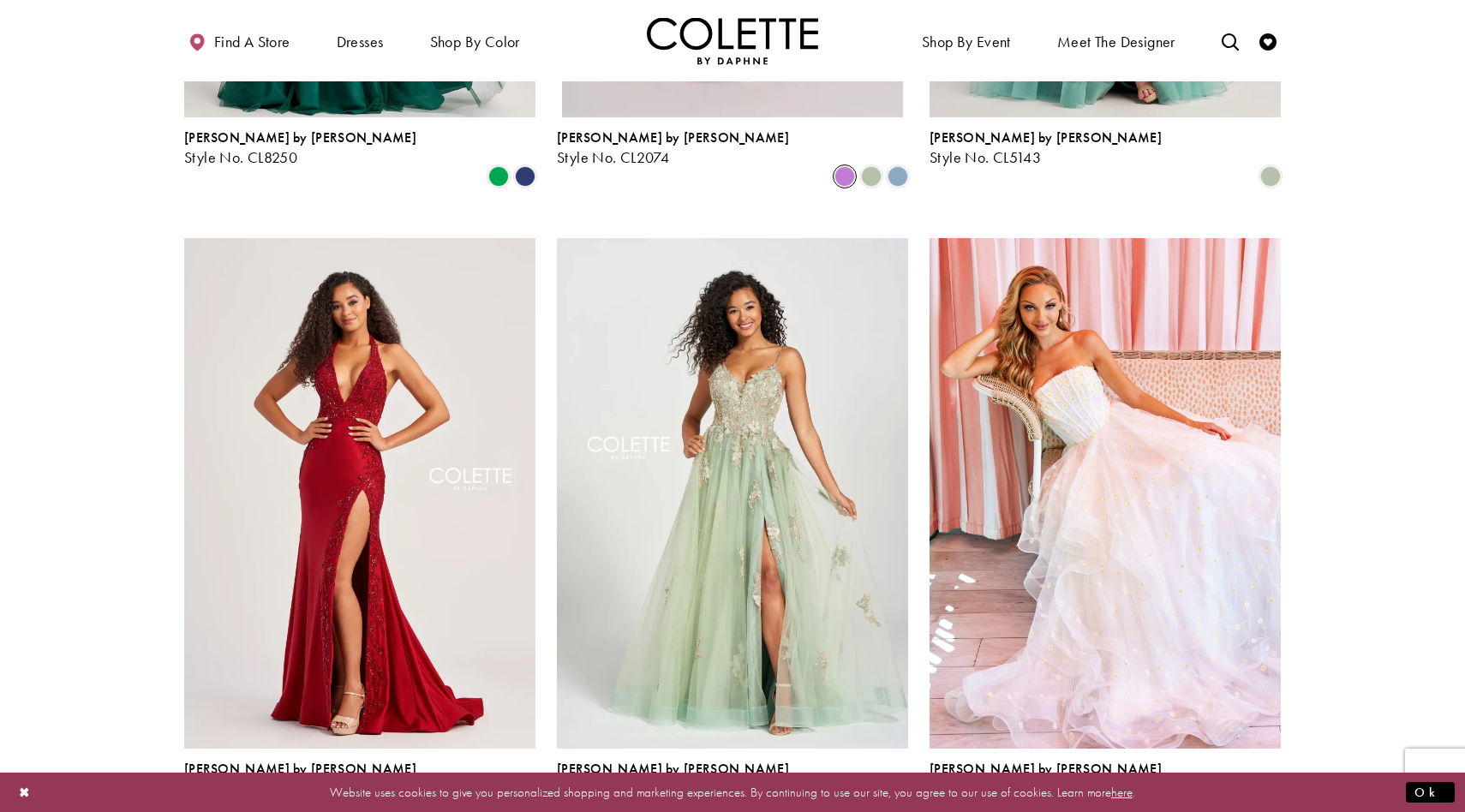
scroll to position [1547, 0]
click at [1270, 797] on span "Product List" at bounding box center [1269, 807] width 20 height 20
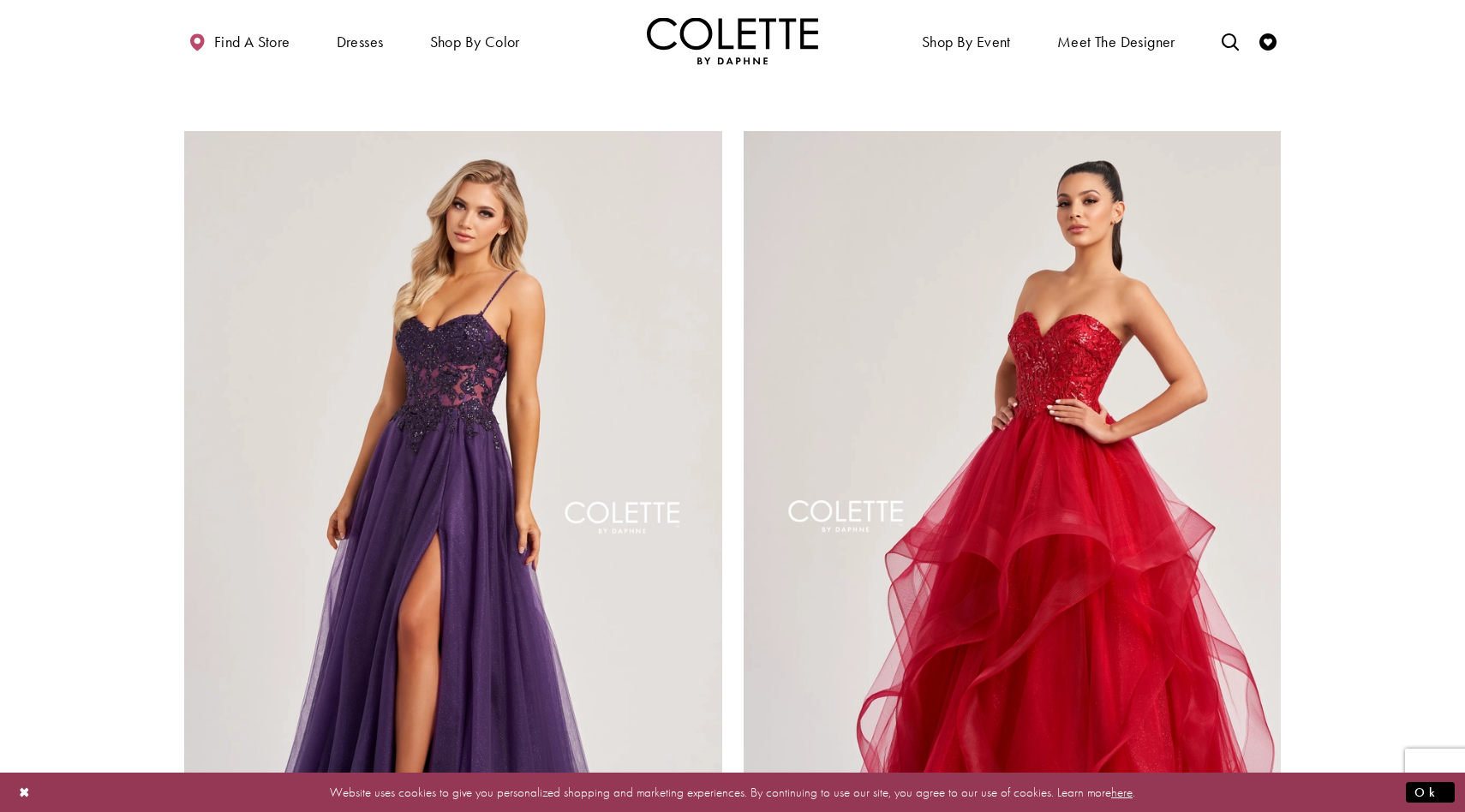
scroll to position [3635, 0]
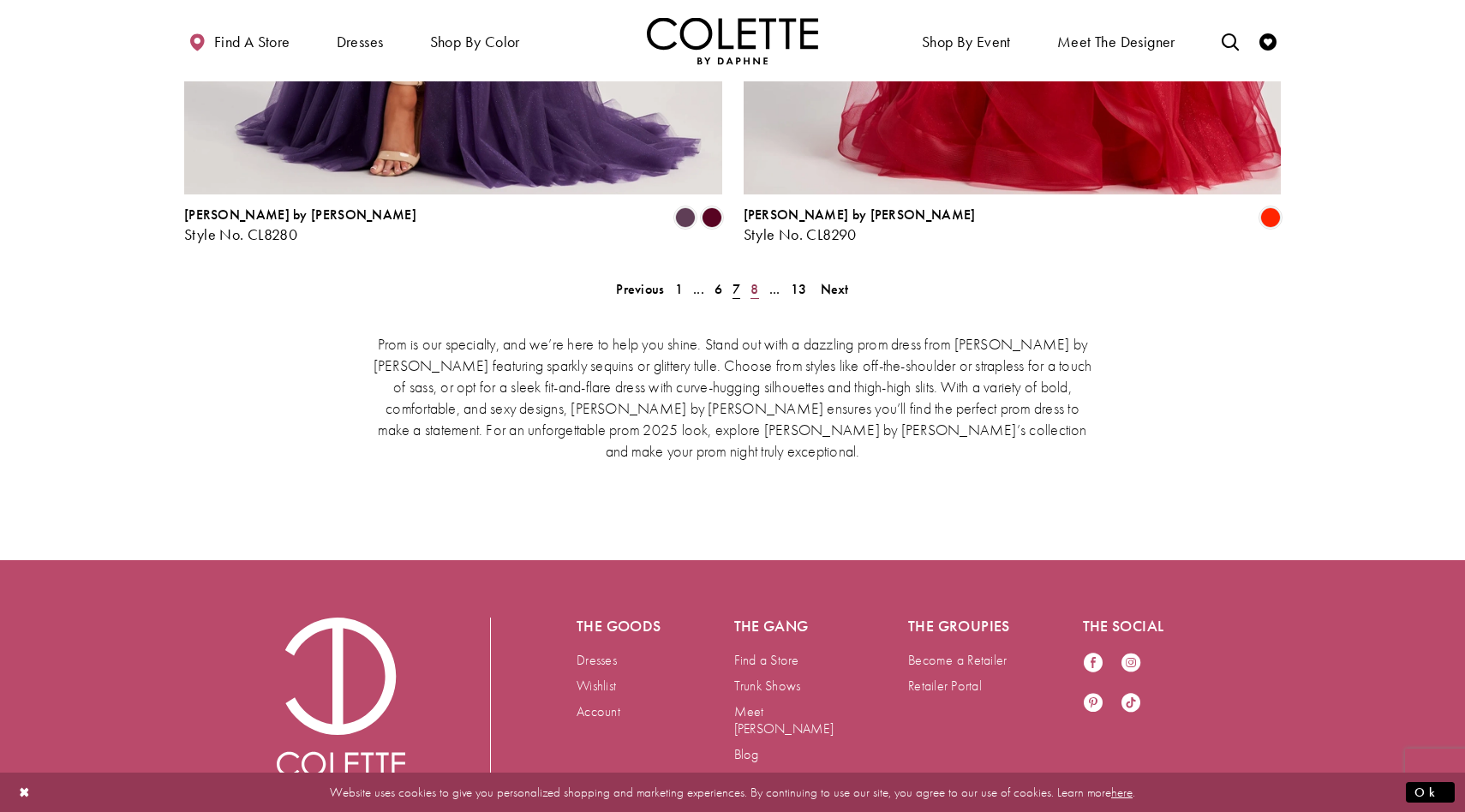
click at [756, 280] on span "8" at bounding box center [754, 289] width 8 height 18
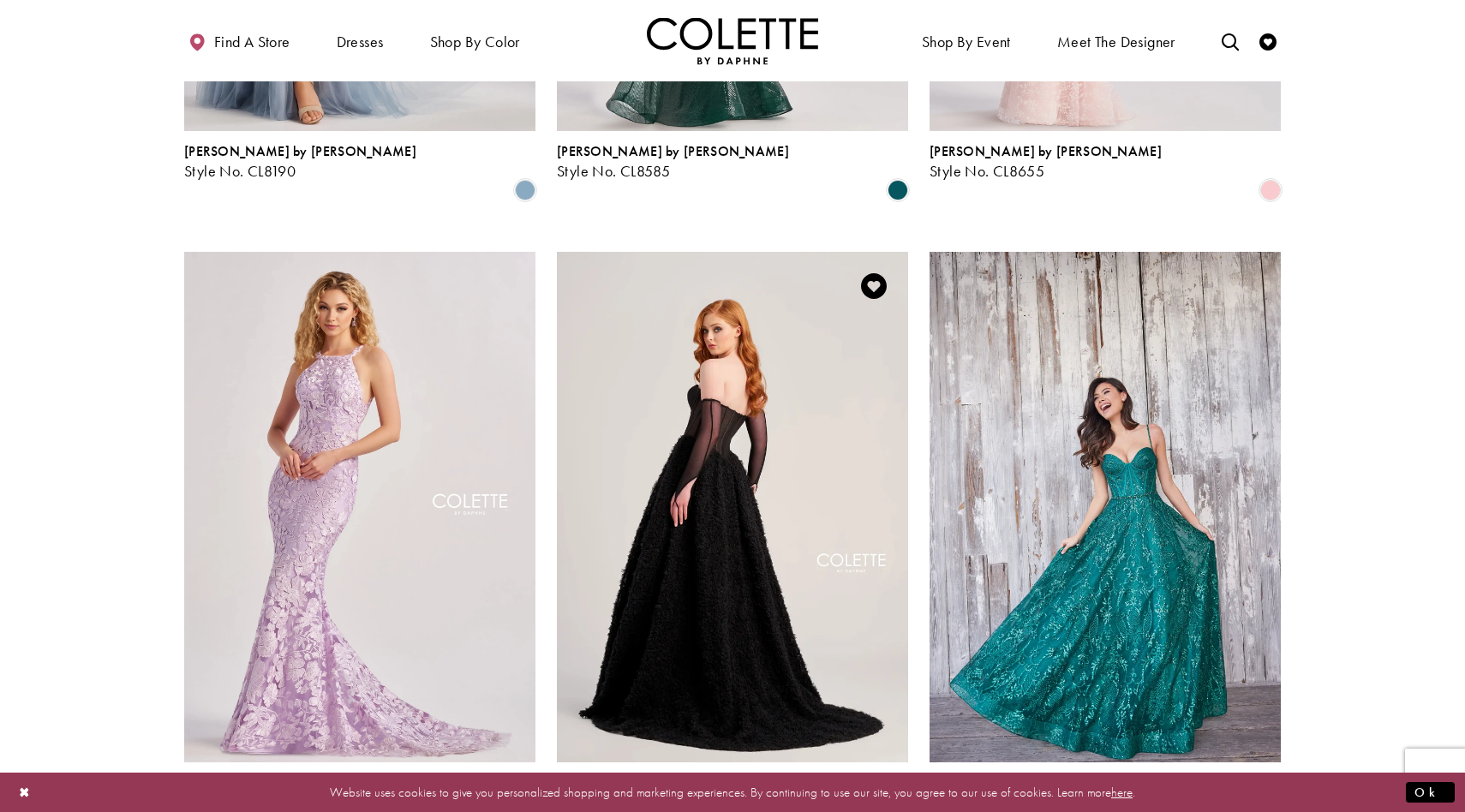
scroll to position [966, 0]
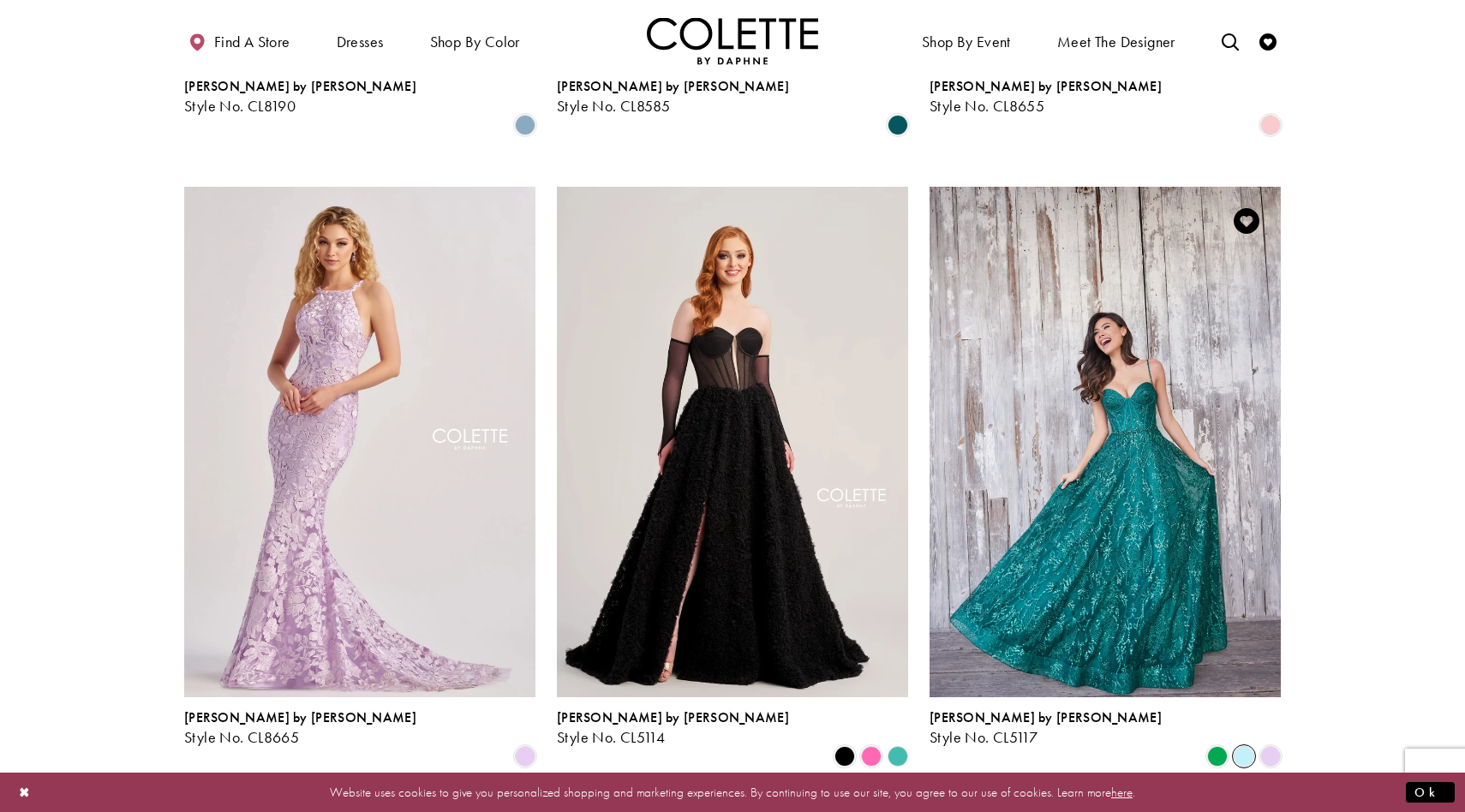
click at [1241, 746] on span "Product List" at bounding box center [1243, 755] width 20 height 20
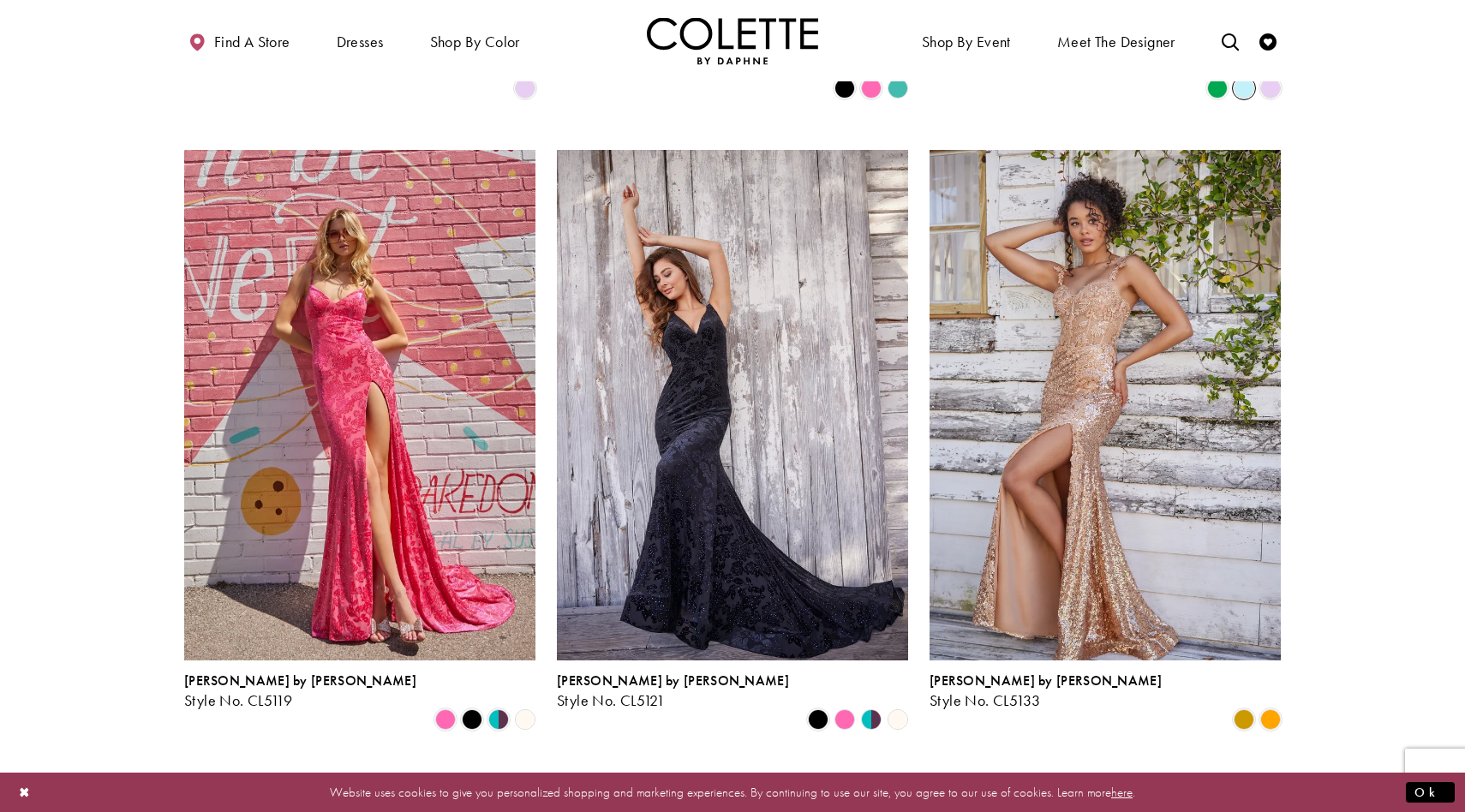
scroll to position [1637, 0]
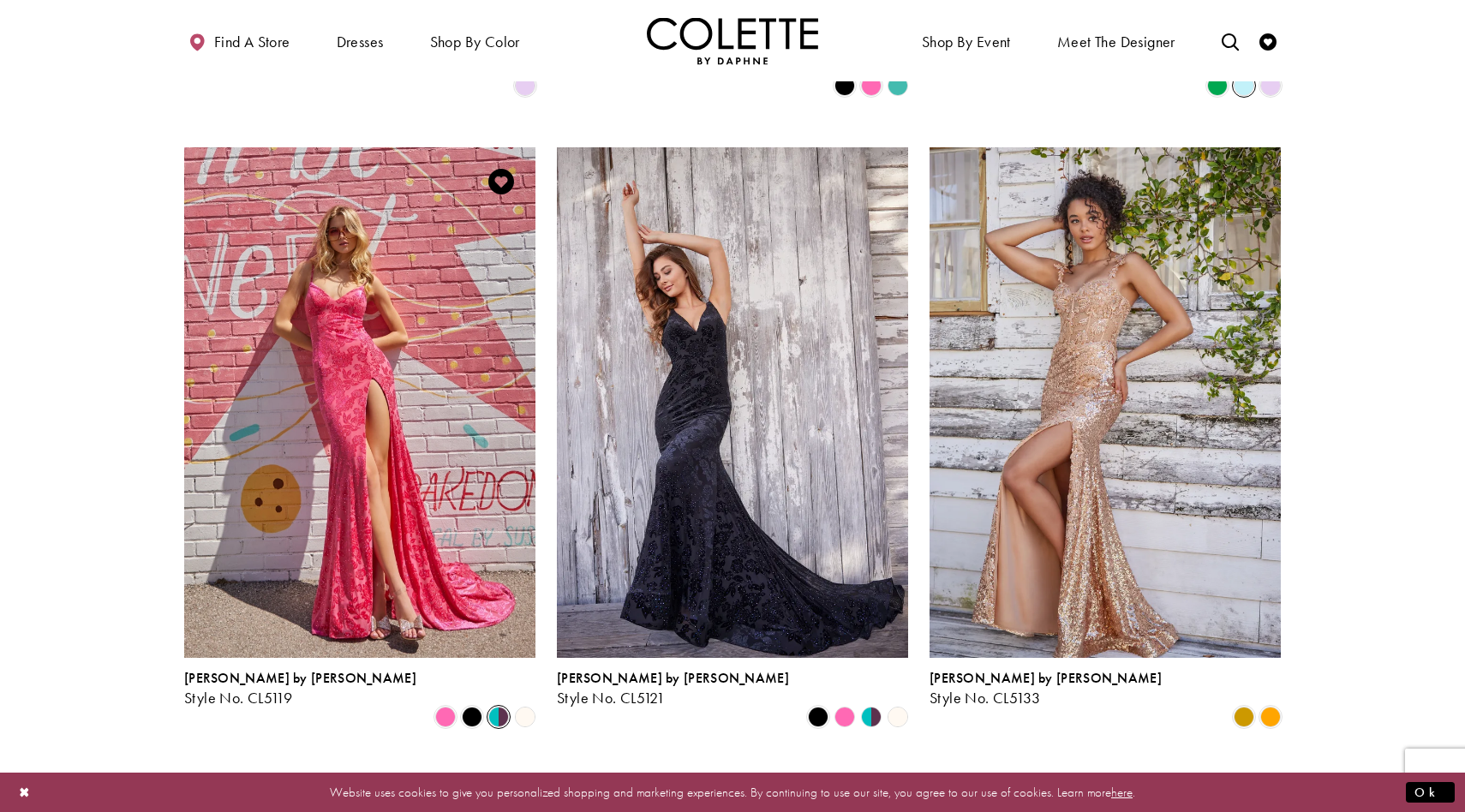
click at [501, 707] on span "Product List" at bounding box center [498, 716] width 20 height 20
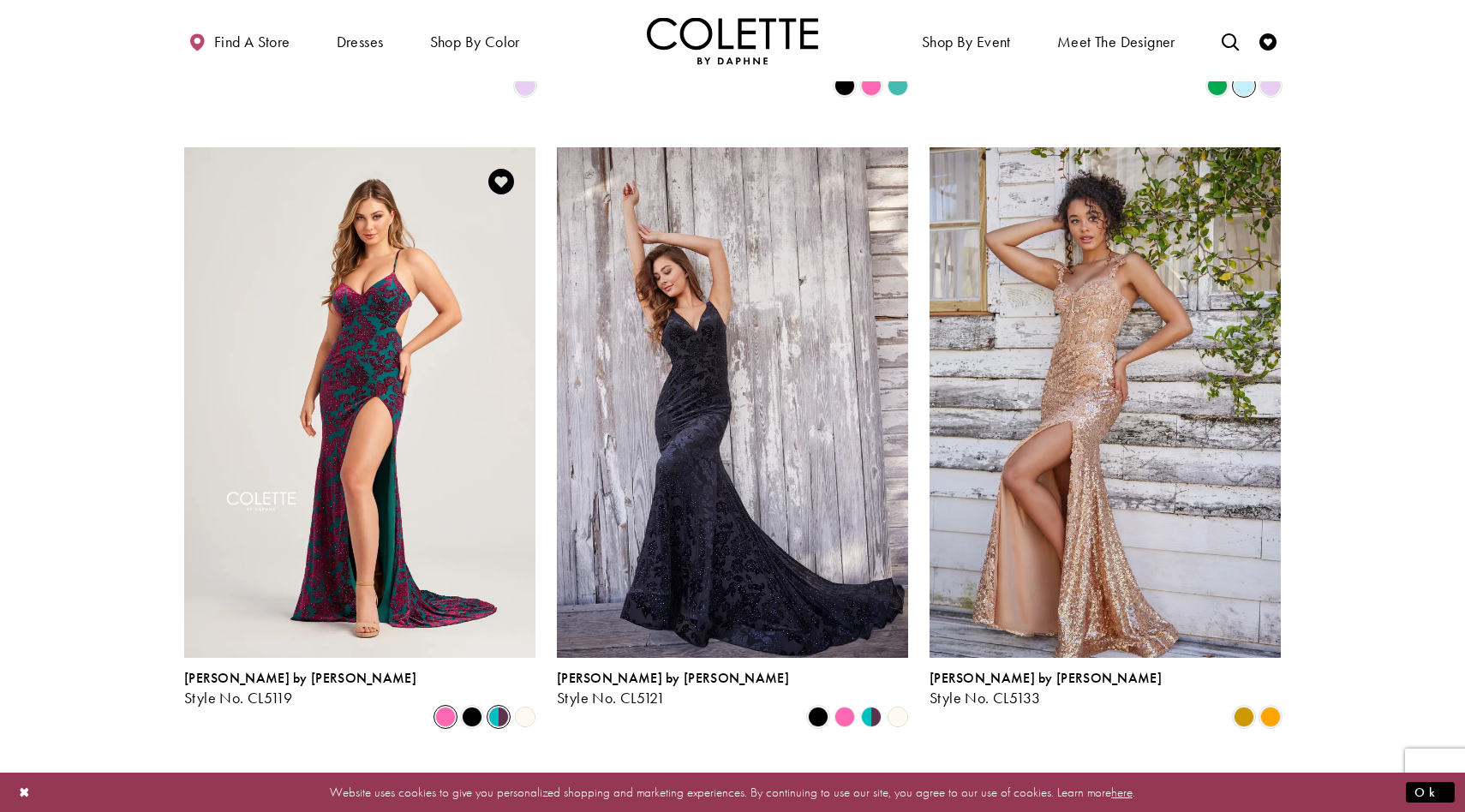
click at [439, 707] on span "Product List" at bounding box center [445, 716] width 20 height 20
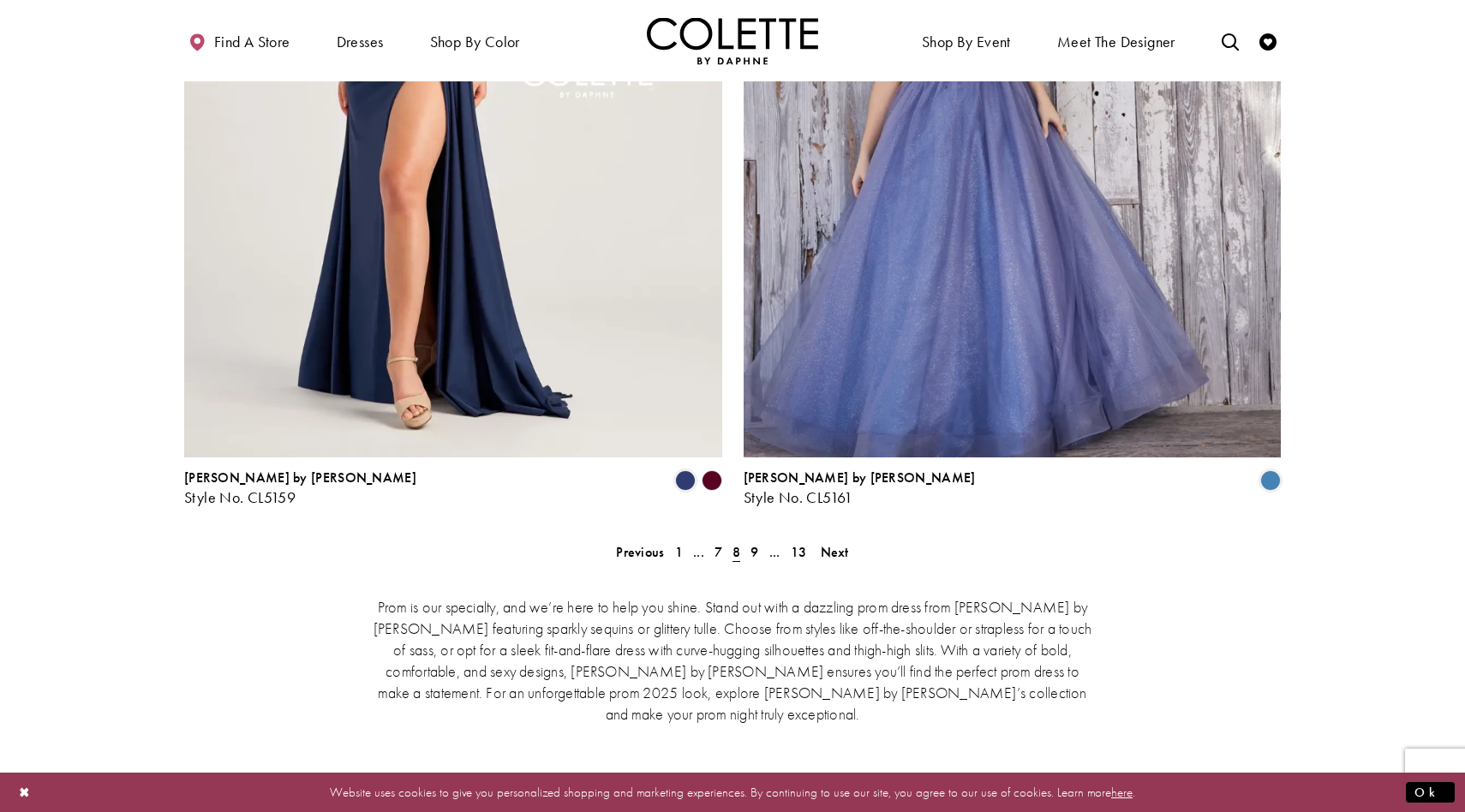
scroll to position [3635, 0]
